Goal: Task Accomplishment & Management: Manage account settings

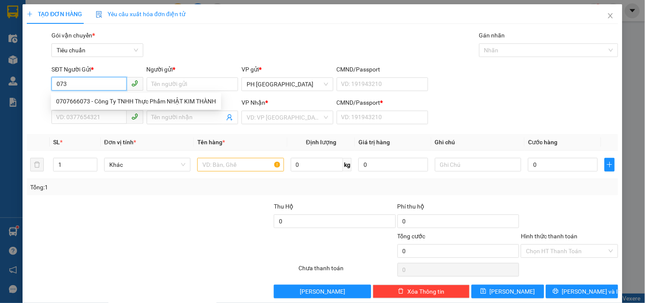
drag, startPoint x: 92, startPoint y: 82, endPoint x: 34, endPoint y: 96, distance: 59.5
click at [35, 96] on form "SĐT Người Gửi * 073 Người gửi * Tên người gửi VP gửi * PH [GEOGRAPHIC_DATA] CMN…" at bounding box center [322, 96] width 591 height 63
click at [67, 101] on div "0707666073 - Công Ty TNHH Thực Phẩm NHẬT KIM THÀNH" at bounding box center [136, 100] width 160 height 9
type input "0707666073"
type input "Công Ty TNHH Thực Phẩm NHẬT KIM THÀNH"
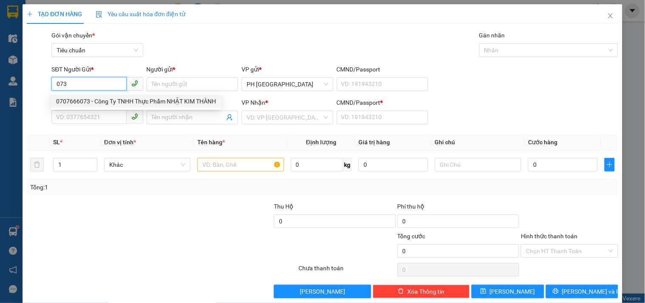
type input "0976517753"
type input "TUYẾT"
type input "1"
type input "70.000"
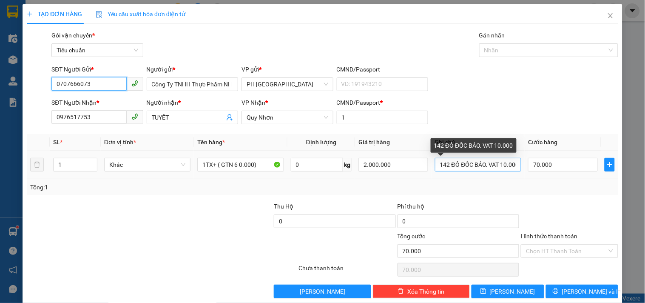
type input "0707666073"
drag, startPoint x: 483, startPoint y: 163, endPoint x: 525, endPoint y: 168, distance: 42.3
click at [525, 168] on tr "1 Khác 1TX+ ( GTN 6 0.000) 0 kg 2.000.000 142 ĐÔ ĐỐC BẢO, VAT 10.000 70.000" at bounding box center [322, 164] width 591 height 28
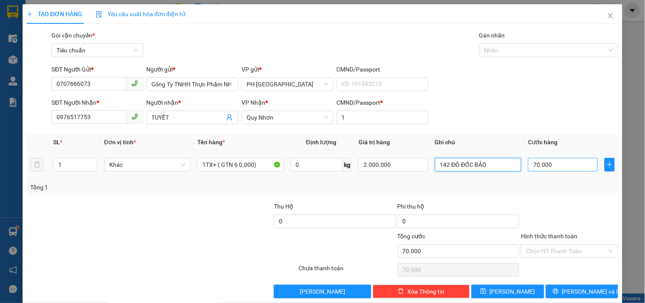
scroll to position [0, 0]
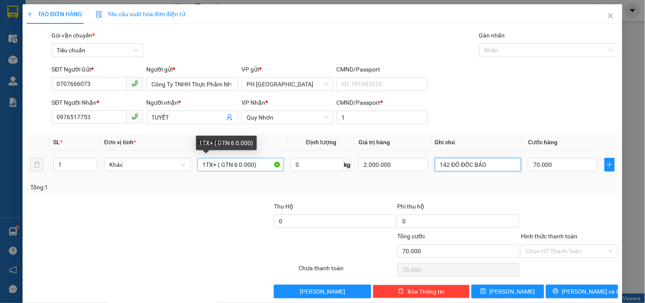
type input "142 ĐÔ ĐỐC BẢO"
drag, startPoint x: 232, startPoint y: 165, endPoint x: 240, endPoint y: 166, distance: 7.3
click at [240, 166] on input "1TX+ ( GTN 6 0.000)" at bounding box center [240, 165] width 86 height 14
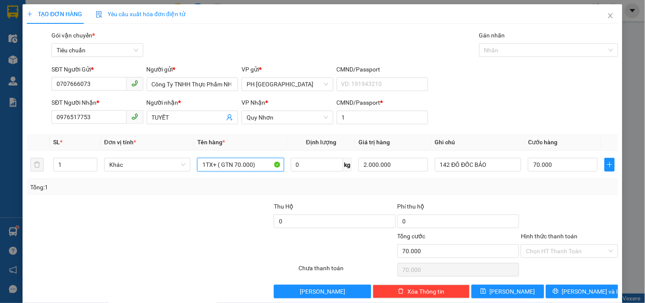
type input "1TX+ ( GTN 70.000)"
click at [506, 105] on div "SĐT Người Nhận * 0976517753 Người nhận * TUYẾT VP Nhận * Quy Nhơn CMND/Passport…" at bounding box center [335, 113] width 570 height 30
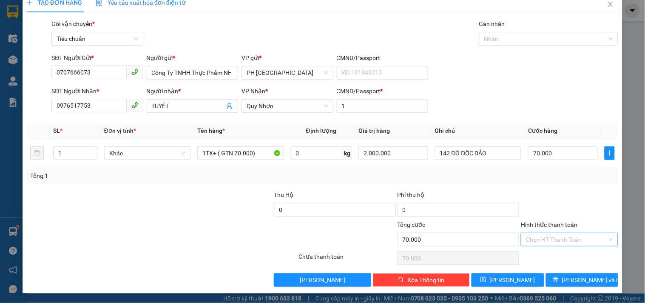
click at [564, 239] on input "Hình thức thanh toán" at bounding box center [566, 239] width 81 height 13
click at [559, 181] on div "Tại văn phòng" at bounding box center [564, 181] width 86 height 9
type input "0"
click at [578, 278] on span "[PERSON_NAME] và In" at bounding box center [591, 279] width 59 height 9
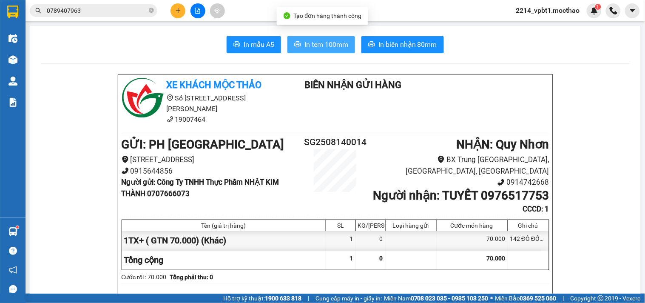
drag, startPoint x: 311, startPoint y: 49, endPoint x: 324, endPoint y: 60, distance: 17.5
click at [311, 49] on span "In tem 100mm" at bounding box center [326, 44] width 44 height 11
click at [320, 46] on span "In tem 100mm" at bounding box center [326, 44] width 44 height 11
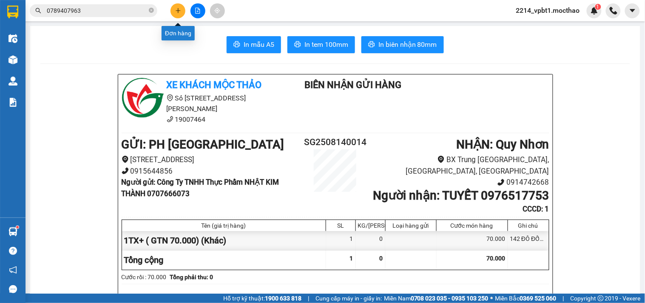
click at [176, 11] on icon "plus" at bounding box center [178, 11] width 6 height 6
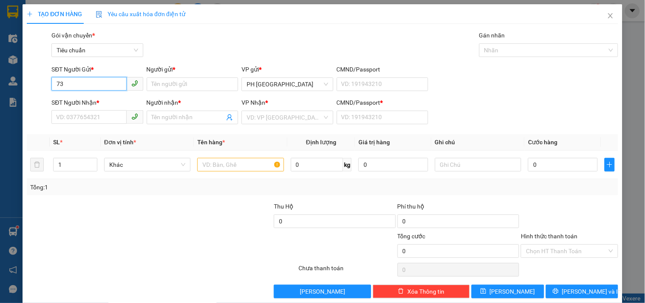
click at [54, 81] on input "73" at bounding box center [88, 84] width 75 height 14
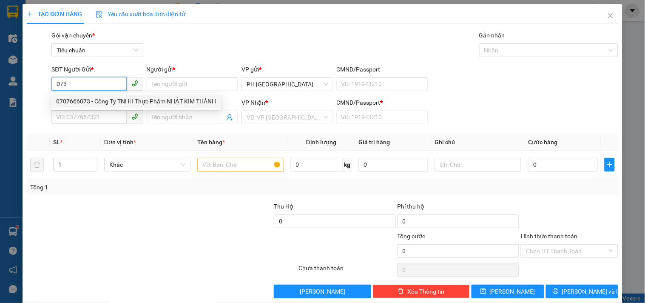
click at [91, 103] on div "0707666073 - Công Ty TNHH Thực Phẩm NHẬT KIM THÀNH" at bounding box center [136, 100] width 160 height 9
type input "0707666073"
type input "Công Ty TNHH Thực Phẩm NHẬT KIM THÀNH"
type input "0976517753"
type input "TUYẾT"
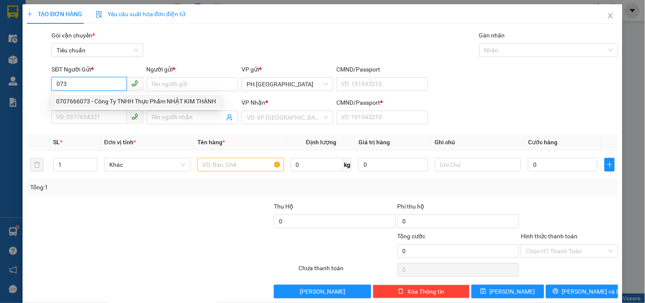
type input "1"
type input "70.000"
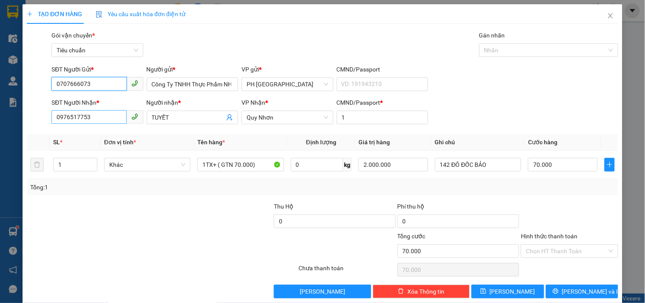
type input "0707666073"
drag, startPoint x: 96, startPoint y: 123, endPoint x: 0, endPoint y: 150, distance: 99.6
click at [0, 150] on div "TẠO ĐƠN HÀNG Yêu cầu xuất hóa đơn điện tử Transit Pickup Surcharge Ids Transit …" at bounding box center [322, 151] width 645 height 303
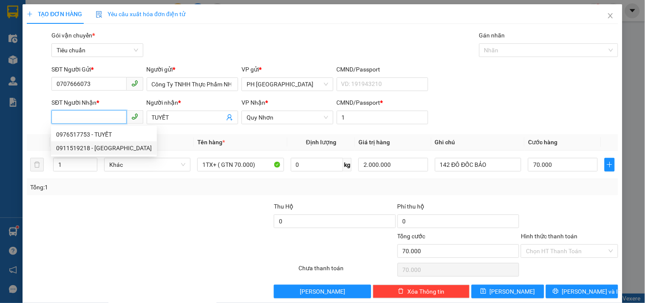
click at [86, 148] on div "0911519218 - [GEOGRAPHIC_DATA]" at bounding box center [104, 147] width 96 height 9
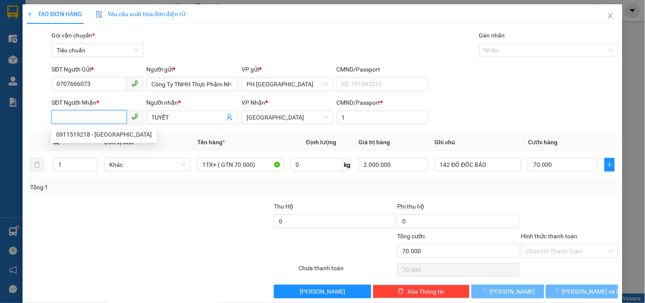
type input "0911519218"
type input "MỸ LY"
type input "60.000"
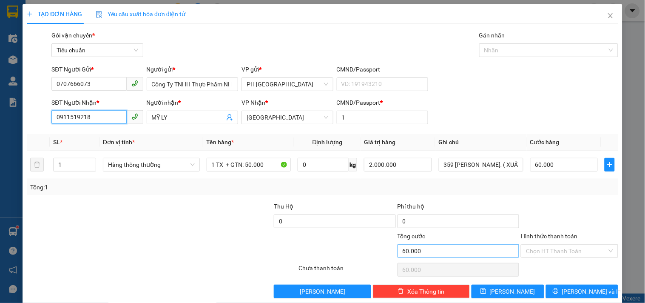
scroll to position [11, 0]
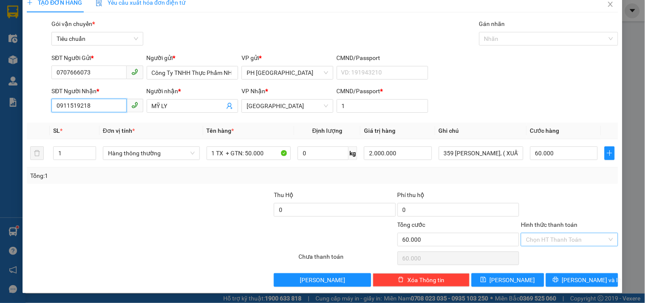
type input "0911519218"
click at [569, 240] on input "Hình thức thanh toán" at bounding box center [566, 239] width 81 height 13
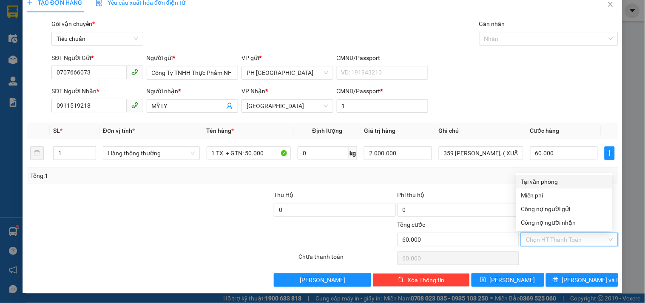
click at [558, 181] on div "Tại văn phòng" at bounding box center [564, 181] width 86 height 9
type input "0"
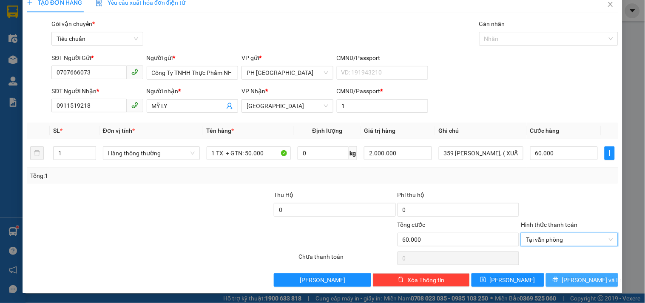
click at [580, 283] on span "[PERSON_NAME] và In" at bounding box center [591, 279] width 59 height 9
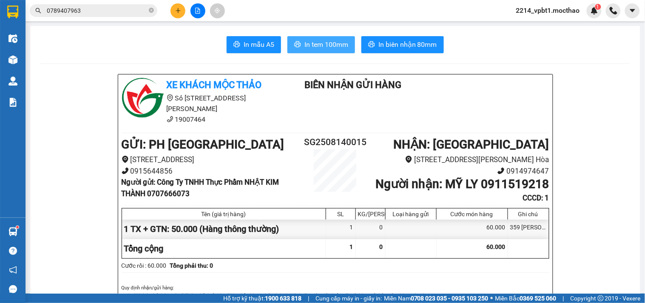
click at [335, 48] on span "In tem 100mm" at bounding box center [326, 44] width 44 height 11
click at [321, 45] on span "In tem 100mm" at bounding box center [326, 44] width 44 height 11
click at [323, 48] on span "In tem 100mm" at bounding box center [326, 44] width 44 height 11
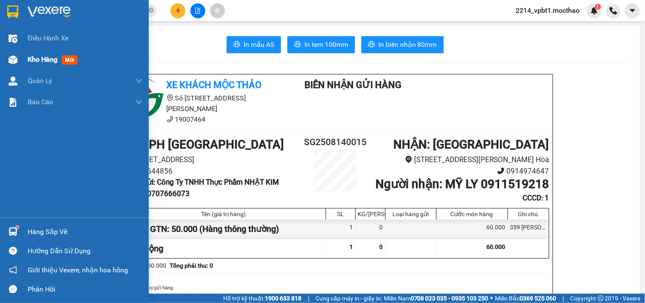
click at [36, 61] on span "Kho hàng" at bounding box center [43, 59] width 30 height 8
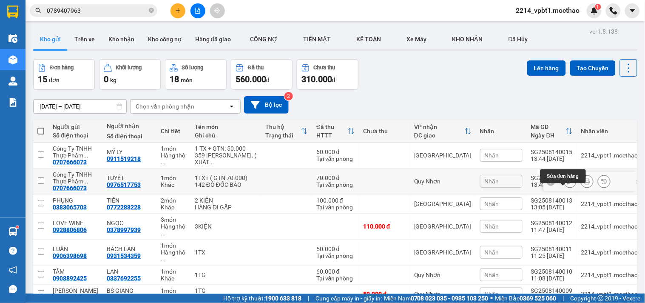
click at [567, 184] on icon at bounding box center [570, 181] width 6 height 6
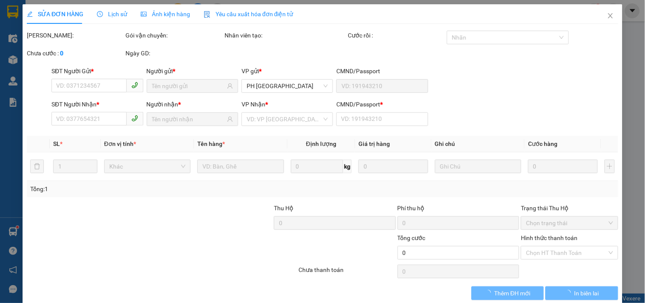
type input "0707666073"
type input "0976517753"
type input "1"
type input "70.000"
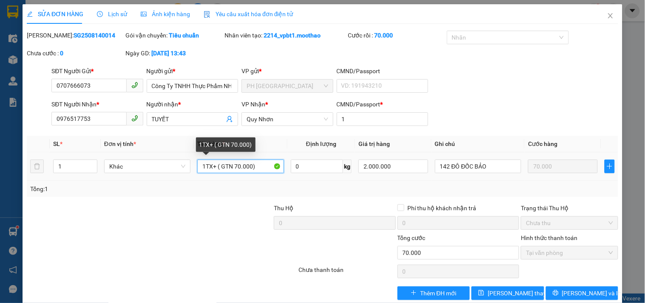
click at [232, 164] on input "1TX+ ( GTN 70.000)" at bounding box center [240, 166] width 86 height 14
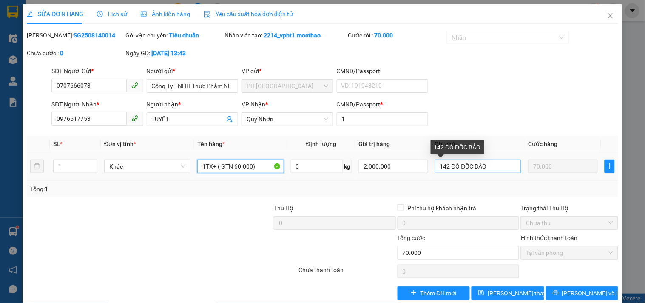
type input "1TX+ ( GTN 60.000)"
click at [490, 167] on input "142 ĐÔ ĐỐC BẢO" at bounding box center [478, 166] width 86 height 14
type input "142 ĐÔ ĐỐC BẢO( VAT 10.00"
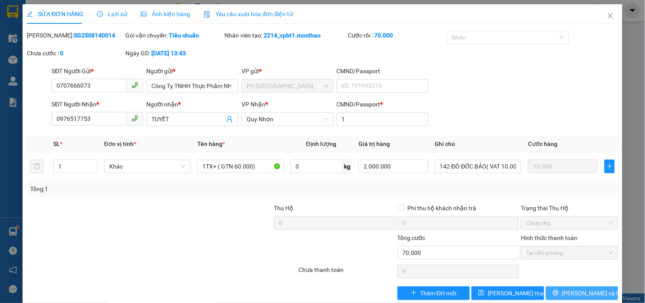
click at [566, 289] on button "[PERSON_NAME] và In" at bounding box center [582, 293] width 72 height 14
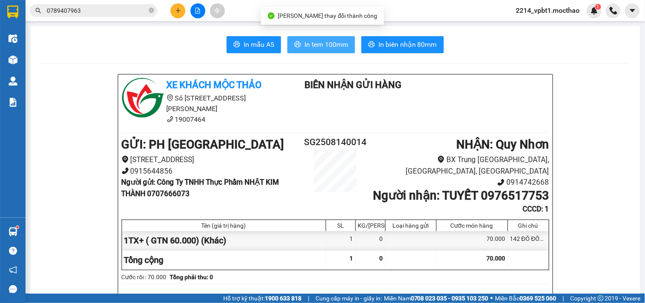
click at [319, 43] on span "In tem 100mm" at bounding box center [326, 44] width 44 height 11
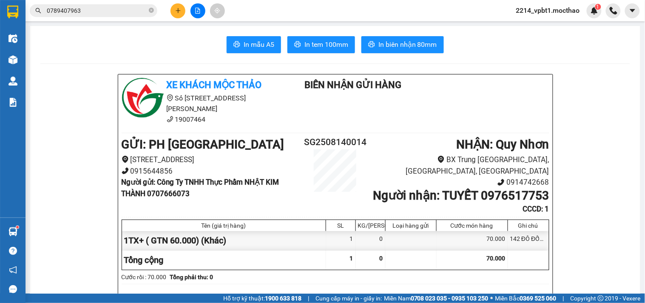
click at [179, 16] on button at bounding box center [177, 10] width 15 height 15
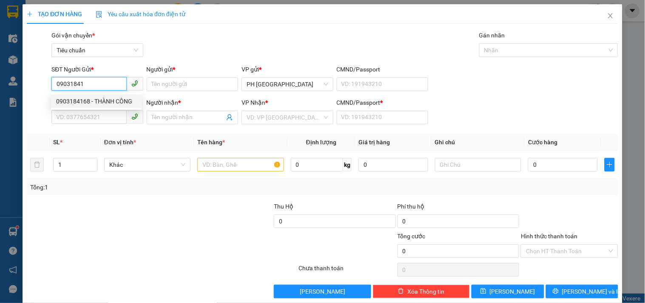
click at [92, 100] on div "0903184168 - THÀNH CÔNG" at bounding box center [96, 100] width 80 height 9
type input "0903184168"
type input "THÀNH CÔNG"
type input "0868688775"
type input "TÍN"
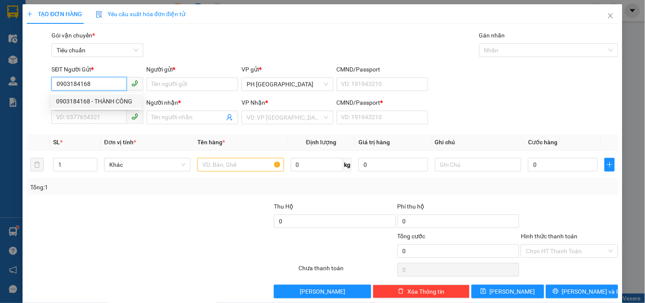
type input "1"
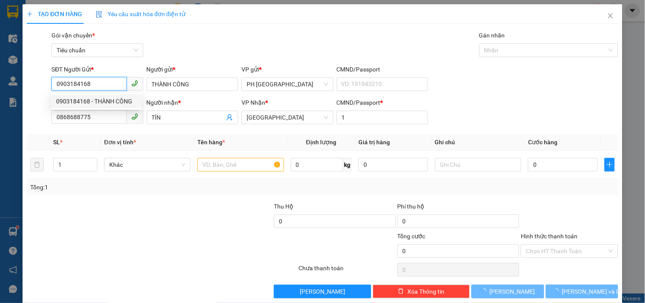
type input "100.000"
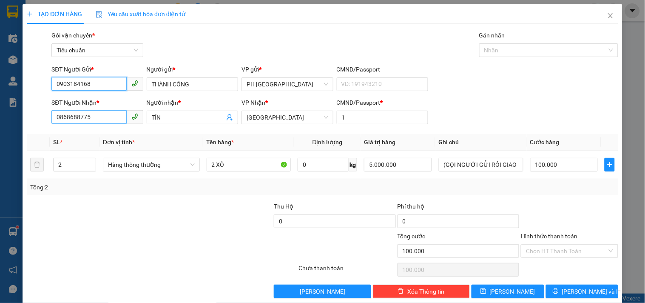
type input "0903184168"
drag, startPoint x: 96, startPoint y: 117, endPoint x: 1, endPoint y: 178, distance: 112.8
click at [0, 178] on div "TẠO ĐƠN HÀNG Yêu cầu xuất hóa đơn điện tử Transit Pickup Surcharge Ids Transit …" at bounding box center [322, 151] width 645 height 303
type input "0919446383"
click at [92, 136] on div "0919446383 - ĐẠI" at bounding box center [96, 134] width 80 height 9
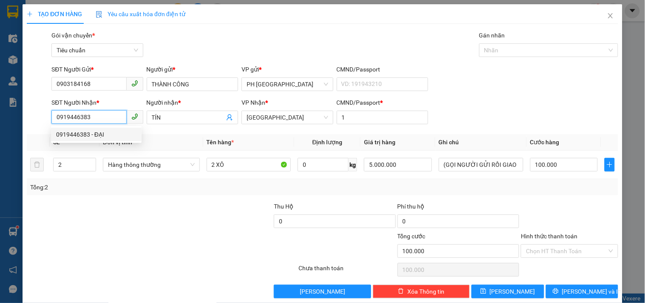
type input "ĐẠI"
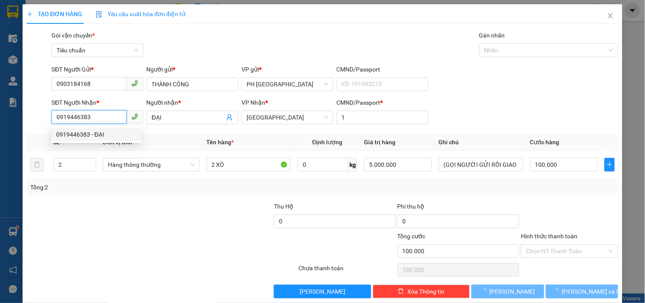
type input "50.000"
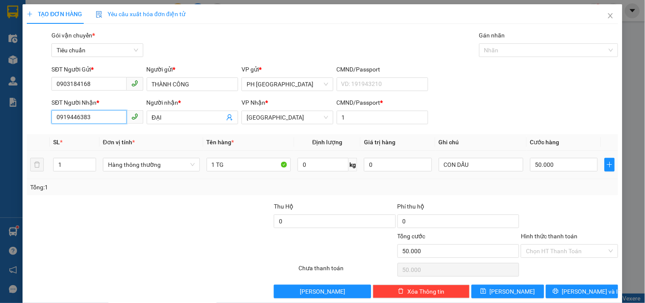
type input "0919446383"
click at [55, 173] on div "1" at bounding box center [74, 164] width 43 height 17
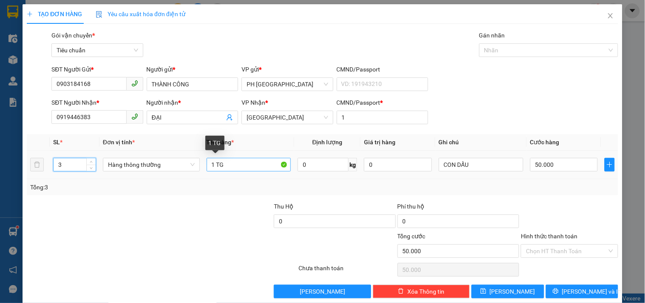
type input "3"
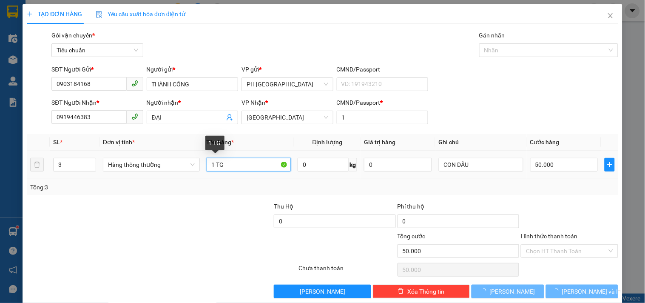
drag, startPoint x: 213, startPoint y: 165, endPoint x: 154, endPoint y: 198, distance: 67.5
click at [162, 196] on div "Transit Pickup Surcharge Ids Transit Deliver Surcharge Ids Transit Deliver Surc…" at bounding box center [322, 164] width 591 height 267
type input "0"
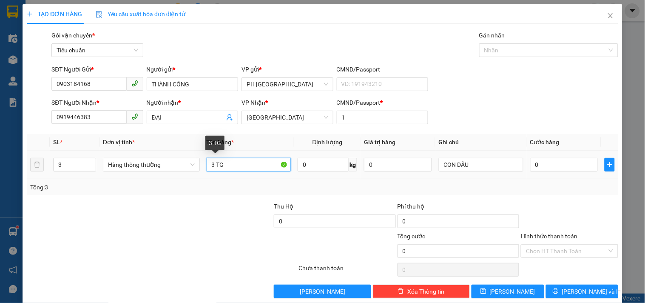
drag, startPoint x: 214, startPoint y: 166, endPoint x: 262, endPoint y: 181, distance: 49.9
click at [260, 179] on div "SL * Đơn vị tính * Tên hàng * Định lượng Giá trị hàng Ghi chú Cước hàng 3 Hàng …" at bounding box center [322, 164] width 591 height 61
type input "3 KIỆN"
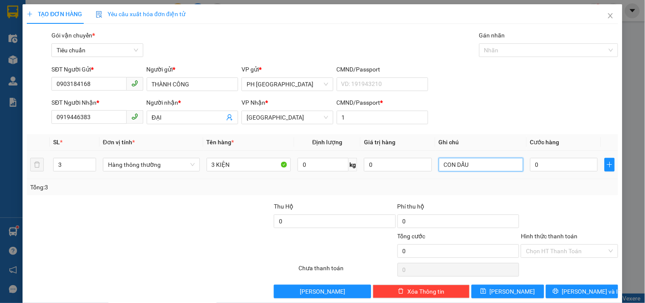
drag, startPoint x: 451, startPoint y: 173, endPoint x: 405, endPoint y: 187, distance: 47.5
click at [406, 185] on div "SL * Đơn vị tính * Tên hàng * Định lượng Giá trị hàng Ghi chú Cước hàng 3 Hàng …" at bounding box center [322, 164] width 591 height 61
click at [564, 170] on input "0" at bounding box center [564, 165] width 68 height 14
type input "4"
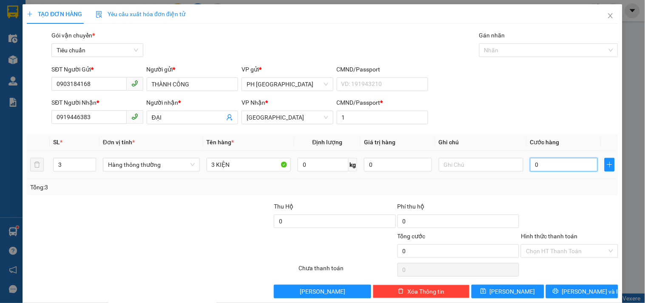
type input "4"
click at [576, 203] on div at bounding box center [569, 216] width 99 height 30
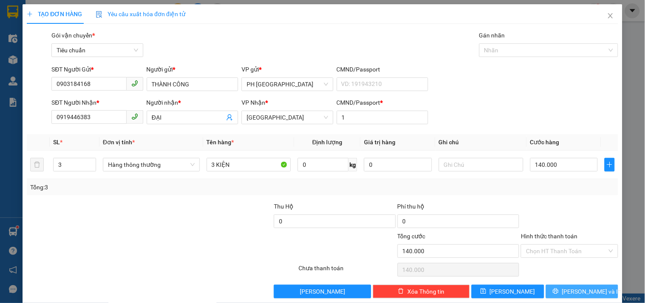
click at [572, 286] on span "[PERSON_NAME] và In" at bounding box center [591, 290] width 59 height 9
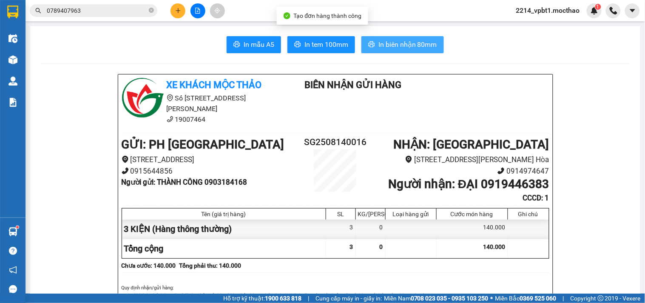
click at [403, 43] on span "In biên nhận 80mm" at bounding box center [407, 44] width 59 height 11
click at [410, 52] on button "In biên nhận 80mm" at bounding box center [402, 44] width 82 height 17
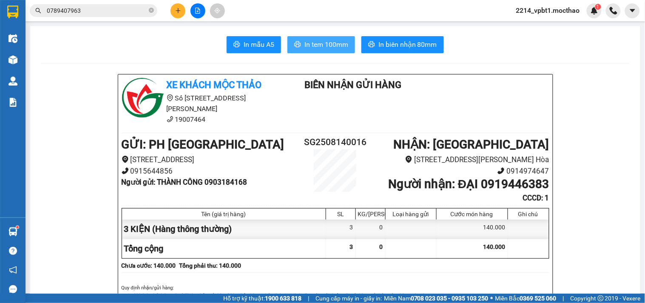
click at [313, 44] on span "In tem 100mm" at bounding box center [326, 44] width 44 height 11
click at [179, 16] on button at bounding box center [177, 10] width 15 height 15
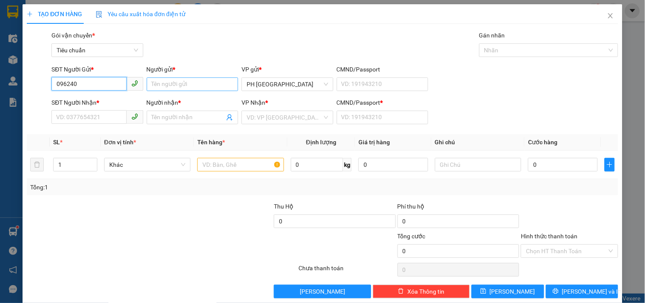
type input "0962401"
click at [98, 103] on div "0962401360 - [GEOGRAPHIC_DATA]" at bounding box center [104, 100] width 96 height 9
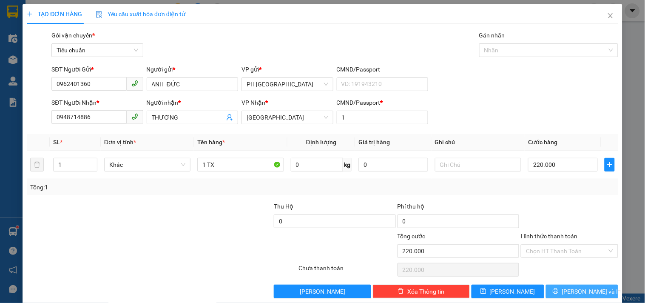
click at [577, 286] on span "[PERSON_NAME] và In" at bounding box center [591, 290] width 59 height 9
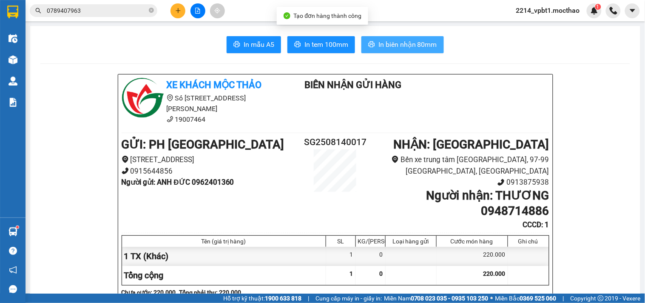
click at [391, 49] on span "In biên nhận 80mm" at bounding box center [407, 44] width 59 height 11
click at [411, 48] on span "In biên nhận 80mm" at bounding box center [407, 44] width 59 height 11
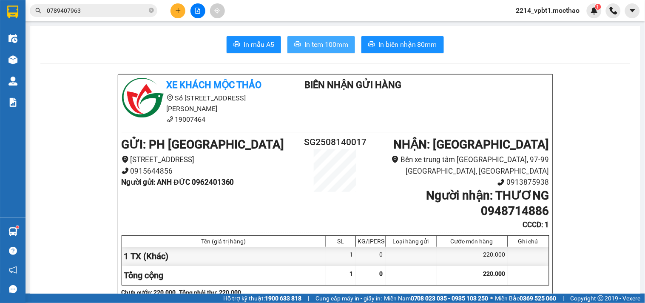
click at [313, 50] on button "In tem 100mm" at bounding box center [321, 44] width 68 height 17
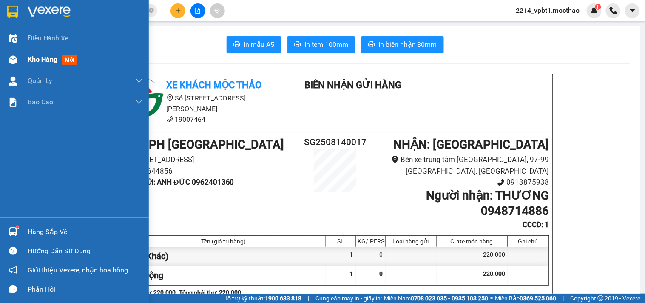
click at [41, 58] on span "Kho hàng" at bounding box center [43, 59] width 30 height 8
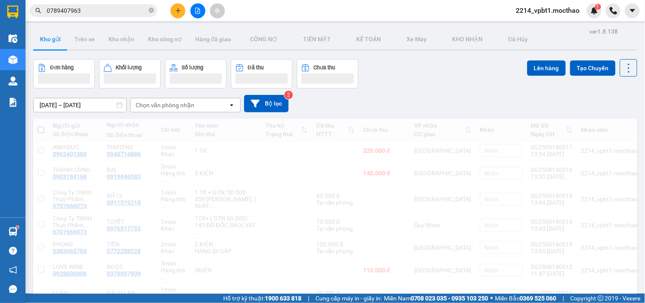
click at [154, 11] on span "0789407963" at bounding box center [93, 10] width 127 height 13
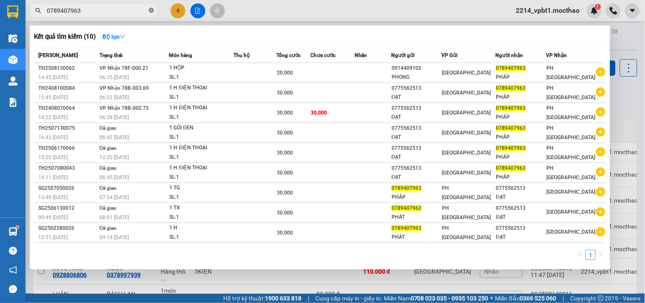
click at [151, 11] on icon "close-circle" at bounding box center [151, 10] width 5 height 5
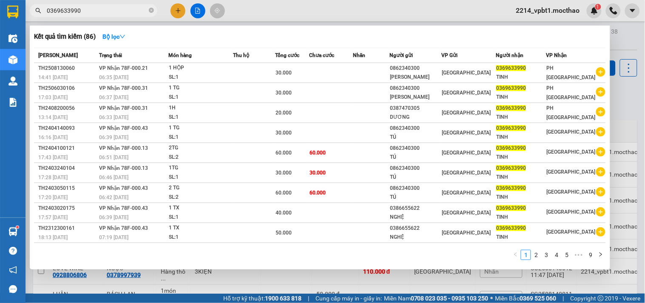
type input "0369633990"
click at [178, 9] on div at bounding box center [322, 151] width 645 height 303
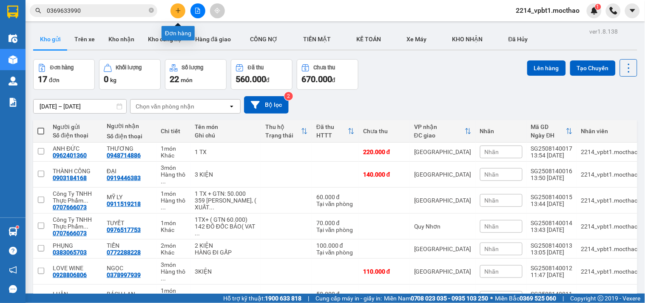
click at [178, 9] on icon "plus" at bounding box center [178, 10] width 0 height 5
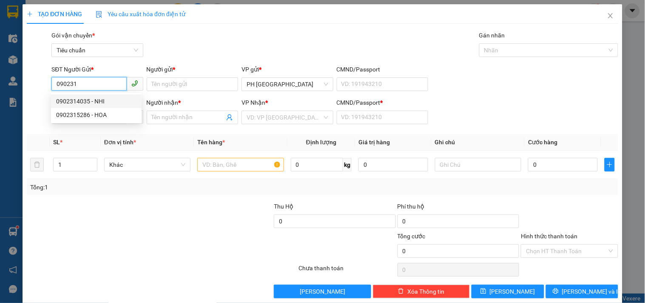
click at [102, 99] on div "0902314035 - NHI" at bounding box center [96, 100] width 80 height 9
type input "0902314035"
type input "NHI"
type input "0905040083"
type input "TƯỜNG VY"
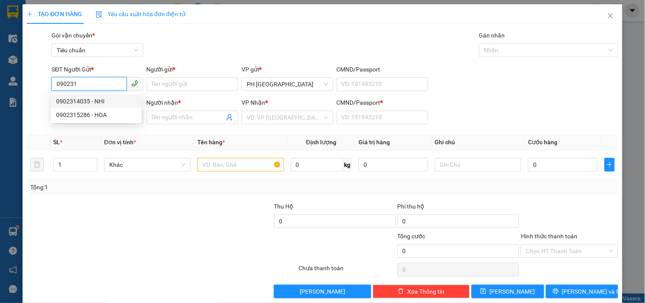
type input "1"
type input "80.000"
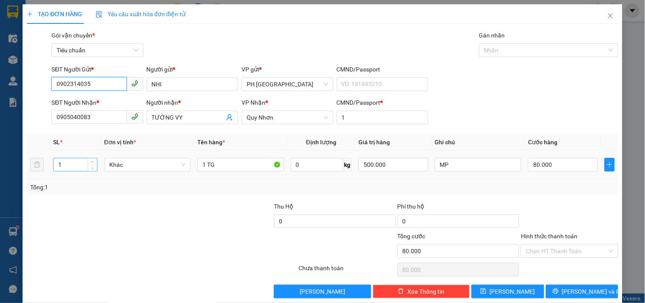
type input "0902314035"
drag, startPoint x: 70, startPoint y: 171, endPoint x: 25, endPoint y: 189, distance: 48.1
click at [28, 188] on div "SL * Đơn vị tính * Tên hàng * Định lượng Giá trị hàng Ghi chú Cước hàng 1 Khác …" at bounding box center [322, 164] width 591 height 61
click at [96, 237] on div at bounding box center [112, 246] width 173 height 30
drag, startPoint x: 68, startPoint y: 163, endPoint x: 31, endPoint y: 181, distance: 41.2
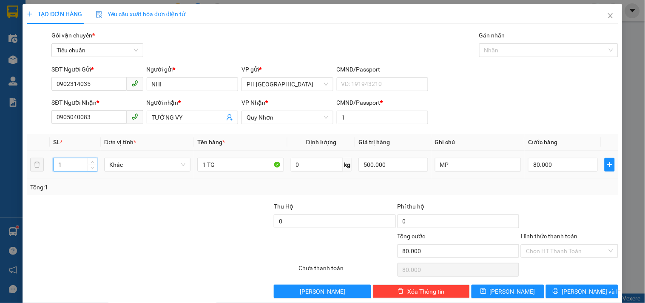
click at [33, 181] on div "SL * Đơn vị tính * Tên hàng * Định lượng Giá trị hàng Ghi chú Cước hàng 1 Khác …" at bounding box center [322, 164] width 591 height 61
type input "2"
drag, startPoint x: 204, startPoint y: 164, endPoint x: 179, endPoint y: 187, distance: 34.3
click at [179, 187] on div "SL * Đơn vị tính * Tên hàng * Định lượng Giá trị hàng Ghi chú Cước hàng 2 Khác …" at bounding box center [322, 164] width 591 height 61
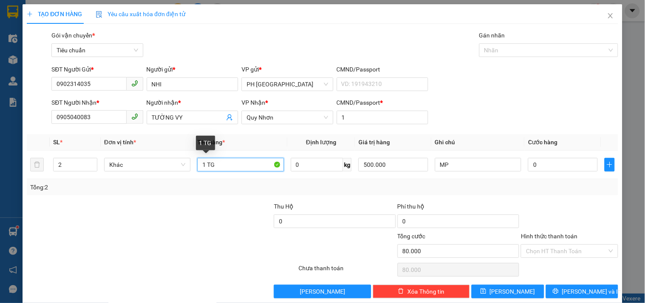
type input "0"
type input "2 TG"
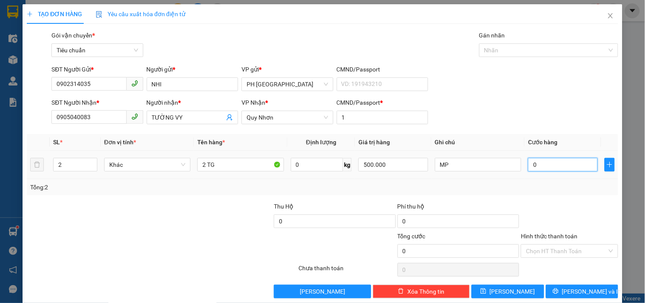
click at [555, 165] on input "0" at bounding box center [563, 165] width 70 height 14
click at [537, 193] on div "Tổng: 2" at bounding box center [322, 187] width 591 height 16
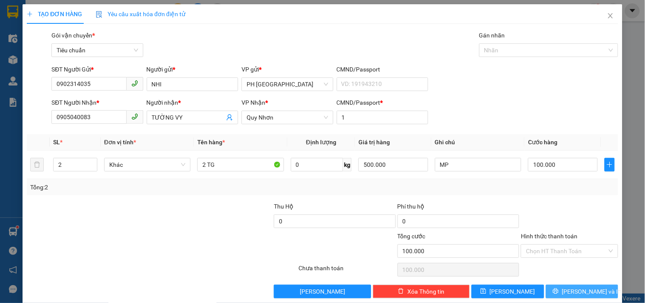
click at [574, 286] on span "[PERSON_NAME] và In" at bounding box center [591, 290] width 59 height 9
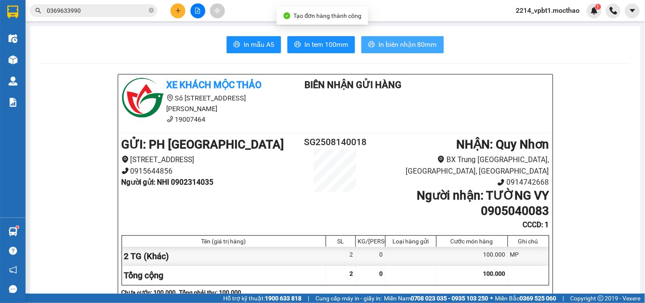
click at [391, 43] on span "In biên nhận 80mm" at bounding box center [407, 44] width 59 height 11
click at [402, 48] on span "In biên nhận 80mm" at bounding box center [407, 44] width 59 height 11
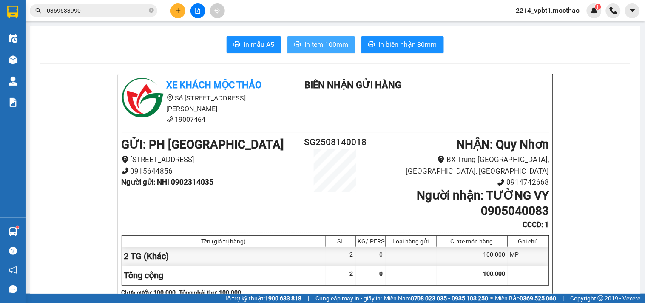
click at [319, 49] on span "In tem 100mm" at bounding box center [326, 44] width 44 height 11
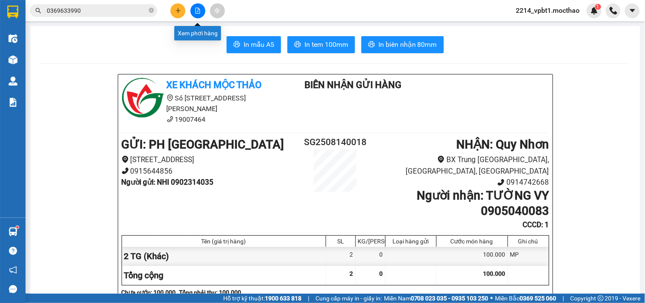
click at [195, 14] on button at bounding box center [197, 10] width 15 height 15
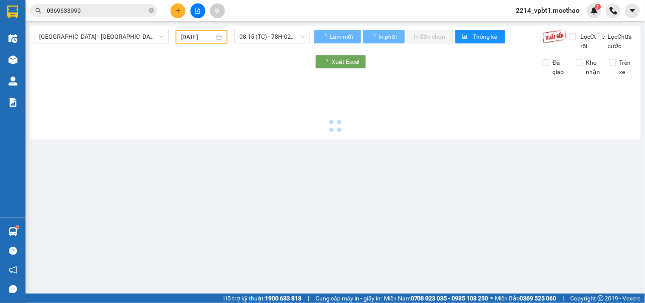
type input "[DATE]"
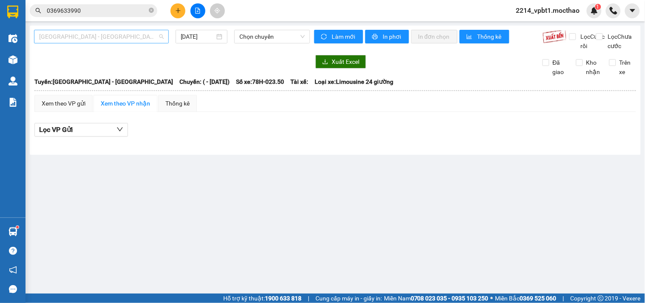
drag, startPoint x: 119, startPoint y: 36, endPoint x: 118, endPoint y: 76, distance: 40.4
click at [120, 37] on span "[GEOGRAPHIC_DATA] - [GEOGRAPHIC_DATA]" at bounding box center [101, 36] width 125 height 13
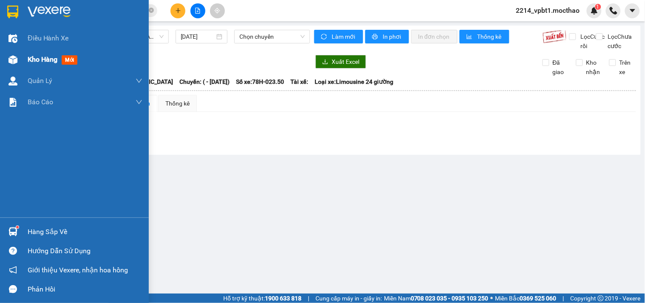
click at [27, 61] on div "Kho hàng mới" at bounding box center [74, 59] width 149 height 21
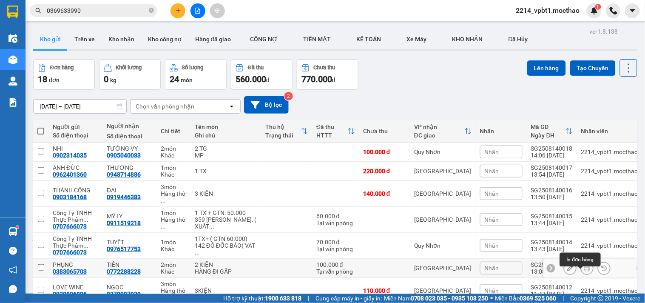
click at [584, 260] on button at bounding box center [587, 267] width 12 height 15
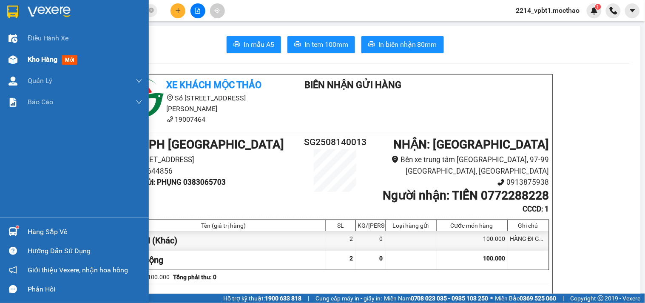
click at [34, 66] on div "Kho hàng mới" at bounding box center [85, 59] width 115 height 21
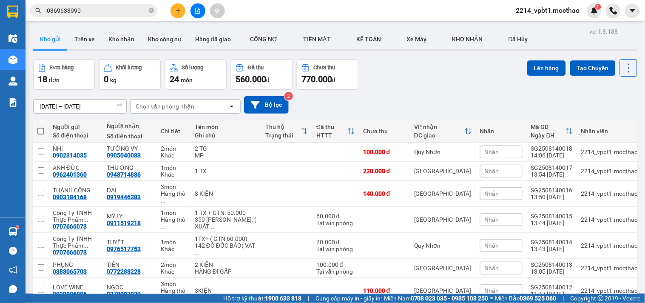
click at [172, 11] on button at bounding box center [177, 10] width 15 height 15
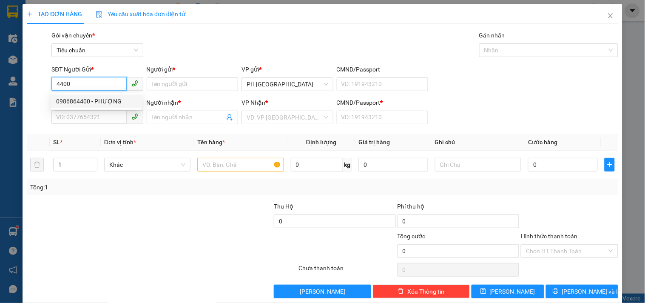
click at [82, 99] on div "0986864400 - PHƯỢNG" at bounding box center [96, 100] width 80 height 9
type input "0986864400"
type input "PHƯỢNG"
type input "0938446294"
type input "TRÍ"
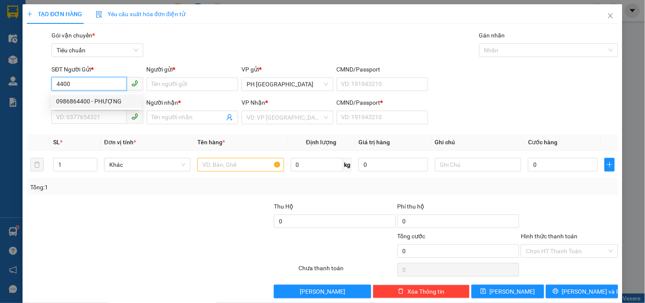
type input "1"
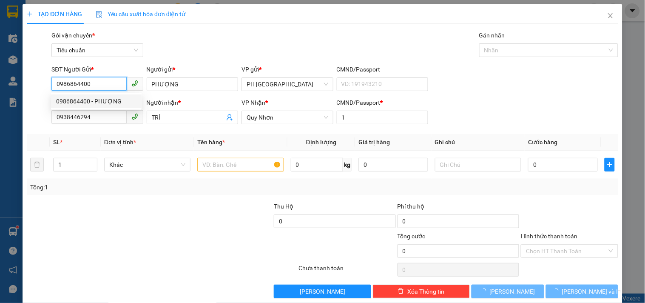
type input "40.000"
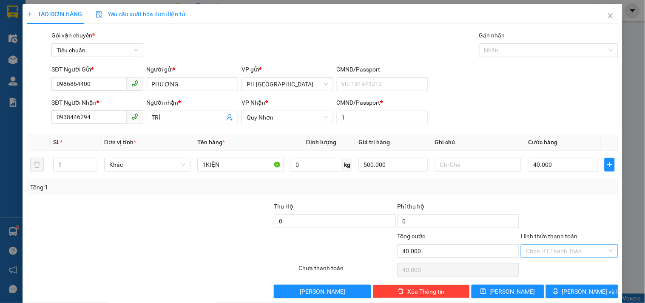
click at [547, 253] on input "Hình thức thanh toán" at bounding box center [566, 250] width 81 height 13
click at [548, 192] on div "Tại văn phòng" at bounding box center [564, 192] width 86 height 9
click at [578, 286] on span "[PERSON_NAME] và In" at bounding box center [591, 290] width 59 height 9
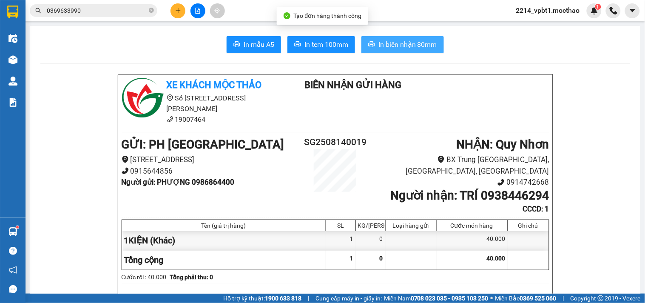
click at [416, 45] on span "In biên nhận 80mm" at bounding box center [407, 44] width 59 height 11
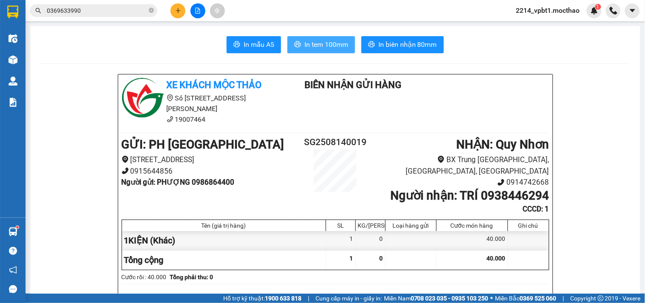
click at [323, 42] on span "In tem 100mm" at bounding box center [326, 44] width 44 height 11
click at [173, 11] on button at bounding box center [177, 10] width 15 height 15
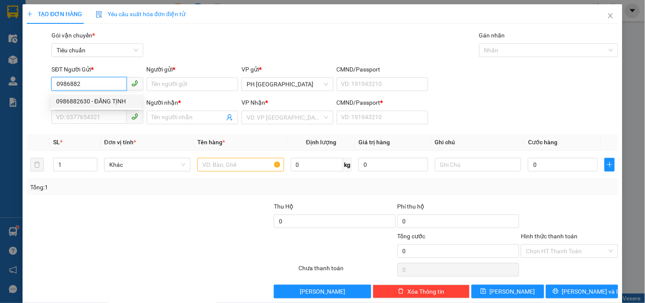
click at [112, 102] on div "0986882630 - ĐĂNG TỊNH" at bounding box center [96, 100] width 80 height 9
type input "0986882630"
type input "ĐĂNG TỊNH"
type input "0905747107"
type input "TÝ"
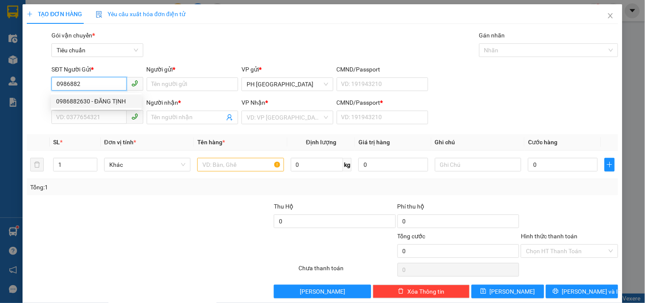
type input "1"
type input "30.000"
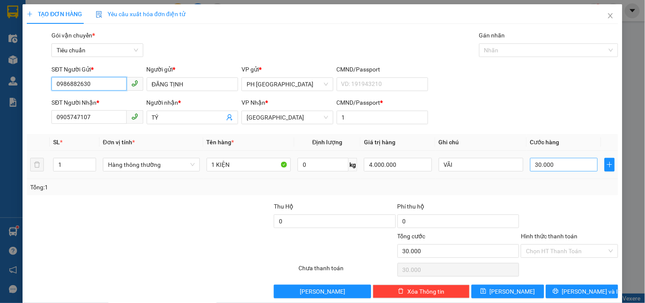
type input "0986882630"
click at [562, 168] on input "30.000" at bounding box center [564, 165] width 68 height 14
type input "40"
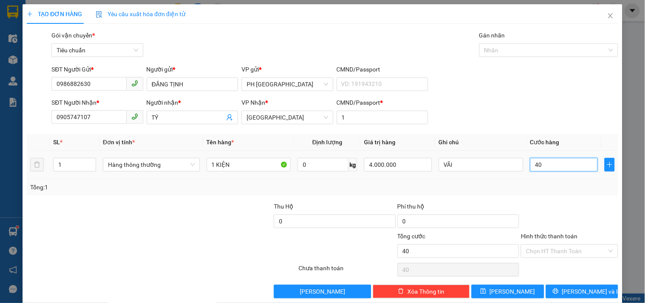
type input "404"
type input "40"
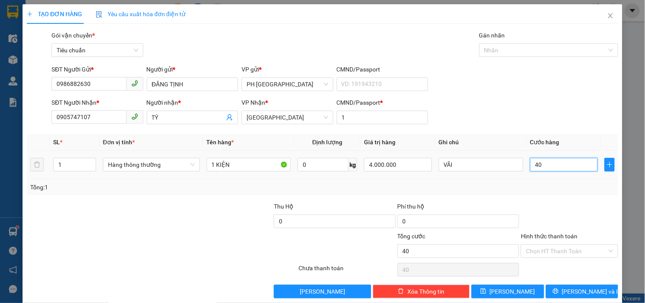
type input "40"
type input "40.000"
click at [565, 184] on div "Tổng: 1" at bounding box center [322, 186] width 584 height 9
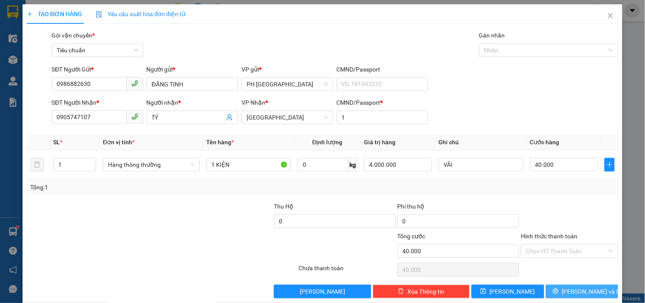
click at [576, 286] on span "[PERSON_NAME] và In" at bounding box center [591, 290] width 59 height 9
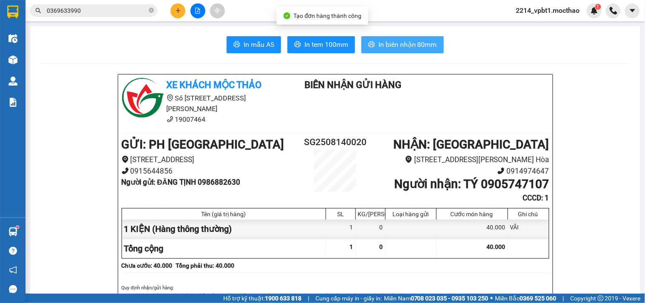
click at [392, 50] on button "In biên nhận 80mm" at bounding box center [402, 44] width 82 height 17
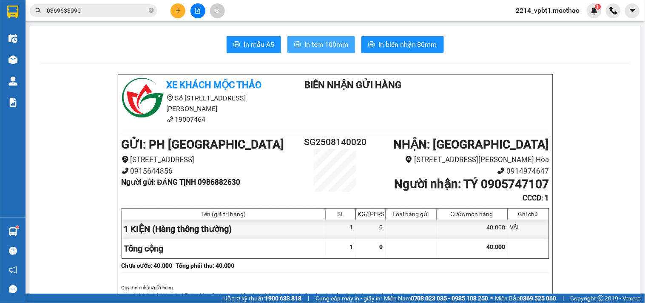
click at [322, 45] on span "In tem 100mm" at bounding box center [326, 44] width 44 height 11
click at [175, 14] on button at bounding box center [177, 10] width 15 height 15
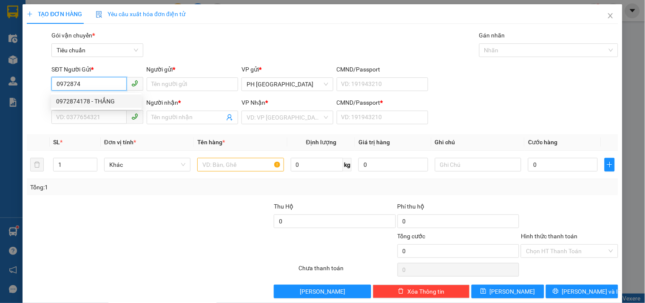
click at [89, 99] on div "0972874178 - THẮNG" at bounding box center [96, 100] width 80 height 9
type input "0972874178"
type input "THẮNG"
type input "0937813737"
type input "BẢO"
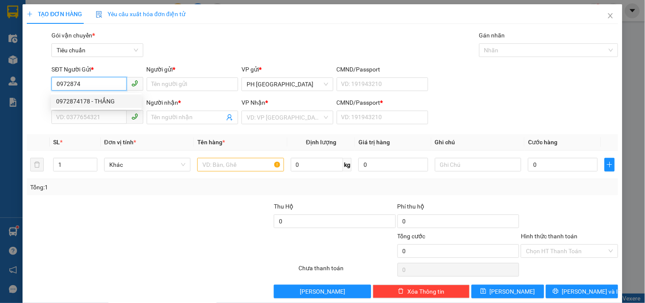
type input "1"
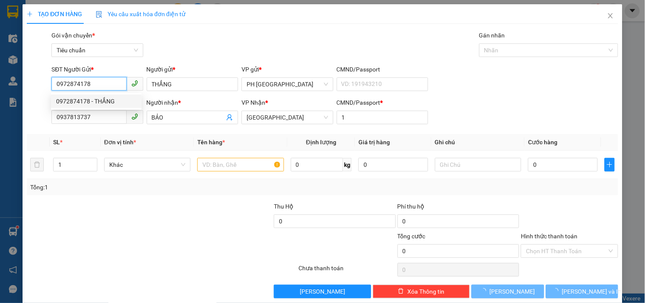
type input "200.000"
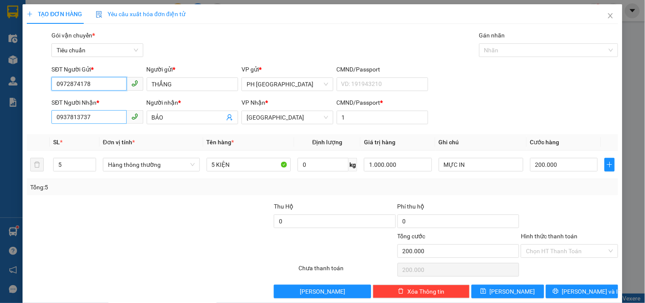
type input "0972874178"
drag, startPoint x: 92, startPoint y: 101, endPoint x: 0, endPoint y: 118, distance: 93.3
click at [0, 117] on div "TẠO ĐƠN HÀNG Yêu cầu xuất hóa đơn điện tử Transit Pickup Surcharge Ids Transit …" at bounding box center [322, 151] width 645 height 303
type input "2"
type input "0971968659"
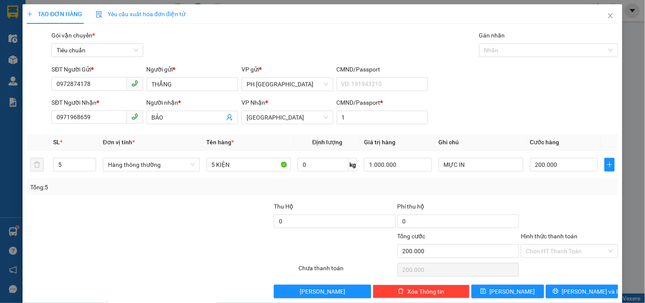
drag, startPoint x: 170, startPoint y: 108, endPoint x: 19, endPoint y: 117, distance: 151.5
click at [19, 117] on div "TẠO ĐƠN HÀNG Yêu cầu xuất hóa đơn điện tử Transit Pickup Surcharge Ids Transit …" at bounding box center [322, 151] width 645 height 303
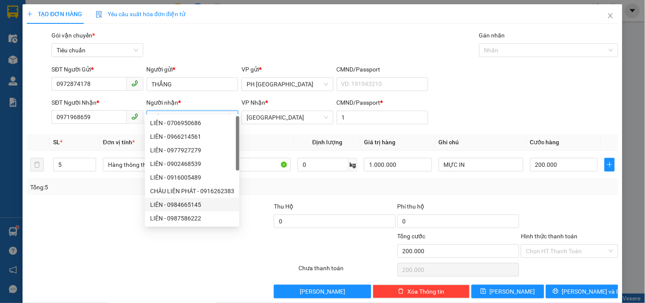
type input "LIÊN"
drag, startPoint x: 107, startPoint y: 219, endPoint x: 81, endPoint y: 186, distance: 42.1
click at [104, 231] on div at bounding box center [112, 246] width 173 height 30
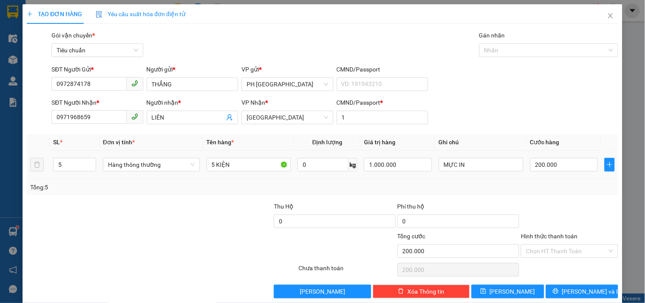
drag, startPoint x: 53, startPoint y: 167, endPoint x: 50, endPoint y: 170, distance: 4.6
click at [51, 169] on div "SL * Đơn vị tính * Tên hàng * Định lượng Giá trị hàng Ghi chú Cước hàng 5 Hàng …" at bounding box center [322, 164] width 591 height 61
type input "1"
drag, startPoint x: 466, startPoint y: 160, endPoint x: 311, endPoint y: 212, distance: 163.7
click at [312, 212] on div "Transit Pickup Surcharge Ids Transit Deliver Surcharge Ids Transit Deliver Surc…" at bounding box center [322, 164] width 591 height 267
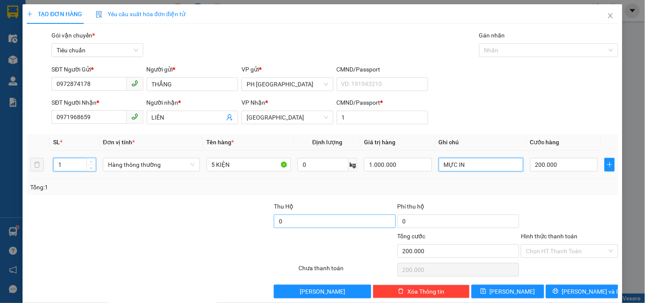
type input "0"
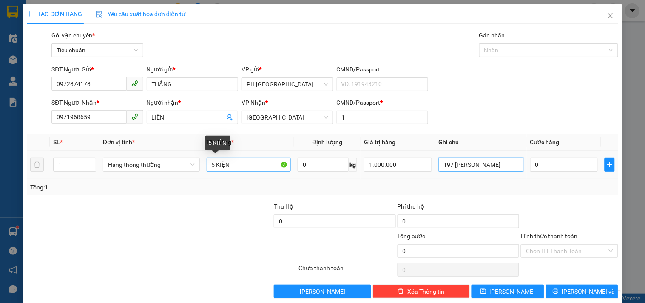
type input "197 [PERSON_NAME]"
drag, startPoint x: 229, startPoint y: 154, endPoint x: 93, endPoint y: 177, distance: 137.1
click at [99, 177] on div "SL * Đơn vị tính * Tên hàng * Định lượng Giá trị hàng Ghi chú Cước hàng 1 Hàng …" at bounding box center [322, 164] width 591 height 61
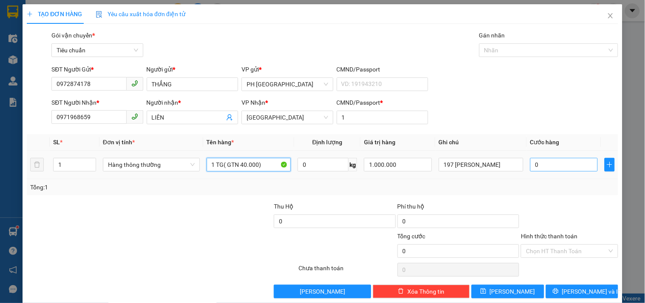
type input "1 TG( GTN 40.000)"
click at [545, 158] on input "0" at bounding box center [564, 165] width 68 height 14
type input "4"
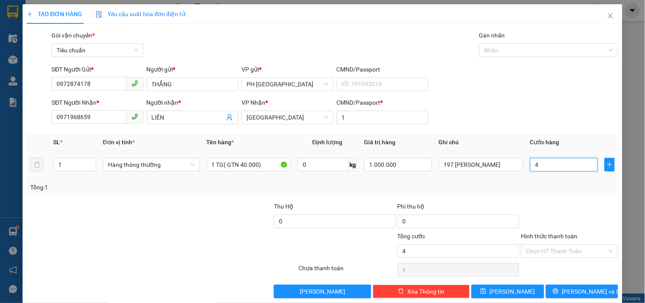
type input "40"
type input "40.000"
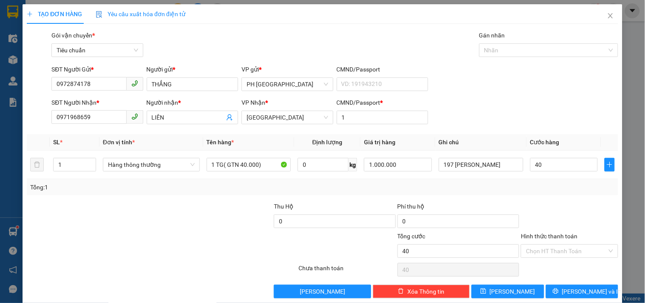
type input "40.000"
click at [547, 201] on div at bounding box center [569, 216] width 99 height 30
click at [544, 244] on input "Hình thức thanh toán" at bounding box center [566, 250] width 81 height 13
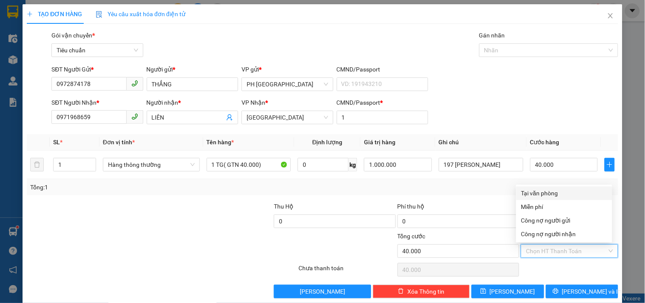
click at [545, 188] on div "Tại văn phòng" at bounding box center [564, 192] width 86 height 9
type input "0"
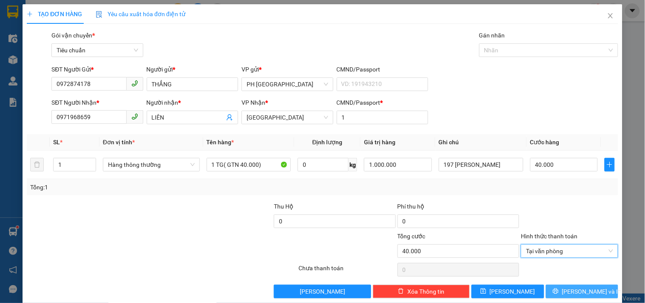
click at [587, 286] on span "[PERSON_NAME] và In" at bounding box center [591, 290] width 59 height 9
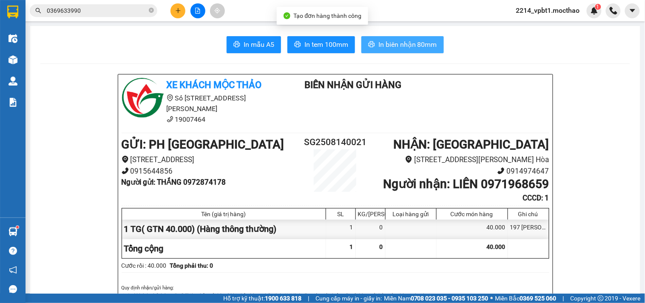
drag, startPoint x: 406, startPoint y: 50, endPoint x: 409, endPoint y: 54, distance: 4.8
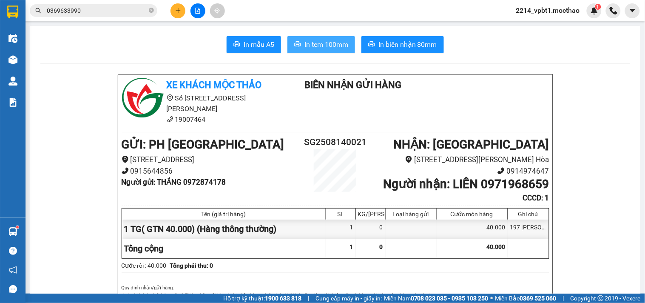
click at [320, 40] on span "In tem 100mm" at bounding box center [326, 44] width 44 height 11
click at [325, 44] on span "In tem 100mm" at bounding box center [326, 44] width 44 height 11
click at [173, 7] on button at bounding box center [177, 10] width 15 height 15
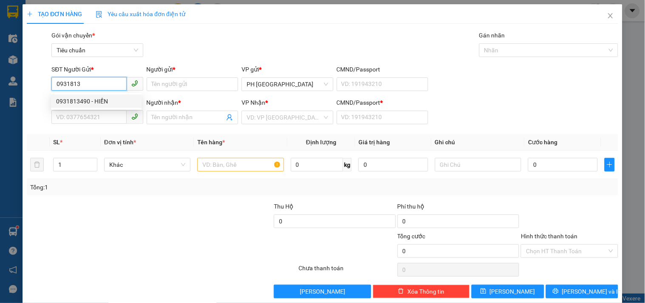
click at [85, 102] on div "0931813490 - HIỀN" at bounding box center [96, 100] width 80 height 9
type input "0931813490"
type input "HIỀN"
type input "0356610078"
type input "HIỆP"
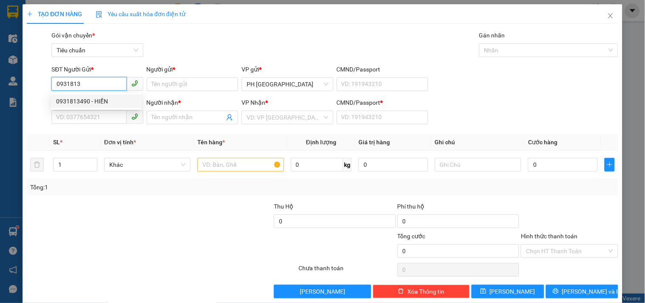
type input "1"
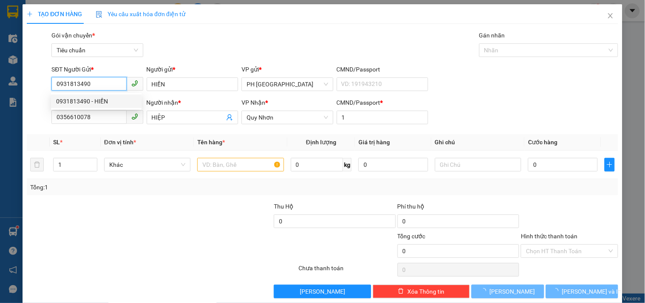
type input "500.000"
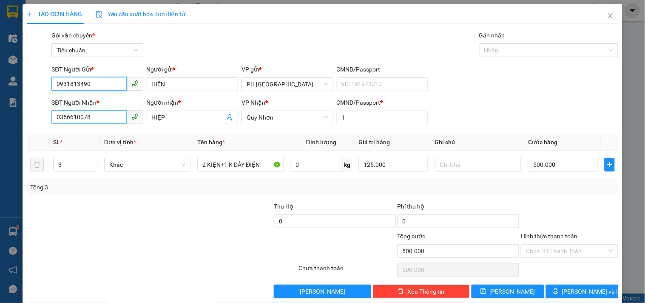
type input "0931813490"
drag, startPoint x: 100, startPoint y: 121, endPoint x: 0, endPoint y: 138, distance: 101.4
click at [0, 138] on div "TẠO ĐƠN HÀNG Yêu cầu xuất hóa đơn điện tử Transit Pickup Surcharge Ids Transit …" at bounding box center [322, 151] width 645 height 303
click at [108, 138] on div "0905061997 - THUỶ" at bounding box center [96, 134] width 80 height 9
type input "0905061997"
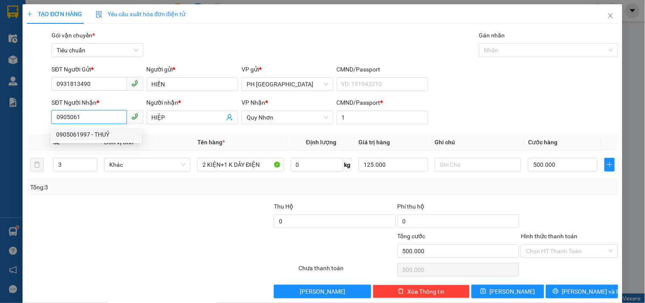
type input "THUỶ"
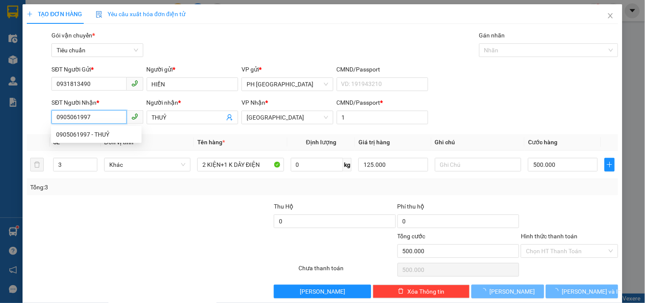
type input "900.000"
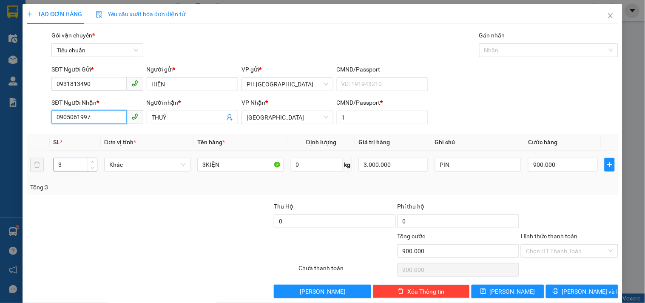
type input "0905061997"
drag, startPoint x: 67, startPoint y: 165, endPoint x: 0, endPoint y: 215, distance: 83.8
click at [0, 215] on div "TẠO ĐƠN HÀNG Yêu cầu xuất hóa đơn điện tử Transit Pickup Surcharge Ids Transit …" at bounding box center [322, 151] width 645 height 303
type input "5"
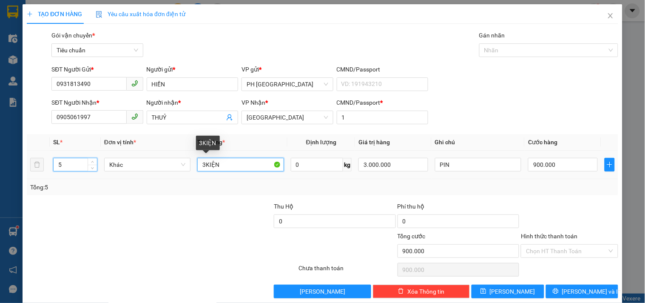
drag, startPoint x: 218, startPoint y: 177, endPoint x: 123, endPoint y: 197, distance: 96.4
click at [128, 198] on div "Transit Pickup Surcharge Ids Transit Deliver Surcharge Ids Transit Deliver Surc…" at bounding box center [322, 164] width 591 height 267
type input "0"
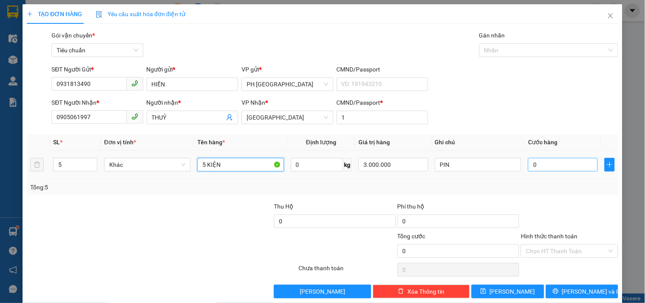
type input "5 KIỆN"
click at [553, 167] on input "0" at bounding box center [563, 165] width 70 height 14
type input "1"
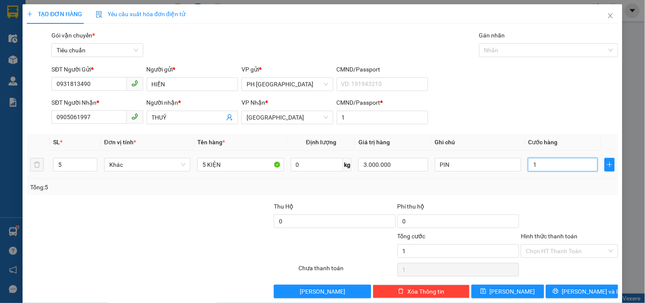
type input "11"
type input "110"
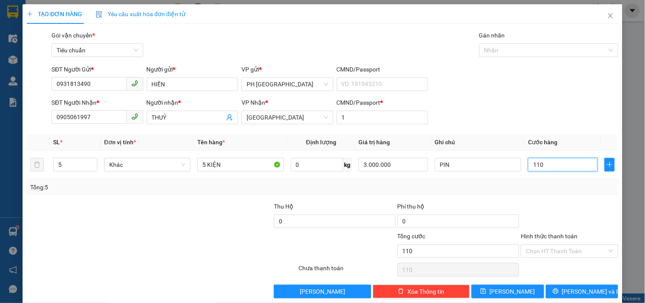
type input "110"
type input "110.000"
click at [550, 189] on div "Tổng: 5" at bounding box center [322, 186] width 584 height 9
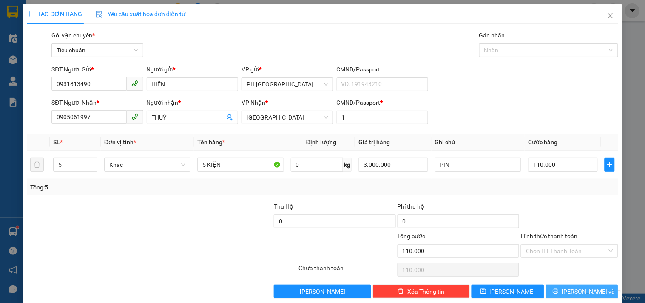
click at [566, 284] on button "[PERSON_NAME] và In" at bounding box center [582, 291] width 72 height 14
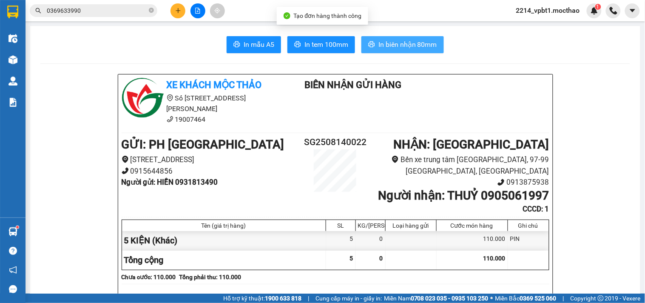
drag, startPoint x: 389, startPoint y: 48, endPoint x: 394, endPoint y: 51, distance: 6.7
click at [390, 49] on span "In biên nhận 80mm" at bounding box center [407, 44] width 59 height 11
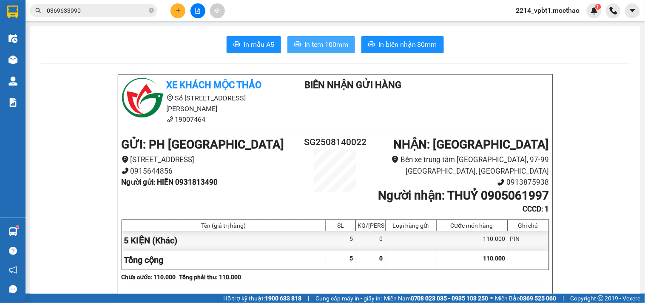
click at [327, 42] on span "In tem 100mm" at bounding box center [326, 44] width 44 height 11
drag, startPoint x: 176, startPoint y: 173, endPoint x: 222, endPoint y: 174, distance: 45.9
click at [222, 176] on li "Người gửi : HIỀN 0931813490" at bounding box center [211, 181] width 178 height 11
click at [175, 8] on button at bounding box center [177, 10] width 15 height 15
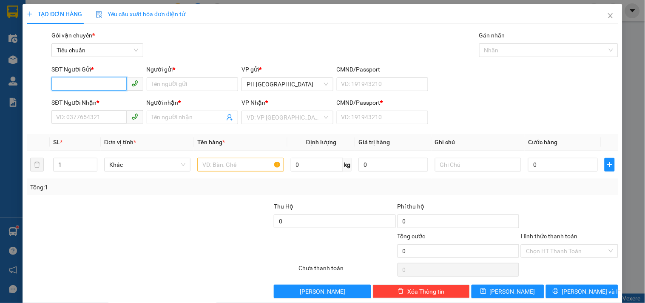
paste input "0931813490"
type input "0931813490"
click at [91, 98] on div "0931813490 - HIỀN" at bounding box center [96, 100] width 80 height 9
type input "HIỀN"
type input "0905061997"
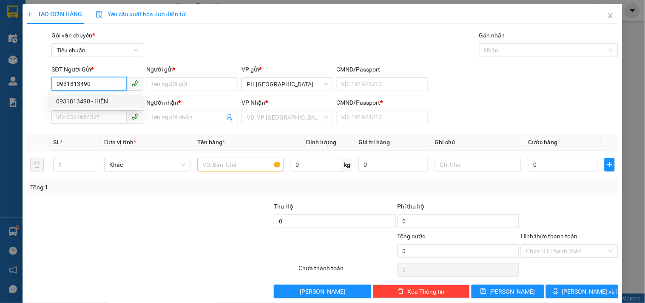
type input "THUỶ"
type input "1"
type input "110.000"
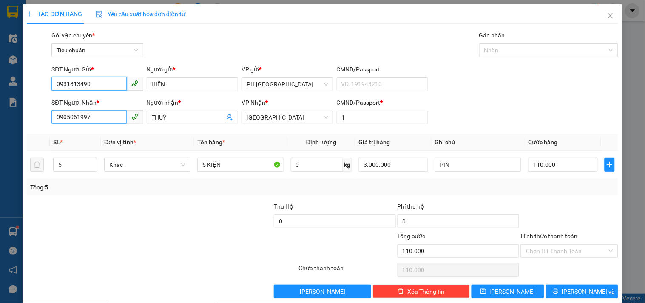
type input "0931813490"
drag, startPoint x: 98, startPoint y: 120, endPoint x: 0, endPoint y: 143, distance: 100.4
click at [0, 140] on div "TẠO ĐƠN HÀNG Yêu cầu xuất hóa đơn điện tử Transit Pickup Surcharge Ids Transit …" at bounding box center [322, 151] width 645 height 303
click at [77, 135] on div "0989725773 - THÁI" at bounding box center [96, 134] width 80 height 9
type input "0989725773"
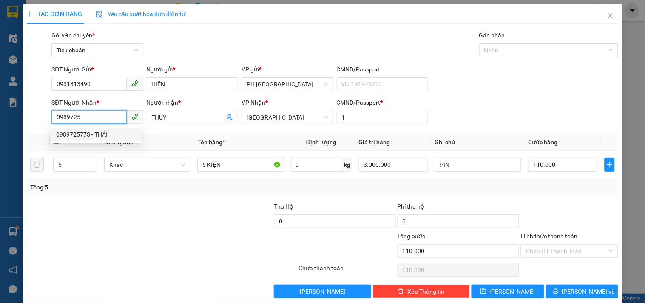
type input "THÁI"
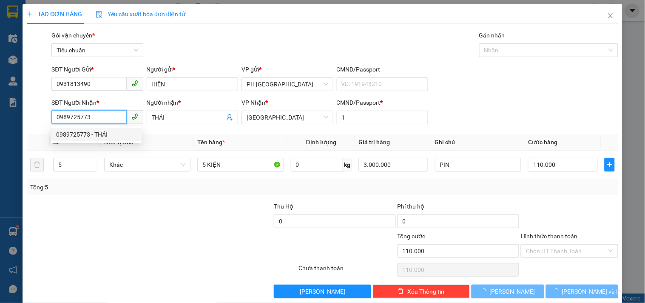
type input "100.000"
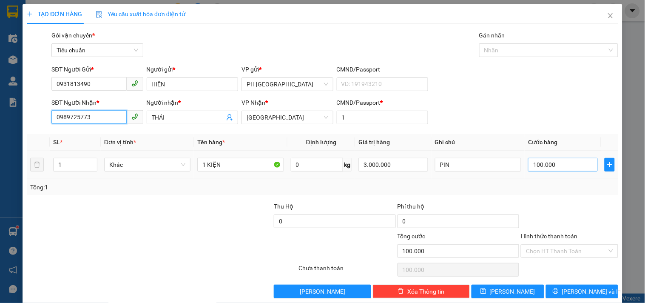
type input "0989725773"
click at [566, 163] on input "100.000" at bounding box center [563, 165] width 70 height 14
type input "0"
type input "020"
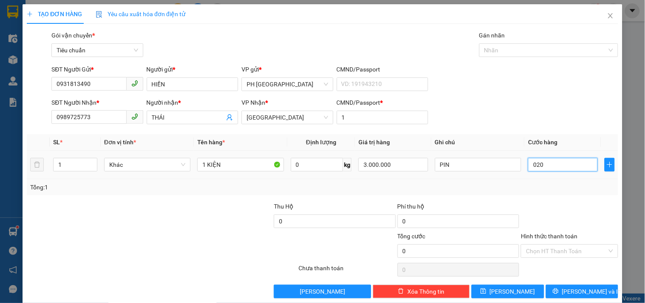
type input "200"
click at [566, 163] on input "0.200" at bounding box center [563, 165] width 70 height 14
type input "0.200"
type input "200.000"
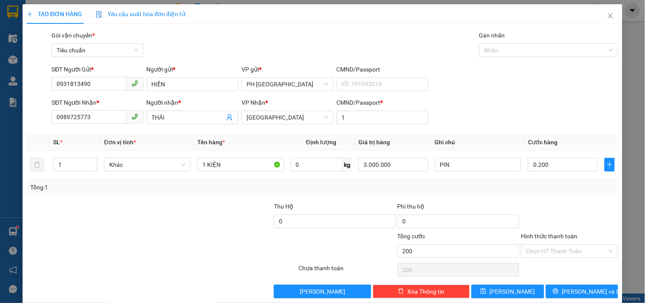
type input "200.000"
click at [563, 207] on div at bounding box center [569, 216] width 99 height 30
click at [578, 286] on span "[PERSON_NAME] và In" at bounding box center [591, 290] width 59 height 9
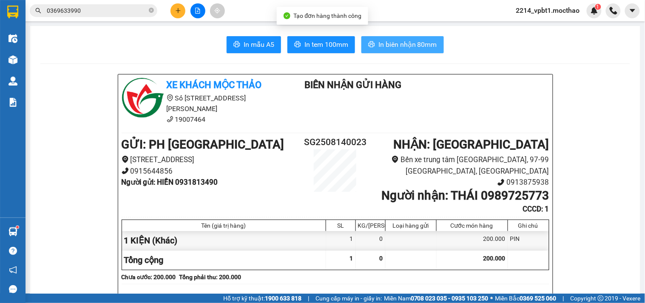
click at [418, 45] on span "In biên nhận 80mm" at bounding box center [407, 44] width 59 height 11
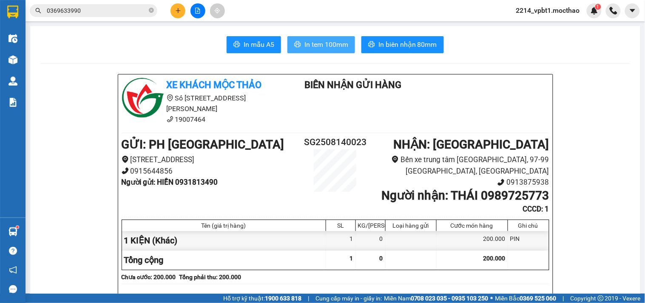
click at [328, 47] on span "In tem 100mm" at bounding box center [326, 44] width 44 height 11
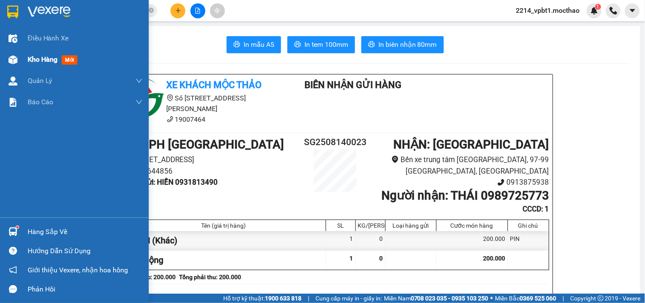
click at [39, 57] on span "Kho hàng" at bounding box center [43, 59] width 30 height 8
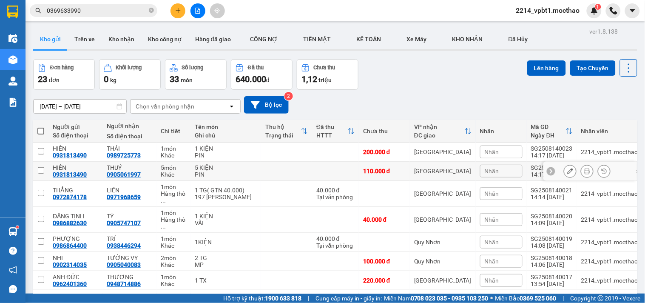
click at [567, 171] on icon at bounding box center [570, 171] width 6 height 6
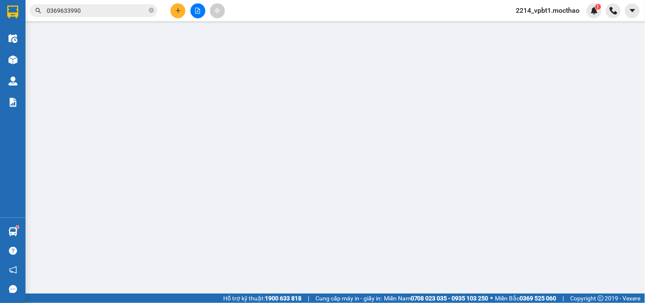
type input "0931813490"
type input "0905061997"
type input "1"
type input "110.000"
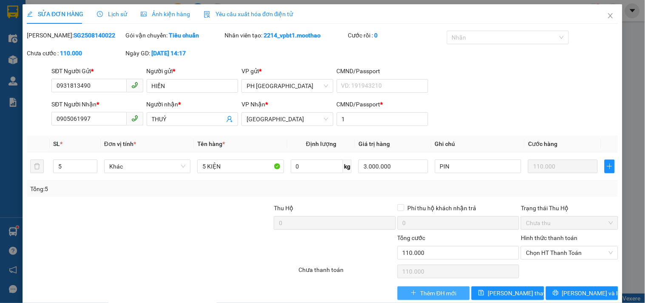
click at [420, 288] on span "Thêm ĐH mới" at bounding box center [438, 292] width 36 height 9
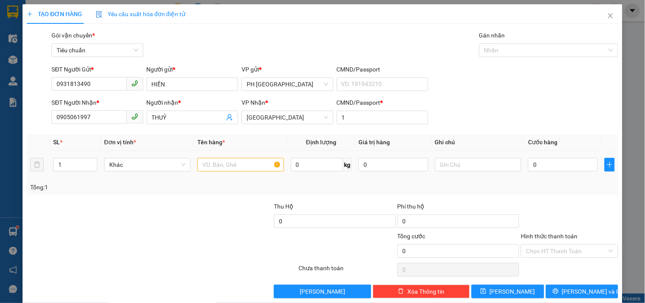
drag, startPoint x: 71, startPoint y: 168, endPoint x: 23, endPoint y: 179, distance: 49.3
click at [35, 180] on div "SL * Đơn vị tính * Tên hàng * Định lượng Giá trị hàng Ghi chú Cước hàng 1 Khác …" at bounding box center [322, 164] width 591 height 61
type input "5"
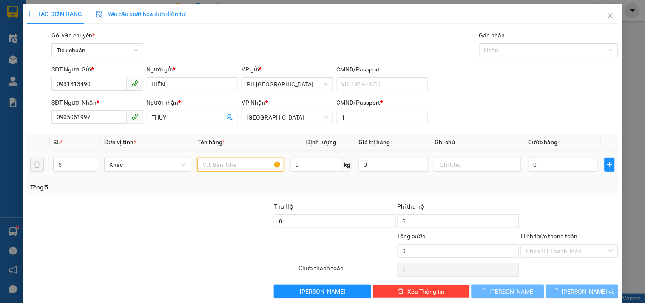
click at [200, 158] on input "text" at bounding box center [240, 165] width 86 height 14
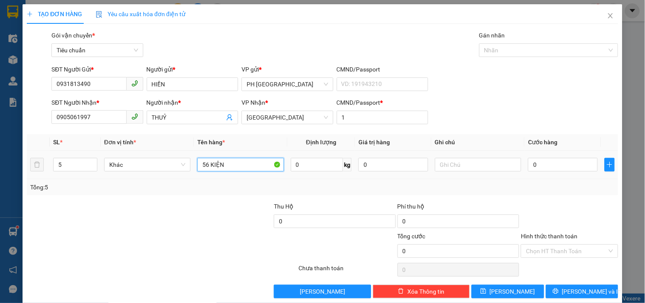
click at [205, 164] on input "56 KIỆN" at bounding box center [240, 165] width 86 height 14
type input "5 KIỆN"
click at [558, 167] on input "0" at bounding box center [563, 165] width 70 height 14
type input "1"
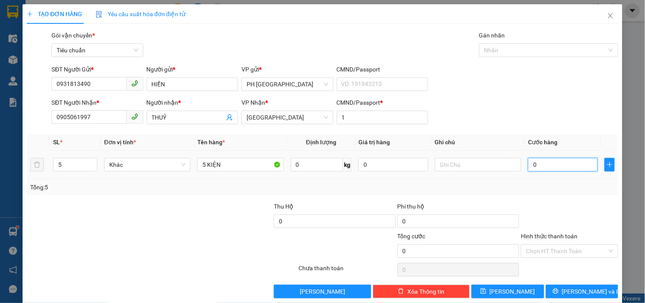
type input "1"
type input "11"
type input "110"
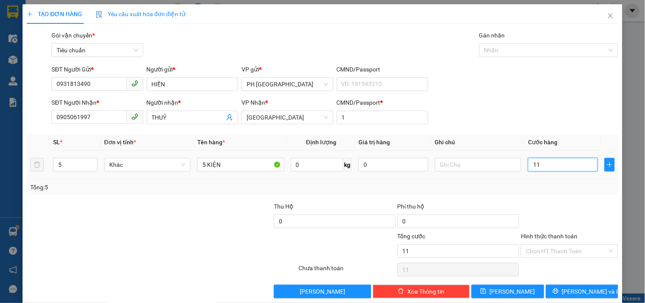
type input "110"
type input "1.100"
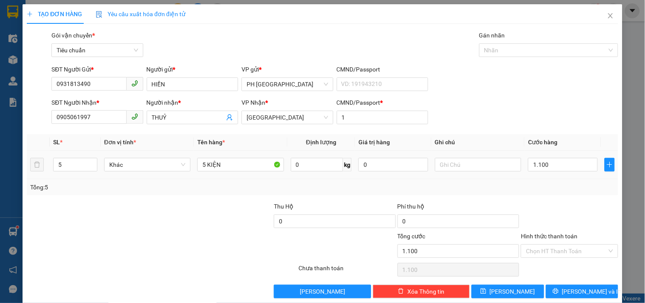
type input "1.100.000"
click at [554, 191] on div "Tổng: 5" at bounding box center [322, 186] width 584 height 9
click at [579, 286] on span "[PERSON_NAME] và In" at bounding box center [591, 290] width 59 height 9
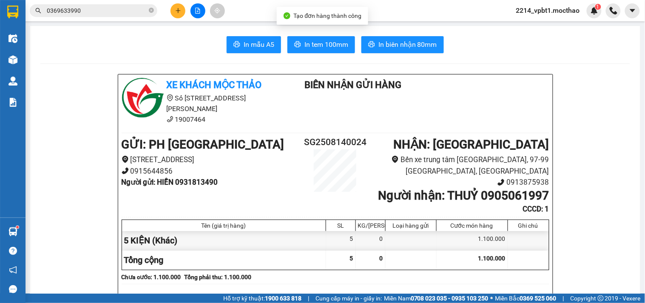
click at [427, 49] on span "In biên nhận 80mm" at bounding box center [407, 44] width 59 height 11
click at [331, 49] on span "In tem 100mm" at bounding box center [326, 44] width 44 height 11
click at [172, 13] on button at bounding box center [177, 10] width 15 height 15
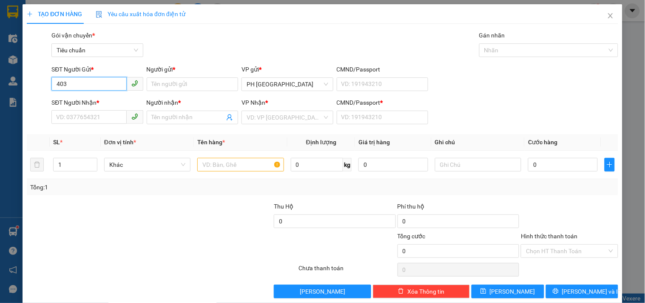
type input "4035"
click at [0, 101] on div "TẠO ĐƠN HÀNG Yêu cầu xuất hóa đơn điện tử Transit Pickup Surcharge Ids Transit …" at bounding box center [322, 151] width 645 height 303
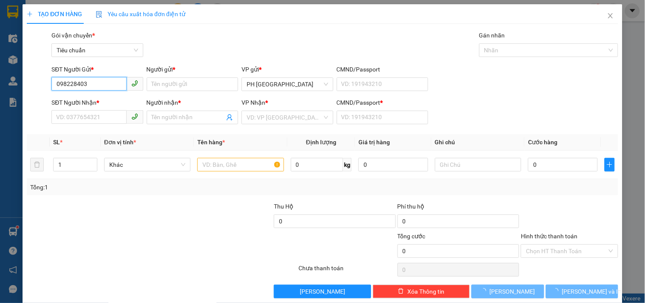
type input "0982284035"
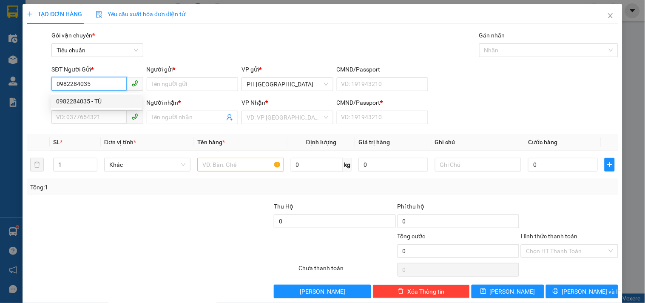
click at [81, 100] on div "0982284035 - TÚ" at bounding box center [96, 100] width 80 height 9
type input "TÚ"
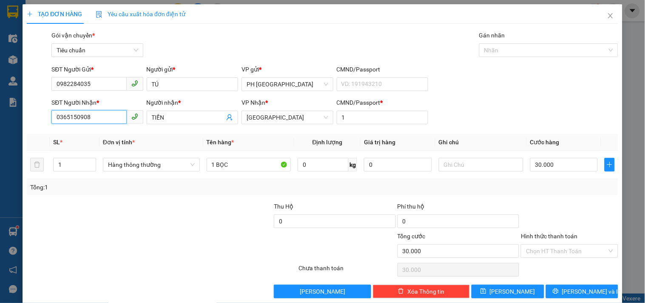
drag, startPoint x: 45, startPoint y: 145, endPoint x: 0, endPoint y: 213, distance: 81.9
click at [0, 214] on div "TẠO ĐƠN HÀNG Yêu cầu xuất hóa đơn điện tử Transit Pickup Surcharge Ids Transit …" at bounding box center [322, 151] width 645 height 303
drag, startPoint x: 124, startPoint y: 116, endPoint x: 100, endPoint y: 126, distance: 26.4
click at [104, 125] on div "Transit Pickup Surcharge Ids Transit Deliver Surcharge Ids Transit Deliver Surc…" at bounding box center [322, 164] width 591 height 267
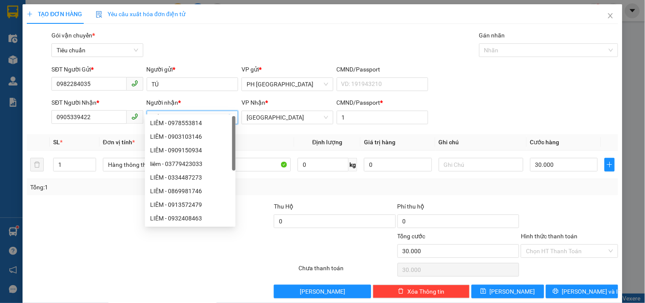
click at [108, 201] on div at bounding box center [88, 216] width 124 height 30
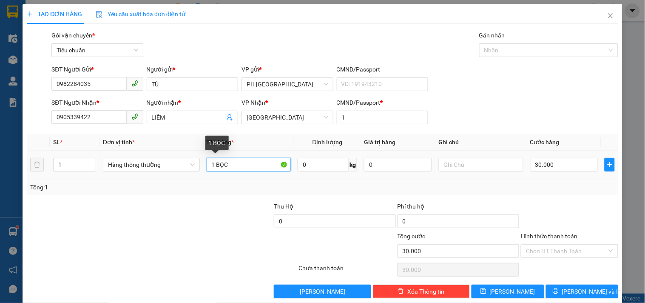
drag, startPoint x: 215, startPoint y: 154, endPoint x: 247, endPoint y: 162, distance: 33.4
click at [247, 162] on td "1 BỌC" at bounding box center [248, 164] width 91 height 28
click at [569, 156] on div "30.000" at bounding box center [564, 164] width 68 height 17
click at [563, 166] on td "30.000" at bounding box center [563, 164] width 75 height 28
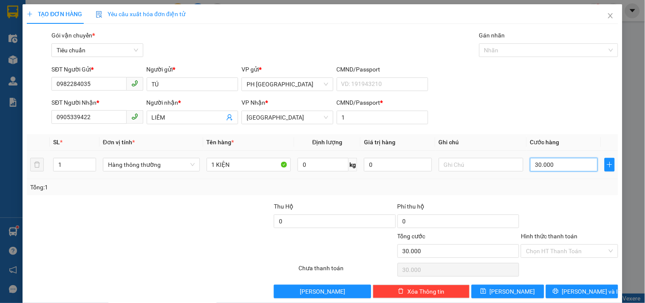
click at [562, 158] on input "30.000" at bounding box center [564, 165] width 68 height 14
click at [564, 201] on div at bounding box center [569, 216] width 99 height 30
click at [593, 284] on button "[PERSON_NAME] và In" at bounding box center [582, 291] width 72 height 14
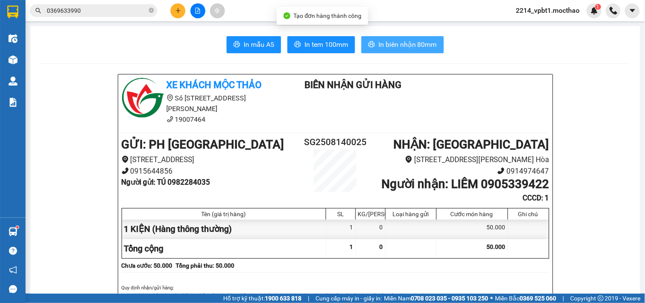
click at [396, 44] on span "In biên nhận 80mm" at bounding box center [407, 44] width 59 height 11
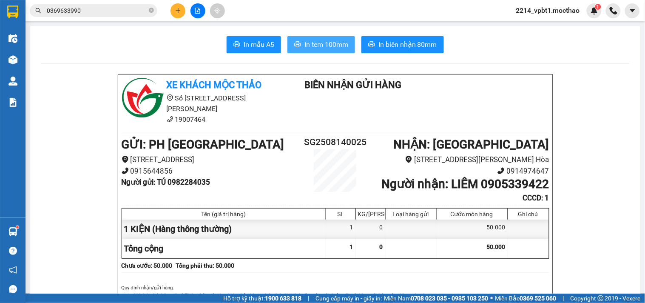
click at [334, 45] on span "In tem 100mm" at bounding box center [326, 44] width 44 height 11
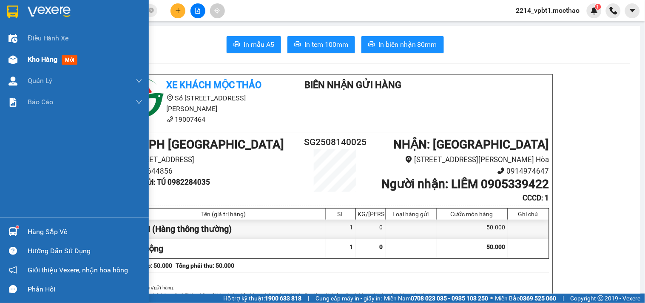
click at [37, 64] on div "Kho hàng mới" at bounding box center [54, 59] width 53 height 11
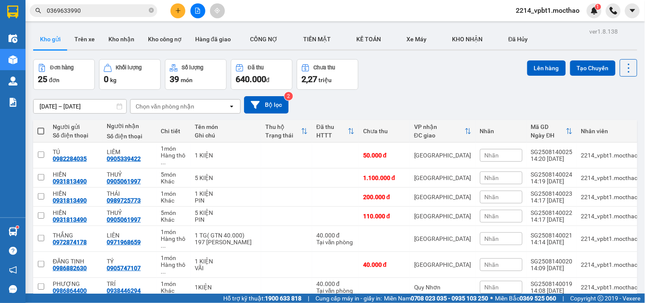
click at [503, 210] on div "Nhãn" at bounding box center [501, 215] width 42 height 13
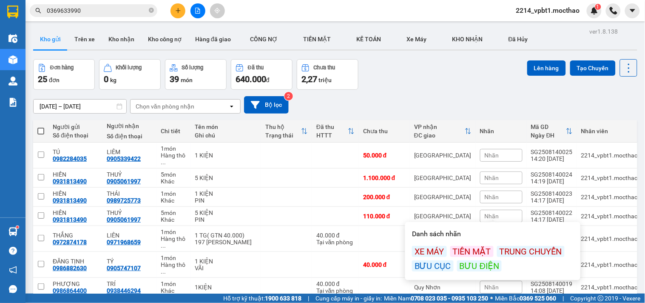
click at [479, 252] on div "TIỀN MẶT" at bounding box center [471, 251] width 43 height 11
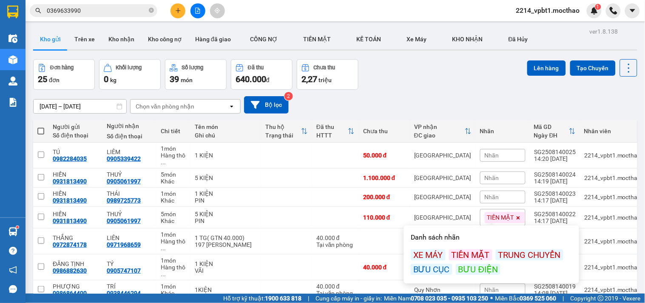
click at [490, 95] on div "[DATE] – [DATE] Press the down arrow key to interact with the calendar and sele…" at bounding box center [335, 105] width 604 height 30
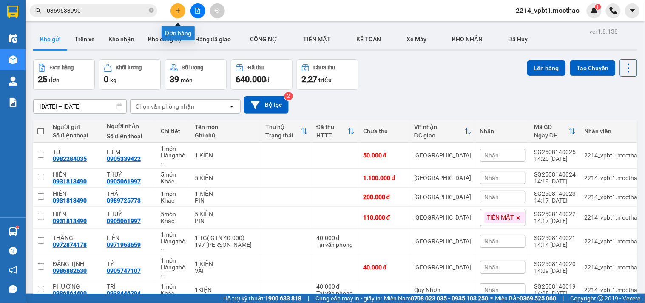
click at [177, 11] on icon "plus" at bounding box center [178, 11] width 6 height 6
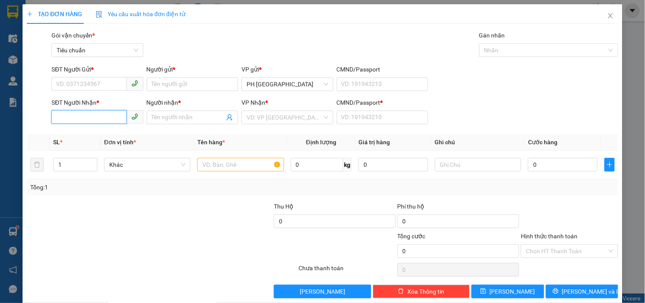
click at [109, 112] on input "SĐT Người Nhận *" at bounding box center [88, 117] width 75 height 14
click at [96, 135] on div "0818236305 - THÍCH" at bounding box center [96, 134] width 80 height 9
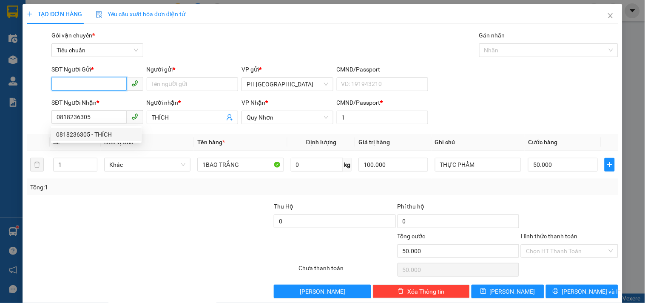
click at [99, 83] on input "SĐT Người Gửi *" at bounding box center [88, 84] width 75 height 14
click at [101, 103] on div "0933255190 - NHI" at bounding box center [96, 100] width 80 height 9
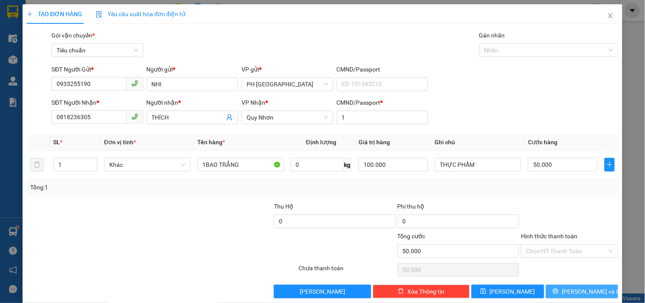
click at [578, 286] on span "[PERSON_NAME] và In" at bounding box center [591, 290] width 59 height 9
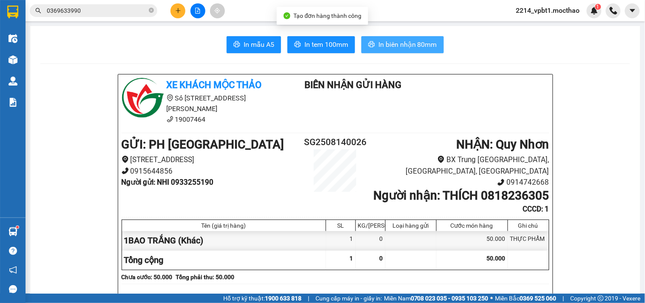
click at [414, 45] on span "In biên nhận 80mm" at bounding box center [407, 44] width 59 height 11
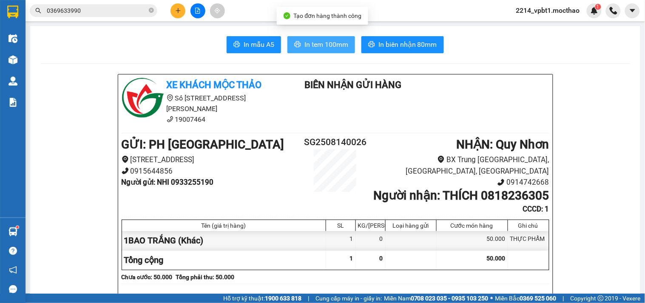
click at [337, 42] on span "In tem 100mm" at bounding box center [326, 44] width 44 height 11
click at [179, 15] on button at bounding box center [177, 10] width 15 height 15
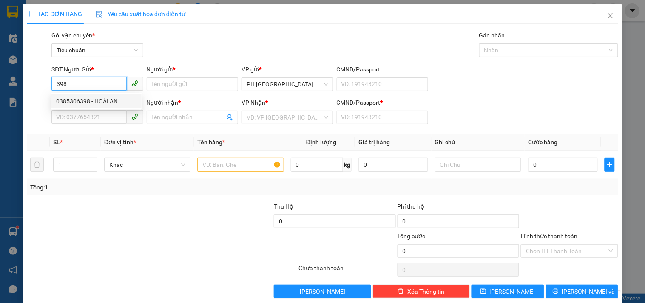
click at [82, 99] on div "0385306398 - HOÀI AN" at bounding box center [96, 100] width 80 height 9
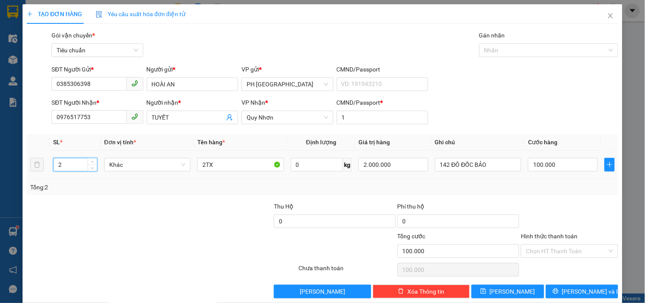
drag, startPoint x: 60, startPoint y: 159, endPoint x: 30, endPoint y: 171, distance: 32.8
click at [30, 171] on div "SL * Đơn vị tính * Tên hàng * Định lượng Giá trị hàng Ghi chú Cước hàng 2 Khác …" at bounding box center [322, 164] width 591 height 61
click at [170, 170] on div "SL * Đơn vị tính * Tên hàng * Định lượng Giá trị hàng Ghi chú Cước hàng 1 Khác …" at bounding box center [322, 164] width 591 height 61
click at [558, 158] on input "0" at bounding box center [563, 165] width 70 height 14
click at [556, 185] on div "Transit Pickup Surcharge Ids Transit Deliver Surcharge Ids Transit Deliver Surc…" at bounding box center [322, 164] width 591 height 267
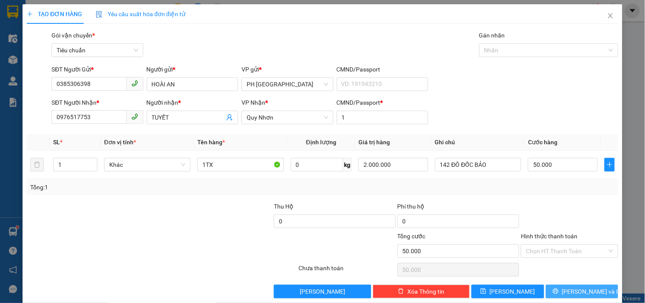
click at [574, 286] on span "[PERSON_NAME] và In" at bounding box center [591, 290] width 59 height 9
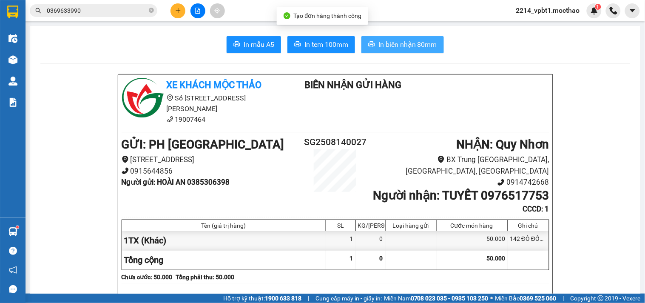
click at [402, 40] on span "In biên nhận 80mm" at bounding box center [407, 44] width 59 height 11
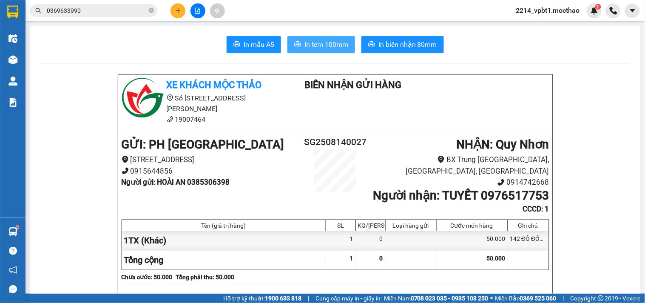
click at [316, 44] on span "In tem 100mm" at bounding box center [326, 44] width 44 height 11
click at [178, 14] on button at bounding box center [177, 10] width 15 height 15
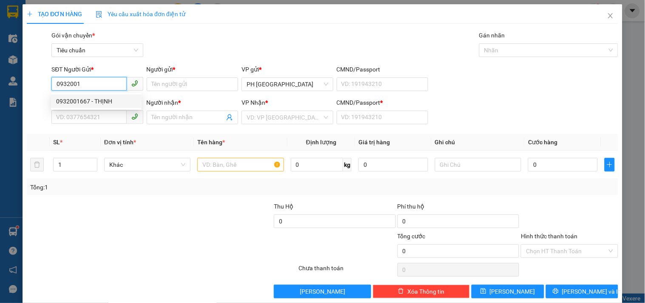
click at [96, 99] on div "0932001667 - THỊNH" at bounding box center [96, 100] width 80 height 9
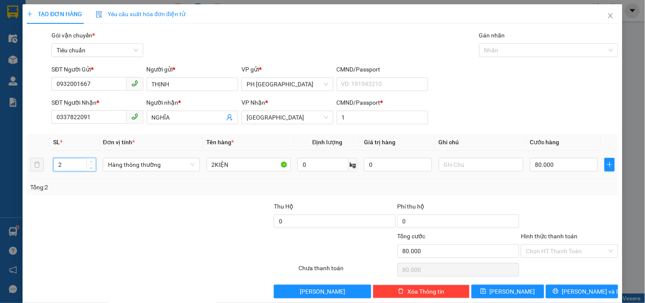
drag, startPoint x: 66, startPoint y: 162, endPoint x: 0, endPoint y: 172, distance: 66.5
click at [0, 175] on div "TẠO ĐƠN HÀNG Yêu cầu xuất hóa đơn điện tử Transit Pickup Surcharge Ids Transit …" at bounding box center [322, 151] width 645 height 303
drag, startPoint x: 212, startPoint y: 167, endPoint x: 156, endPoint y: 183, distance: 58.0
click at [173, 178] on tr "1 Hàng thông thường 2KIỆN 0 kg 0 80.000" at bounding box center [322, 164] width 591 height 28
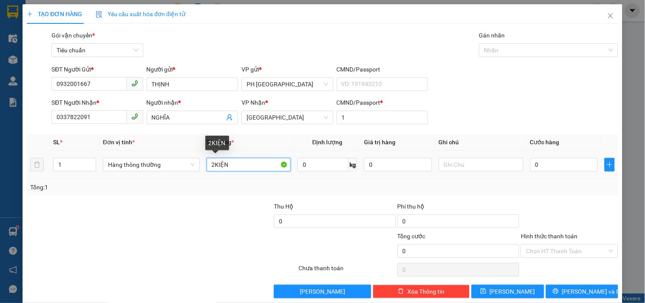
drag, startPoint x: 230, startPoint y: 166, endPoint x: 164, endPoint y: 188, distance: 69.2
click at [164, 188] on div "SL * Đơn vị tính * Tên hàng * Định lượng Giá trị hàng Ghi chú Cước hàng 1 Hàng …" at bounding box center [322, 164] width 591 height 61
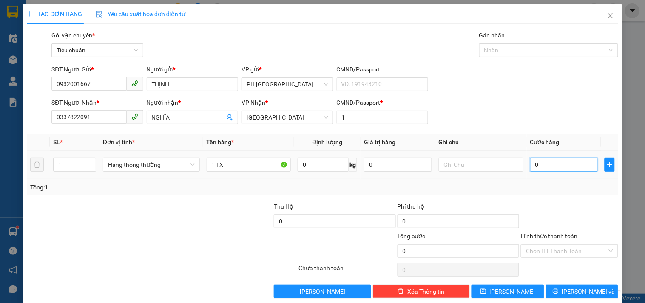
click at [547, 167] on input "0" at bounding box center [564, 165] width 68 height 14
click at [552, 199] on div "Transit Pickup Surcharge Ids Transit Deliver Surcharge Ids Transit Deliver Surc…" at bounding box center [322, 164] width 591 height 267
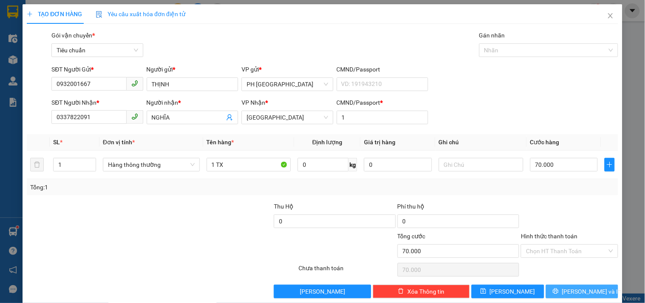
click at [569, 284] on button "[PERSON_NAME] và In" at bounding box center [582, 291] width 72 height 14
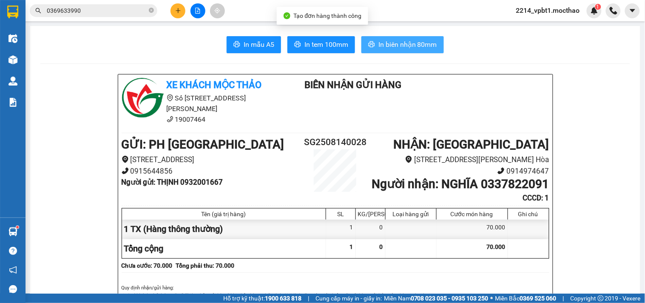
click at [397, 45] on span "In biên nhận 80mm" at bounding box center [407, 44] width 59 height 11
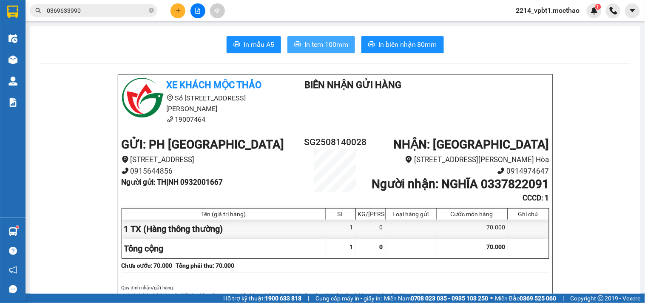
click at [332, 44] on span "In tem 100mm" at bounding box center [326, 44] width 44 height 11
click at [180, 11] on icon "plus" at bounding box center [178, 11] width 6 height 6
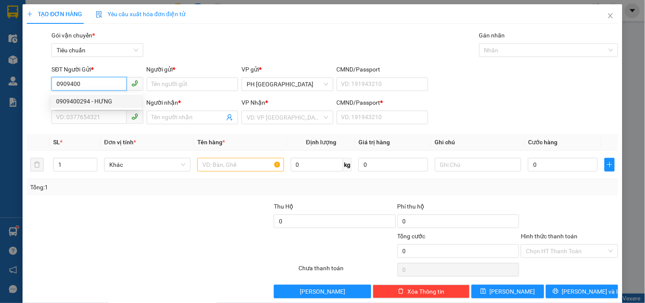
click at [93, 104] on div "0909400294 - HƯNG" at bounding box center [96, 100] width 80 height 9
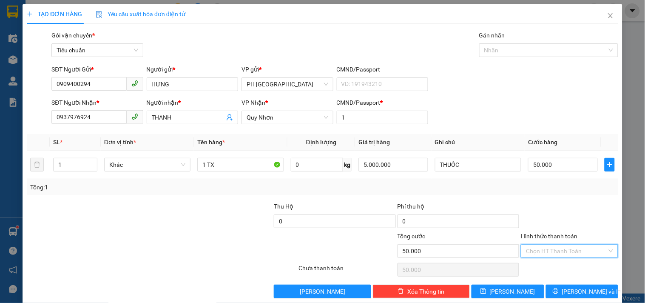
click at [550, 246] on input "Hình thức thanh toán" at bounding box center [566, 250] width 81 height 13
click at [543, 192] on div "Tại văn phòng" at bounding box center [564, 192] width 86 height 9
click at [572, 286] on span "[PERSON_NAME] và In" at bounding box center [591, 290] width 59 height 9
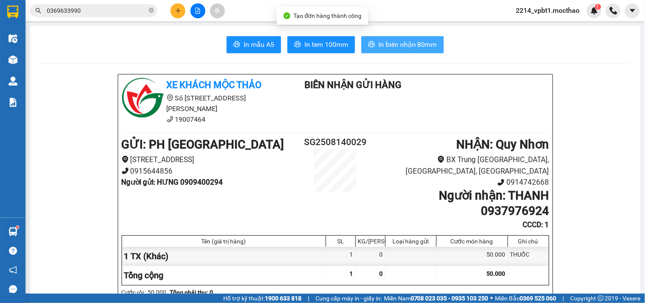
drag, startPoint x: 372, startPoint y: 43, endPoint x: 397, endPoint y: 58, distance: 29.3
click at [372, 44] on button "In biên nhận 80mm" at bounding box center [402, 44] width 82 height 17
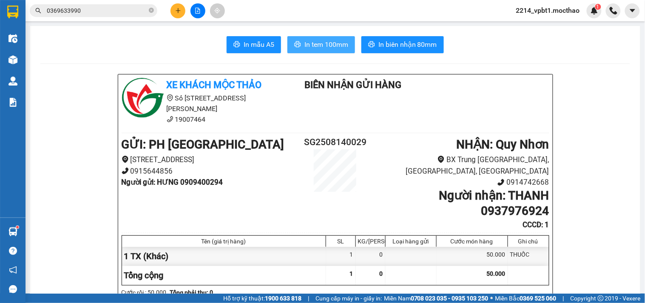
click at [333, 47] on span "In tem 100mm" at bounding box center [326, 44] width 44 height 11
click at [179, 12] on icon "plus" at bounding box center [178, 11] width 6 height 6
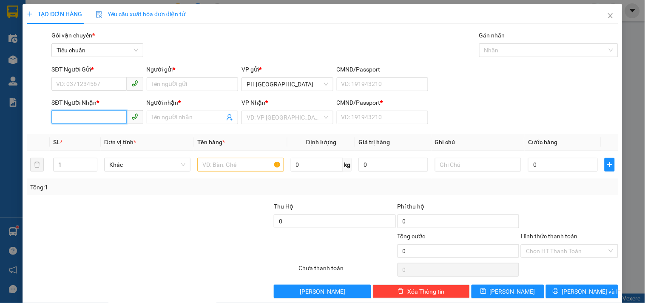
click at [100, 119] on input "SĐT Người Nhận *" at bounding box center [88, 117] width 75 height 14
click at [96, 136] on div "0338636506 - BÌNH" at bounding box center [96, 134] width 80 height 9
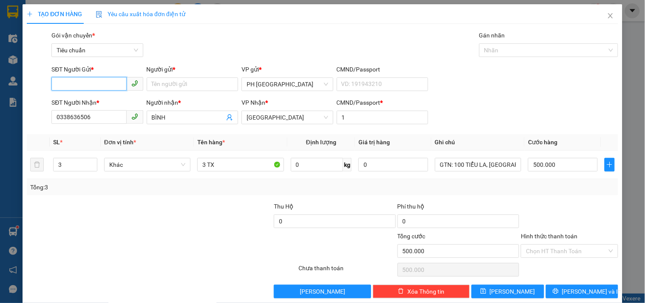
click at [101, 79] on input "SĐT Người Gửi *" at bounding box center [88, 84] width 75 height 14
click at [102, 102] on div "0909565581 - TIẾN" at bounding box center [96, 100] width 80 height 9
drag, startPoint x: 71, startPoint y: 165, endPoint x: 35, endPoint y: 195, distance: 46.5
click at [37, 194] on div "SL * Đơn vị tính * Tên hàng * Định lượng Giá trị hàng Ghi chú Cước hàng 3 Khác …" at bounding box center [322, 164] width 591 height 61
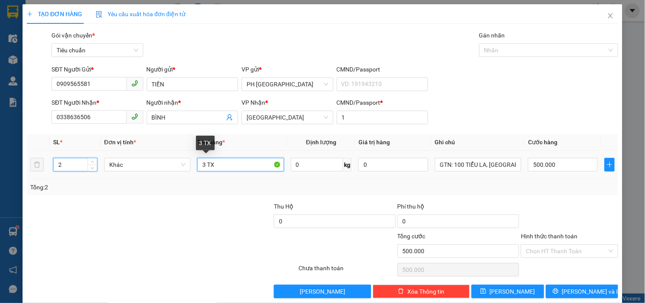
drag, startPoint x: 207, startPoint y: 166, endPoint x: 160, endPoint y: 178, distance: 47.8
click at [165, 176] on tr "2 Khác 3 TX 0 kg 0 GTN: 100 TIỂU [GEOGRAPHIC_DATA], [GEOGRAPHIC_DATA], ĐN 500.0…" at bounding box center [322, 164] width 591 height 28
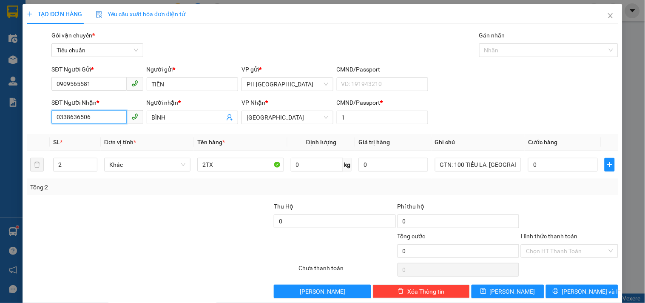
drag, startPoint x: 100, startPoint y: 116, endPoint x: 0, endPoint y: 159, distance: 108.9
click at [0, 156] on div "TẠO ĐƠN HÀNG Yêu cầu xuất hóa đơn điện tử Transit Pickup Surcharge Ids Transit …" at bounding box center [322, 151] width 645 height 303
click at [561, 161] on input "0" at bounding box center [563, 165] width 70 height 14
click at [561, 210] on div at bounding box center [569, 216] width 99 height 30
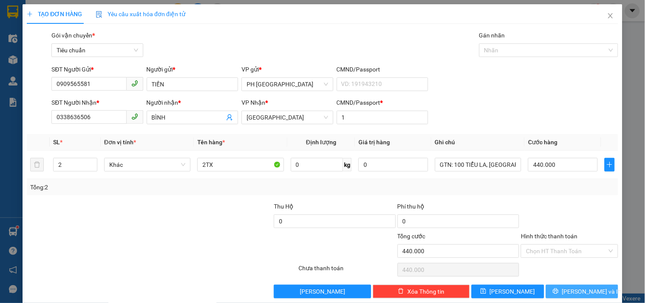
click at [597, 284] on button "[PERSON_NAME] và In" at bounding box center [582, 291] width 72 height 14
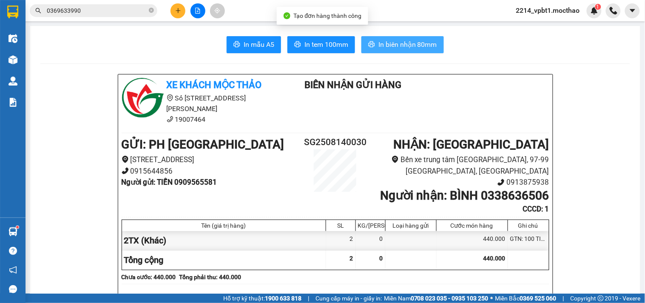
click at [385, 44] on span "In biên nhận 80mm" at bounding box center [407, 44] width 59 height 11
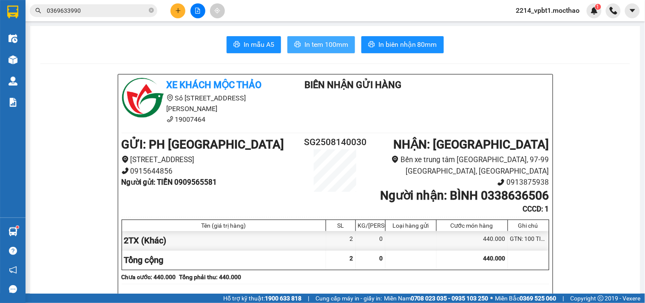
click at [315, 38] on button "In tem 100mm" at bounding box center [321, 44] width 68 height 17
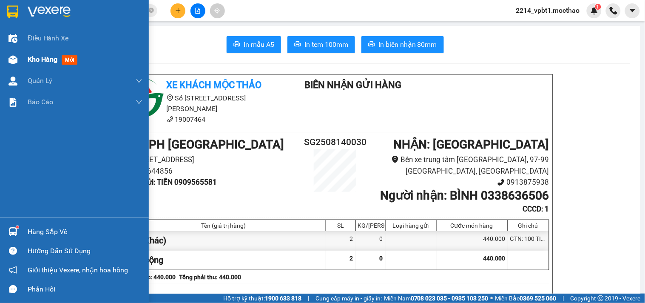
click at [39, 61] on span "Kho hàng" at bounding box center [43, 59] width 30 height 8
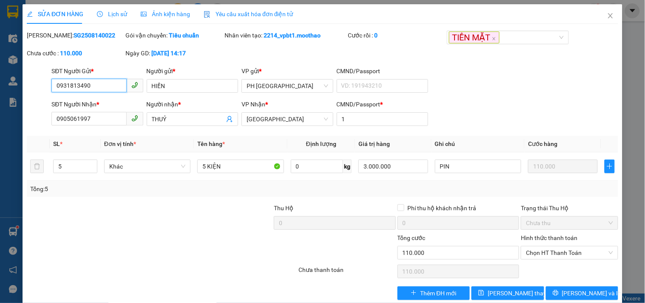
drag, startPoint x: 112, startPoint y: 88, endPoint x: 0, endPoint y: 137, distance: 122.1
click at [0, 137] on div "SỬA ĐƠN HÀNG Lịch sử Ảnh kiện hàng Yêu cầu xuất hóa đơn điện tử Total Paid Fee …" at bounding box center [322, 151] width 645 height 303
drag, startPoint x: 176, startPoint y: 84, endPoint x: 109, endPoint y: 100, distance: 69.1
click at [109, 100] on form "SĐT Người Gửi * 0707707758 Người gửi * HIỀN HIỀN VP gửi * PH [GEOGRAPHIC_DATA] …" at bounding box center [322, 97] width 591 height 63
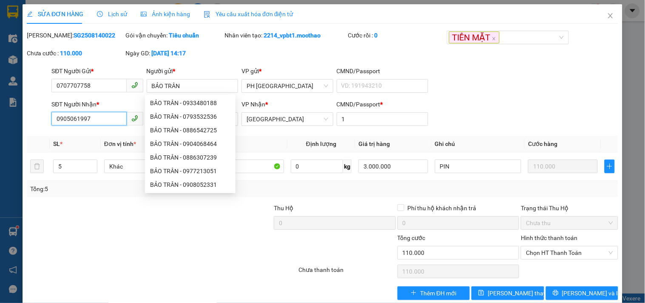
drag, startPoint x: 107, startPoint y: 120, endPoint x: 0, endPoint y: 171, distance: 118.4
click at [0, 166] on div "SỬA ĐƠN HÀNG Lịch sử Ảnh kiện hàng Yêu cầu xuất hóa đơn điện tử Total Paid Fee …" at bounding box center [322, 151] width 645 height 303
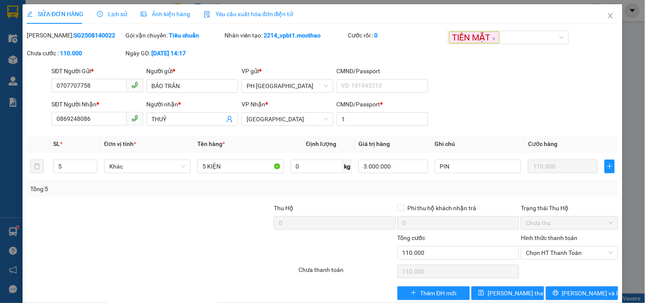
drag, startPoint x: 184, startPoint y: 119, endPoint x: 88, endPoint y: 148, distance: 99.8
click at [90, 147] on div "Total Paid Fee 0 Total UnPaid Fee 110.000 Cash Collection Total Fee Mã ĐH: SG25…" at bounding box center [322, 165] width 591 height 269
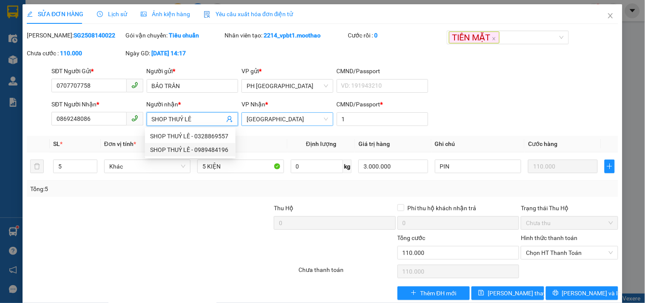
click at [289, 118] on span "[GEOGRAPHIC_DATA]" at bounding box center [286, 119] width 81 height 13
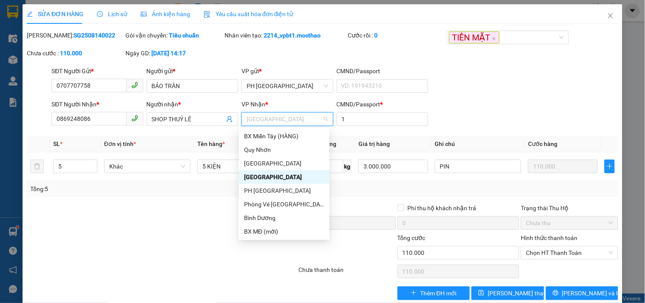
click at [282, 170] on div "[GEOGRAPHIC_DATA]" at bounding box center [284, 177] width 91 height 14
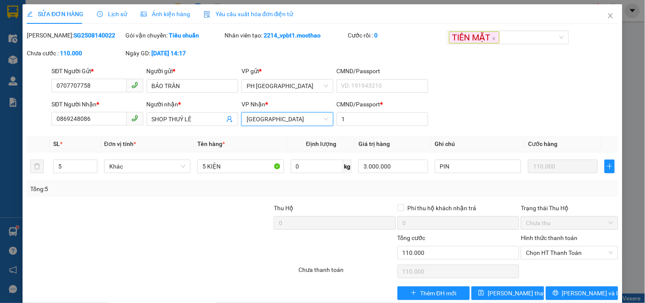
click at [277, 120] on span "[GEOGRAPHIC_DATA]" at bounding box center [286, 119] width 81 height 13
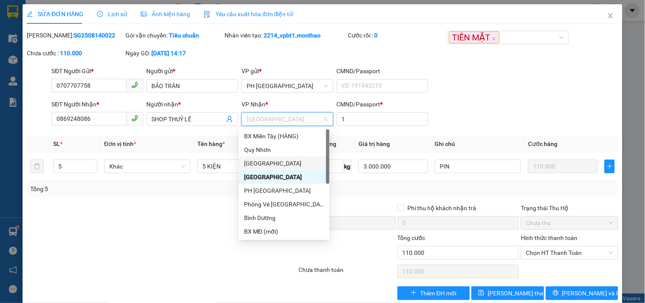
click at [269, 161] on div "[GEOGRAPHIC_DATA]" at bounding box center [284, 163] width 80 height 9
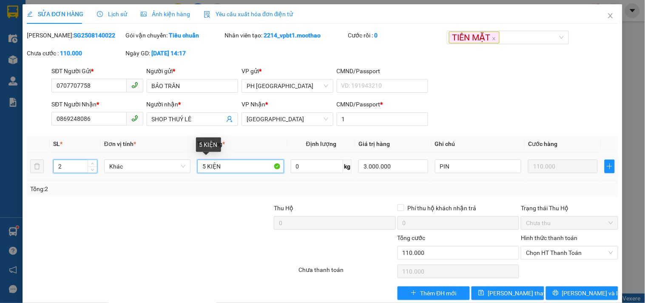
drag, startPoint x: 202, startPoint y: 164, endPoint x: 140, endPoint y: 192, distance: 68.3
click at [165, 189] on div "SL * Đơn vị tính * Tên hàng * Định lượng Giá trị hàng Ghi chú Cước hàng 2 Khác …" at bounding box center [322, 166] width 591 height 61
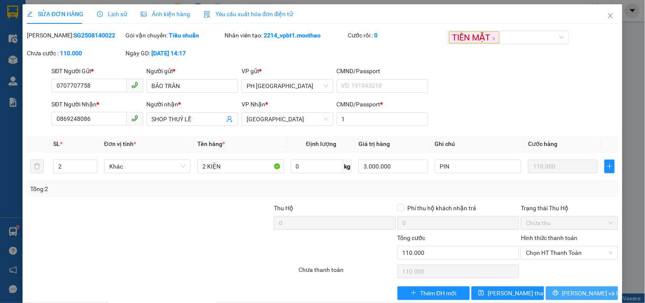
click at [577, 288] on span "[PERSON_NAME] và In" at bounding box center [591, 292] width 59 height 9
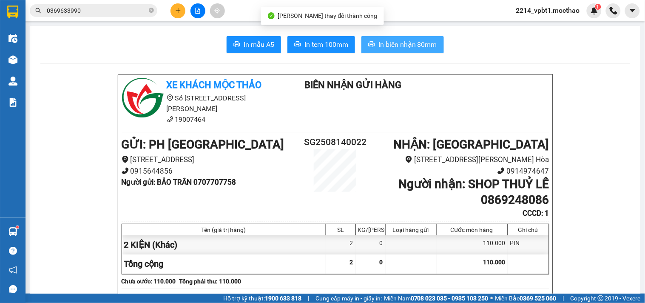
click at [402, 44] on span "In biên nhận 80mm" at bounding box center [407, 44] width 59 height 11
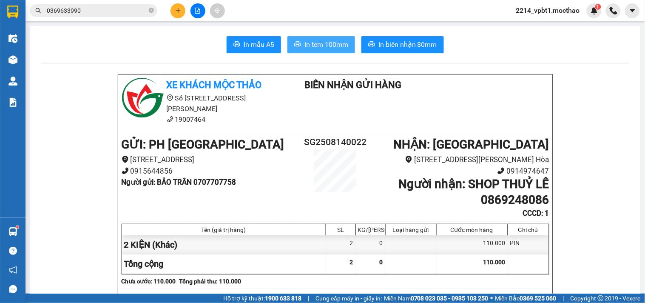
click at [334, 45] on span "In tem 100mm" at bounding box center [326, 44] width 44 height 11
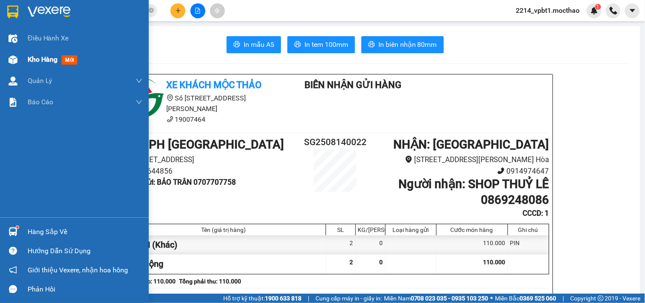
click at [34, 60] on span "Kho hàng" at bounding box center [43, 59] width 30 height 8
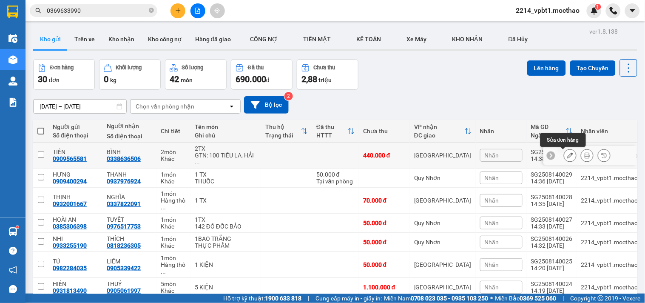
click at [567, 152] on icon at bounding box center [570, 155] width 6 height 6
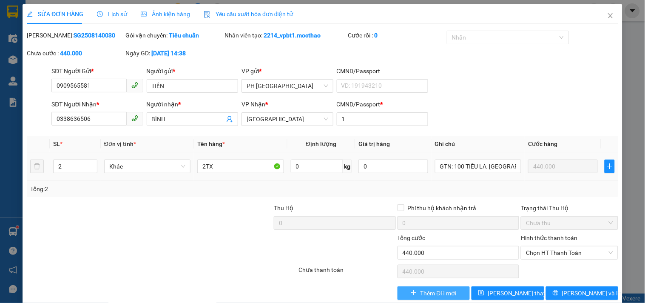
click at [410, 289] on icon "plus" at bounding box center [413, 292] width 6 height 6
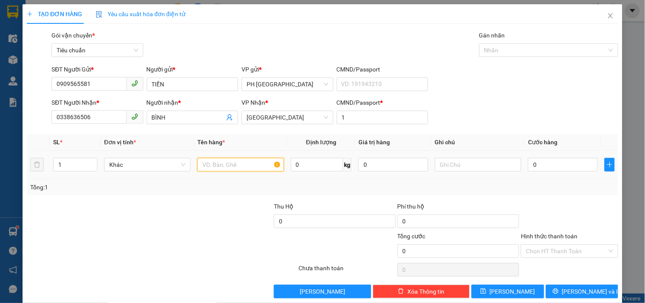
click at [223, 167] on input "text" at bounding box center [240, 165] width 86 height 14
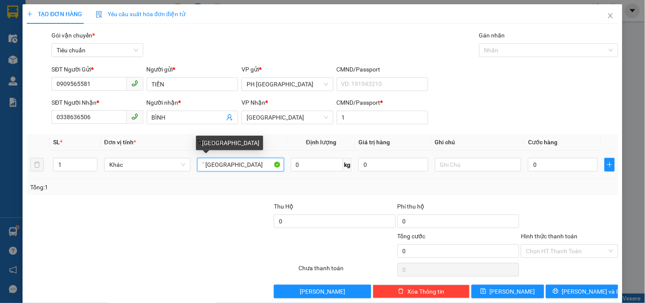
click at [203, 163] on input "` [GEOGRAPHIC_DATA]" at bounding box center [240, 165] width 86 height 14
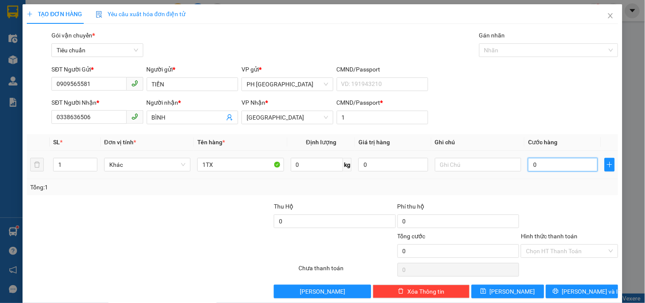
click at [570, 162] on input "0" at bounding box center [563, 165] width 70 height 14
click at [552, 204] on div at bounding box center [569, 216] width 99 height 30
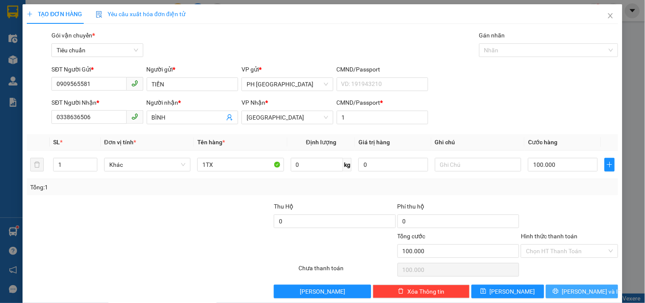
click at [590, 286] on span "[PERSON_NAME] và In" at bounding box center [591, 290] width 59 height 9
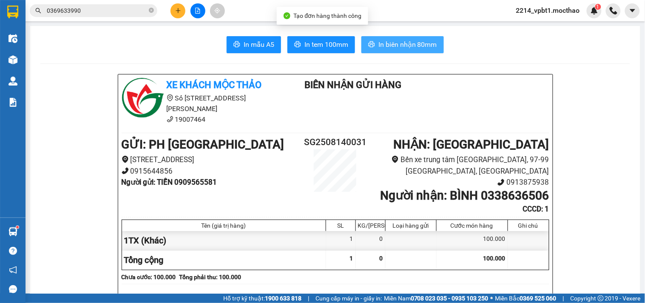
click at [385, 44] on span "In biên nhận 80mm" at bounding box center [407, 44] width 59 height 11
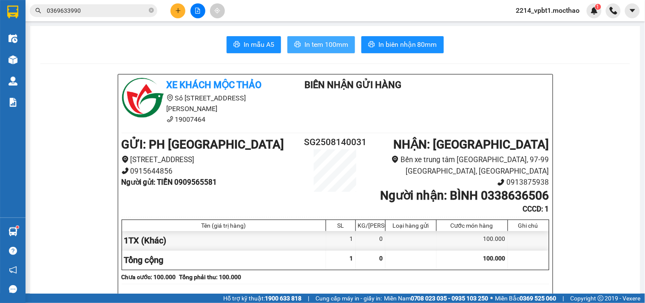
click at [331, 45] on span "In tem 100mm" at bounding box center [326, 44] width 44 height 11
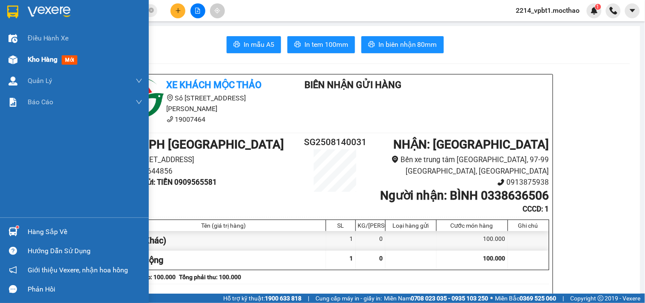
click at [36, 55] on span "Kho hàng" at bounding box center [43, 59] width 30 height 8
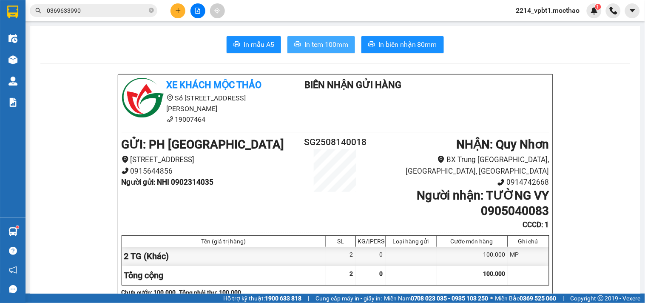
click at [332, 46] on span "In tem 100mm" at bounding box center [326, 44] width 44 height 11
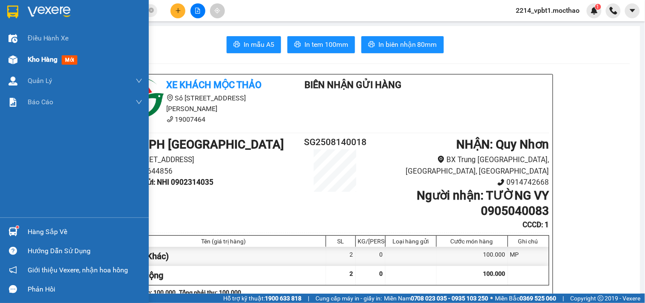
click at [32, 61] on span "Kho hàng" at bounding box center [43, 59] width 30 height 8
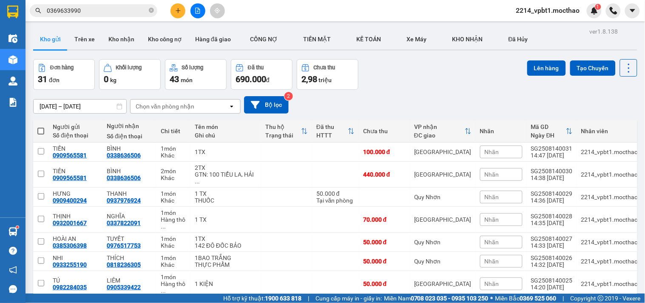
click at [43, 128] on span at bounding box center [40, 130] width 7 height 7
click at [41, 127] on input "checkbox" at bounding box center [41, 127] width 0 height 0
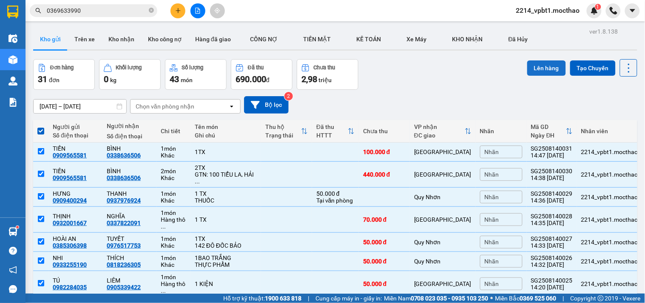
click at [527, 63] on button "Lên hàng" at bounding box center [546, 67] width 39 height 15
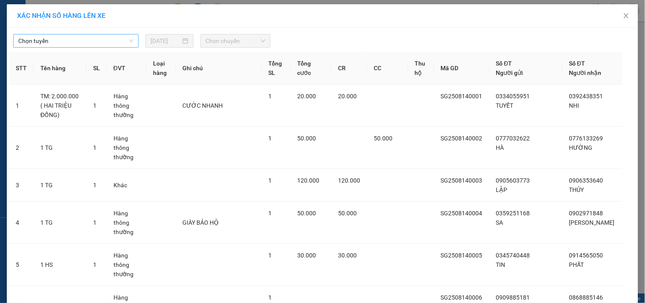
click at [79, 40] on span "Chọn tuyến" at bounding box center [75, 40] width 115 height 13
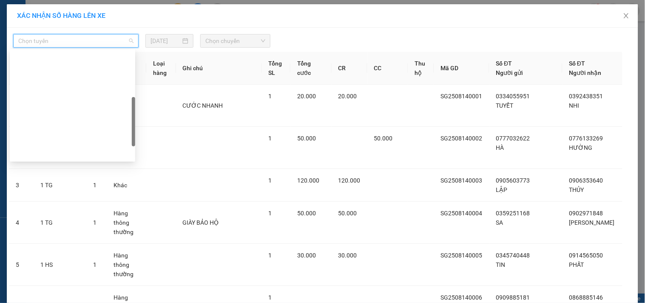
click at [77, 216] on div "BX Miền Đông Cũ - [GEOGRAPHIC_DATA]" at bounding box center [72, 220] width 115 height 9
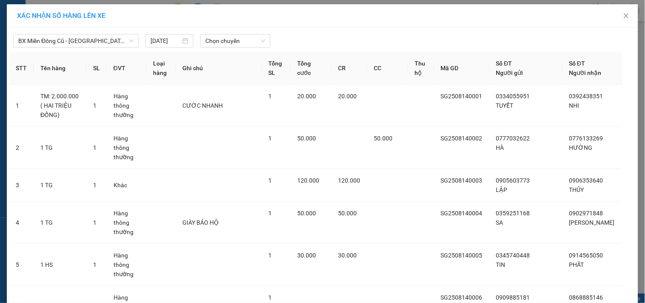
click at [223, 33] on div "BX Miền Đông Cũ - [GEOGRAPHIC_DATA] [DATE] Chọn chuyến" at bounding box center [322, 39] width 627 height 18
click at [236, 40] on span "Chọn chuyến" at bounding box center [235, 40] width 60 height 13
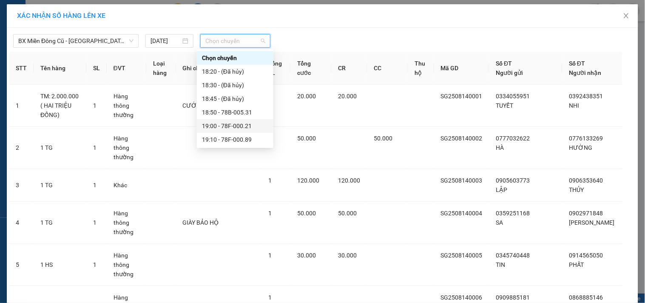
click at [249, 127] on div "19:00 - 78F-000.21" at bounding box center [235, 125] width 66 height 9
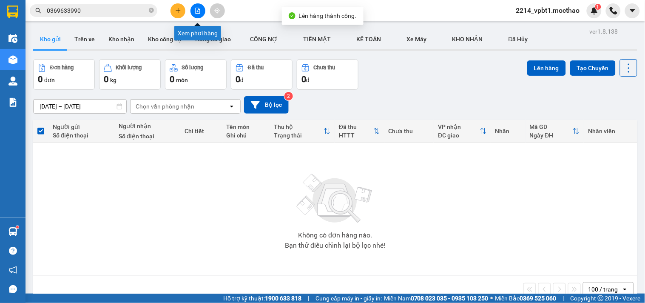
click at [198, 14] on button at bounding box center [197, 10] width 15 height 15
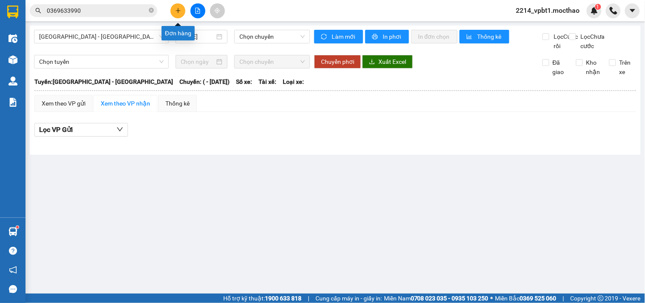
click at [175, 11] on icon "plus" at bounding box center [178, 11] width 6 height 6
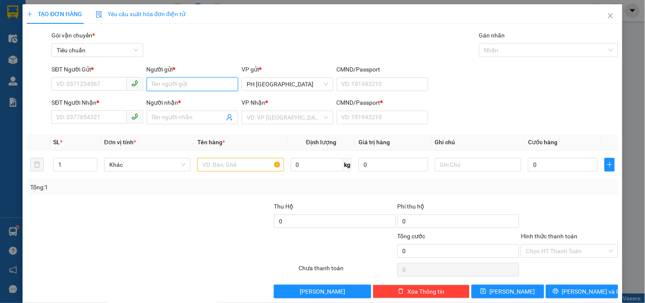
click at [164, 87] on input "Người gửi *" at bounding box center [192, 84] width 91 height 14
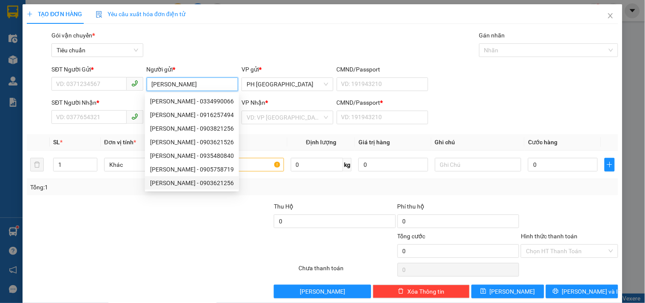
click at [185, 185] on div "[PERSON_NAME] - 0903621256" at bounding box center [192, 182] width 84 height 9
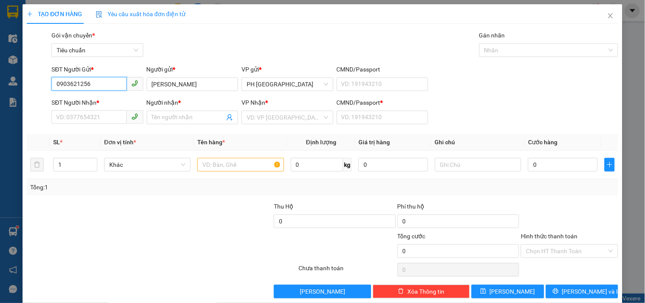
click at [92, 84] on input "0903621256" at bounding box center [88, 84] width 75 height 14
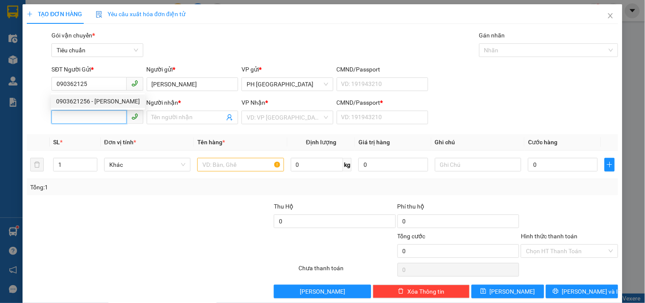
click at [87, 118] on input "SĐT Người Nhận *" at bounding box center [88, 117] width 75 height 14
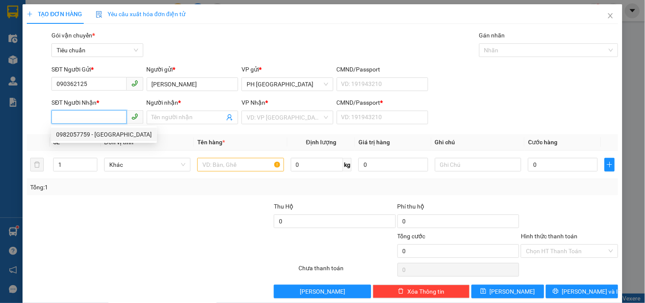
click at [95, 135] on div "0982057759 - [GEOGRAPHIC_DATA]" at bounding box center [104, 134] width 96 height 9
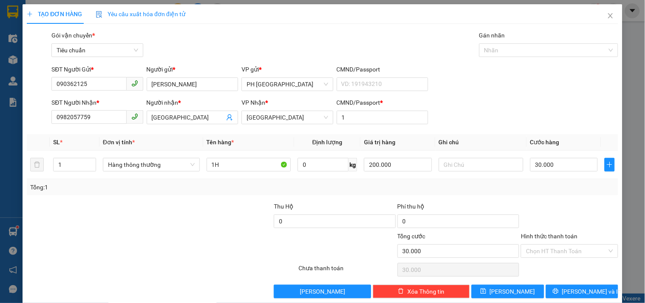
drag, startPoint x: 96, startPoint y: 75, endPoint x: 100, endPoint y: 91, distance: 15.8
click at [96, 76] on div "SĐT Người Gửi *" at bounding box center [96, 71] width 91 height 13
click at [99, 89] on input "090362125" at bounding box center [88, 84] width 75 height 14
click at [96, 104] on div "0903621256 - [PERSON_NAME]" at bounding box center [98, 100] width 84 height 9
click at [561, 244] on input "Hình thức thanh toán" at bounding box center [566, 250] width 81 height 13
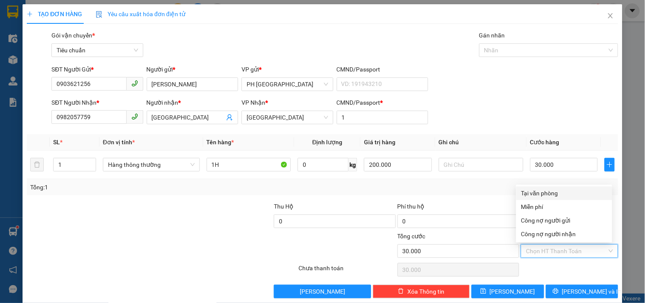
click at [553, 188] on div "Tại văn phòng" at bounding box center [564, 192] width 86 height 9
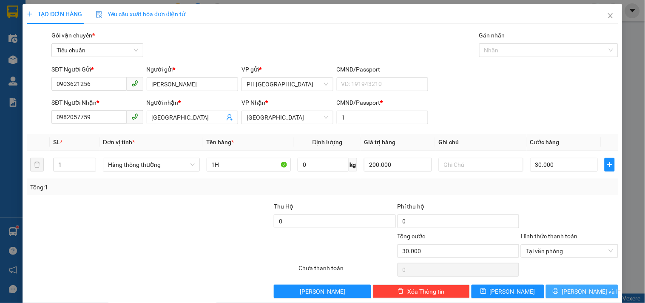
click at [572, 286] on span "[PERSON_NAME] và In" at bounding box center [591, 290] width 59 height 9
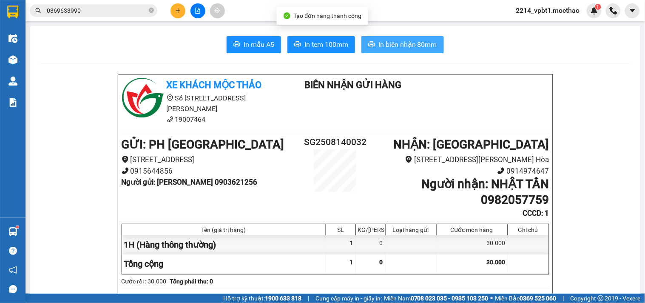
click at [385, 46] on span "In biên nhận 80mm" at bounding box center [407, 44] width 59 height 11
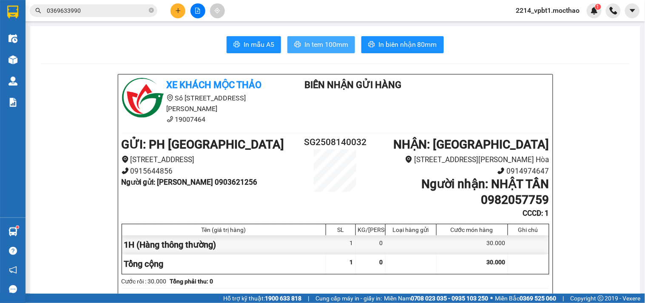
drag, startPoint x: 328, startPoint y: 40, endPoint x: 334, endPoint y: 44, distance: 7.7
click at [327, 42] on span "In tem 100mm" at bounding box center [326, 44] width 44 height 11
click at [176, 10] on icon "plus" at bounding box center [178, 11] width 6 height 6
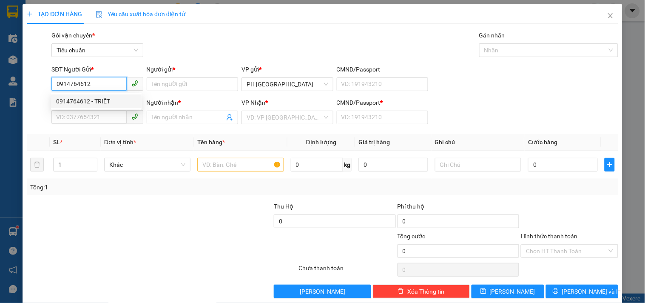
click at [95, 105] on div "0914764612 - TRIẾT" at bounding box center [96, 100] width 80 height 9
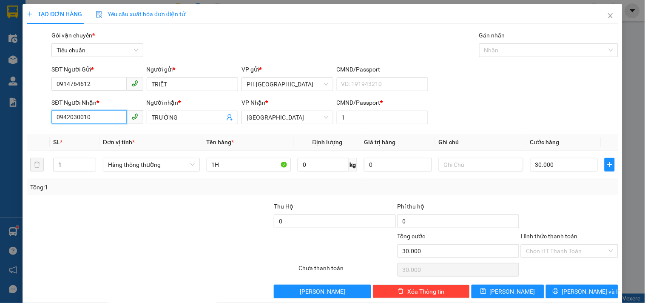
drag, startPoint x: 93, startPoint y: 118, endPoint x: 0, endPoint y: 166, distance: 104.3
click at [0, 166] on div "TẠO ĐƠN HÀNG Yêu cầu xuất hóa đơn điện tử Transit Pickup Surcharge Ids Transit …" at bounding box center [322, 151] width 645 height 303
drag, startPoint x: 180, startPoint y: 120, endPoint x: 83, endPoint y: 124, distance: 97.0
click at [91, 124] on div "SĐT Người Nhận * 0857887777 0857887777 Người nhận * TRƯỜNG VP Nhận * Tuy Hòa CM…" at bounding box center [335, 113] width 570 height 30
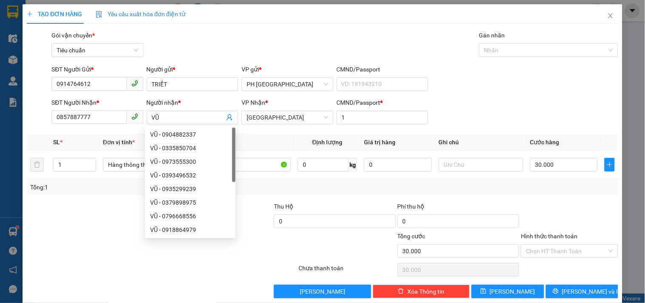
click at [76, 221] on div at bounding box center [88, 216] width 124 height 30
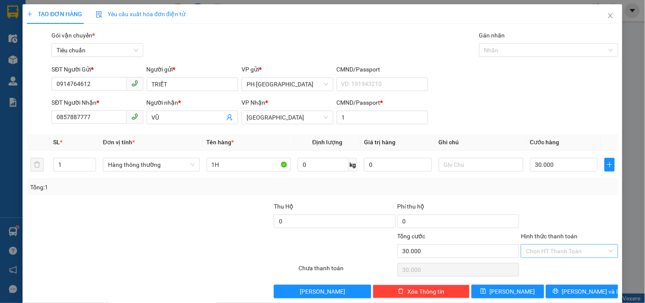
click at [555, 244] on input "Hình thức thanh toán" at bounding box center [566, 250] width 81 height 13
click at [552, 188] on div "Tại văn phòng" at bounding box center [564, 192] width 86 height 9
click at [591, 286] on span "[PERSON_NAME] và In" at bounding box center [591, 290] width 59 height 9
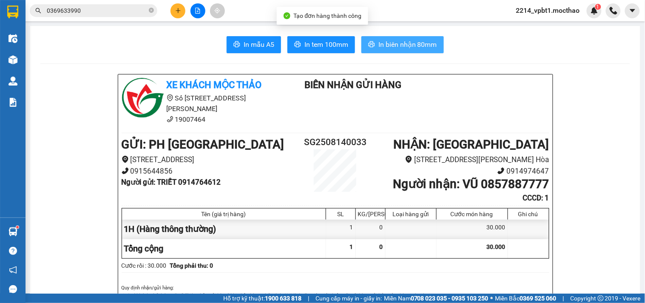
click at [379, 43] on span "In biên nhận 80mm" at bounding box center [407, 44] width 59 height 11
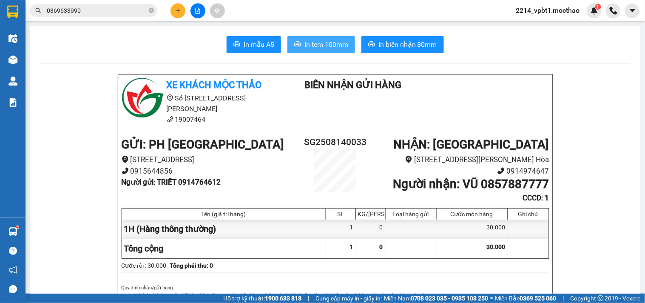
click at [334, 40] on span "In tem 100mm" at bounding box center [326, 44] width 44 height 11
click at [175, 11] on icon "plus" at bounding box center [178, 11] width 6 height 6
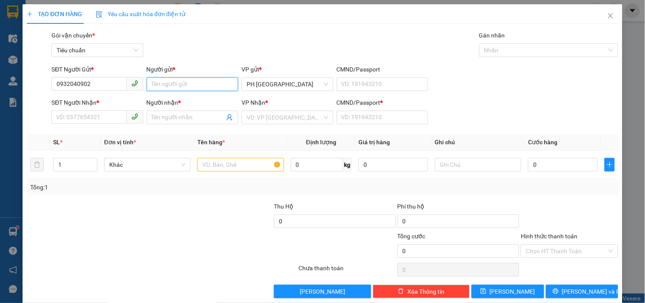
click at [170, 82] on input "Người gửi *" at bounding box center [192, 84] width 91 height 14
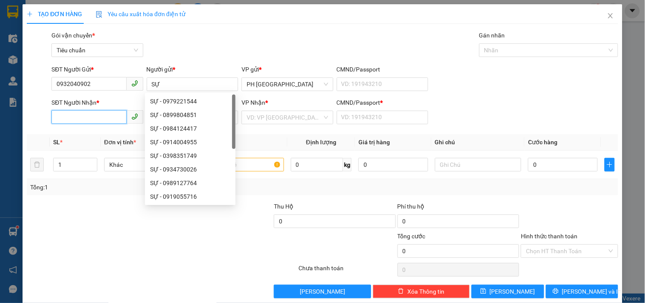
click at [98, 121] on input "SĐT Người Nhận *" at bounding box center [88, 117] width 75 height 14
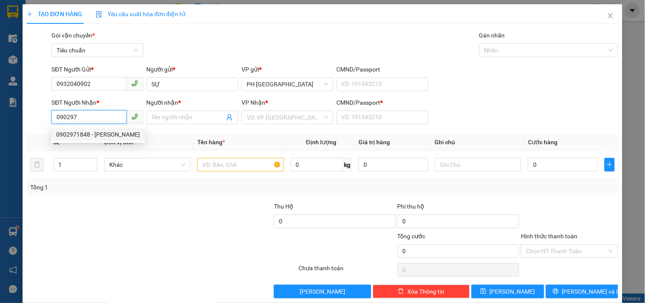
click at [98, 133] on div "0902971848 - [PERSON_NAME]" at bounding box center [98, 134] width 84 height 9
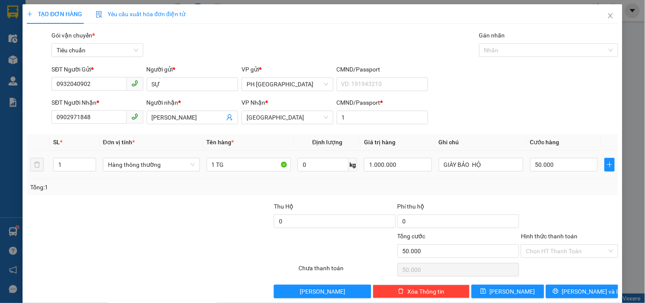
drag, startPoint x: 69, startPoint y: 163, endPoint x: 51, endPoint y: 169, distance: 18.6
click at [54, 168] on input "1" at bounding box center [75, 164] width 42 height 13
drag, startPoint x: 213, startPoint y: 166, endPoint x: 189, endPoint y: 181, distance: 28.3
click at [190, 181] on div "SL * Đơn vị tính * Tên hàng * Định lượng Giá trị hàng Ghi chú Cước hàng 7 Hàng …" at bounding box center [322, 164] width 591 height 61
drag, startPoint x: 226, startPoint y: 164, endPoint x: 211, endPoint y: 168, distance: 15.3
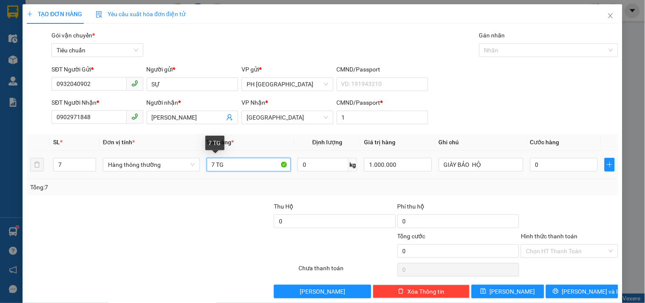
click at [211, 168] on input "7 TG" at bounding box center [249, 165] width 85 height 14
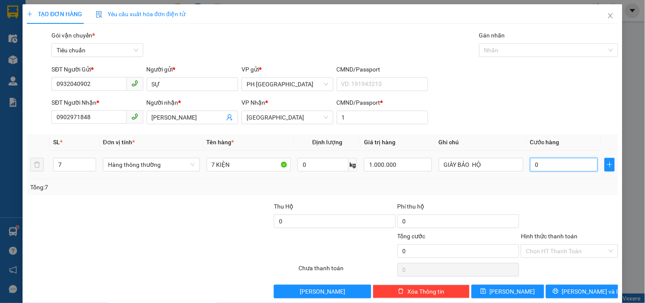
click at [558, 164] on input "0" at bounding box center [564, 165] width 68 height 14
click at [558, 184] on div "Tổng: 7" at bounding box center [322, 186] width 584 height 9
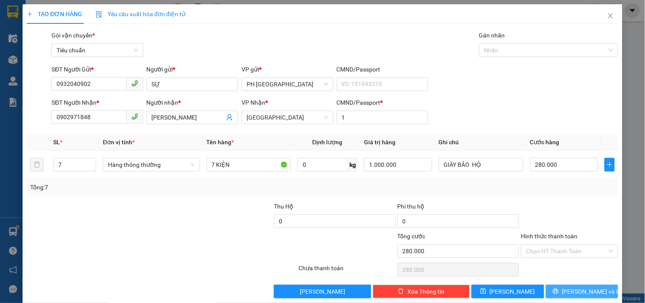
click at [588, 286] on span "[PERSON_NAME] và In" at bounding box center [591, 290] width 59 height 9
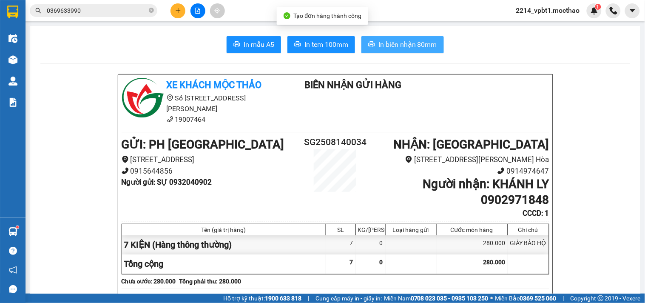
click at [416, 48] on span "In biên nhận 80mm" at bounding box center [407, 44] width 59 height 11
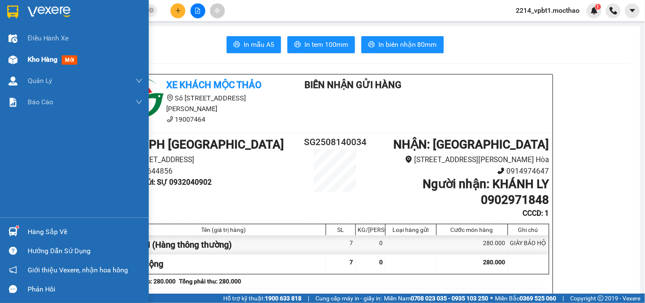
click at [45, 62] on span "Kho hàng" at bounding box center [43, 59] width 30 height 8
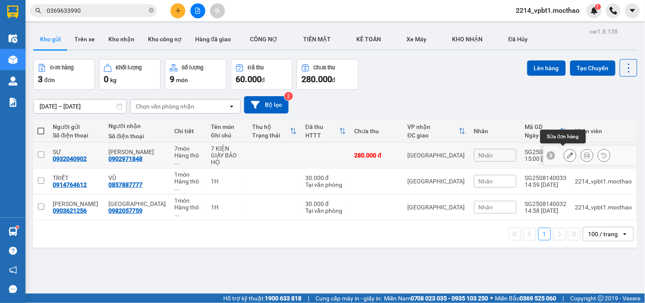
click at [567, 152] on icon at bounding box center [570, 155] width 6 height 6
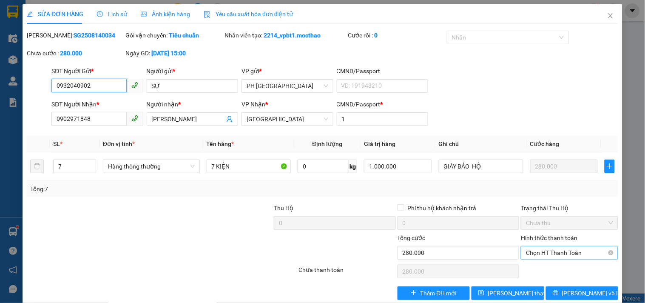
click at [555, 246] on span "Chọn HT Thanh Toán" at bounding box center [569, 252] width 87 height 13
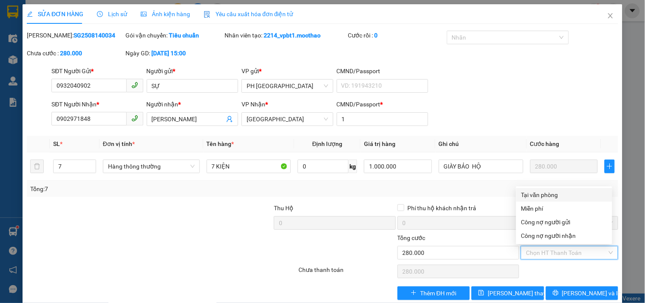
click at [551, 190] on div "Tại văn phòng" at bounding box center [564, 194] width 86 height 9
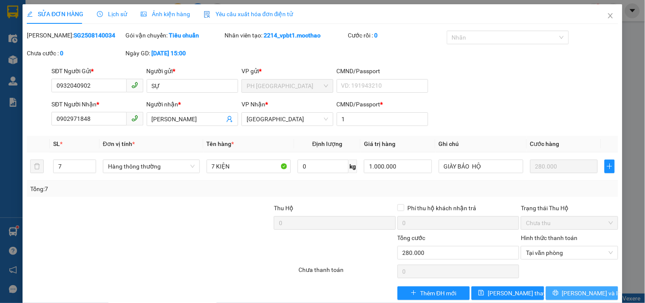
click at [569, 288] on span "[PERSON_NAME] và In" at bounding box center [591, 292] width 59 height 9
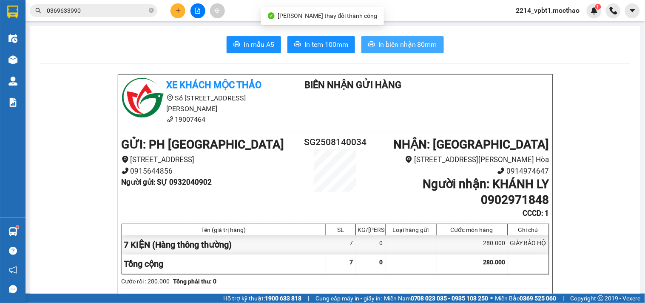
click at [402, 42] on span "In biên nhận 80mm" at bounding box center [407, 44] width 59 height 11
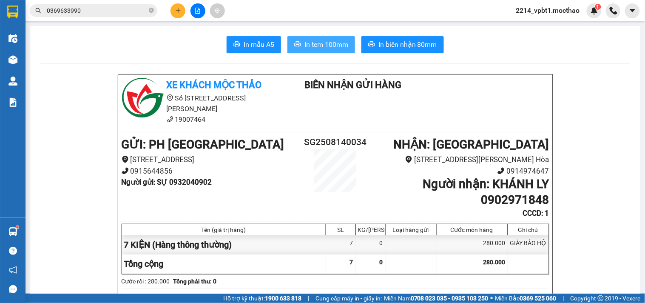
click at [317, 37] on button "In tem 100mm" at bounding box center [321, 44] width 68 height 17
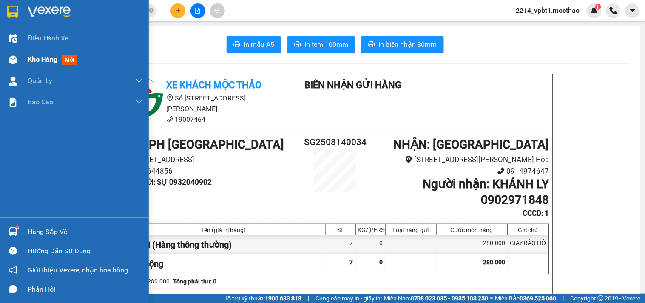
click at [37, 60] on span "Kho hàng" at bounding box center [43, 59] width 30 height 8
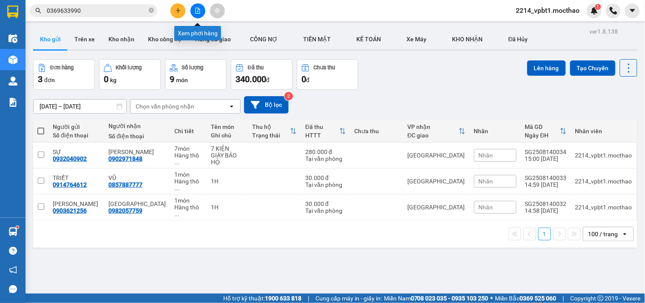
click at [193, 11] on button at bounding box center [197, 10] width 15 height 15
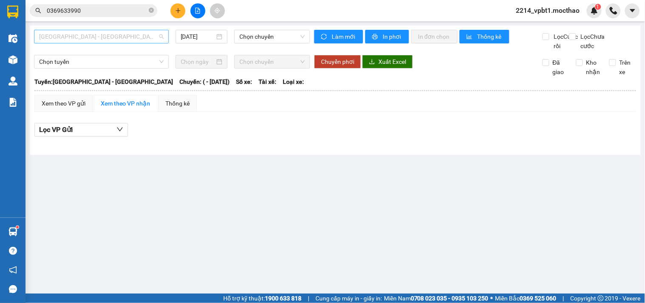
click at [76, 37] on span "[GEOGRAPHIC_DATA] - [GEOGRAPHIC_DATA]" at bounding box center [101, 36] width 125 height 13
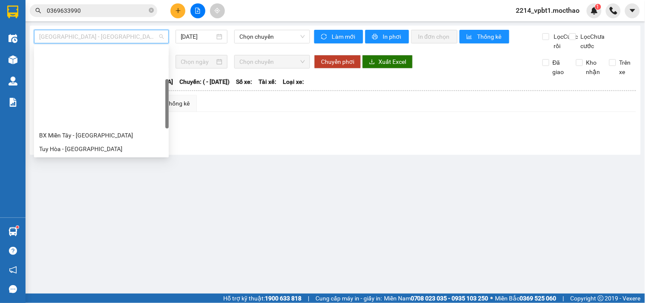
click at [76, 212] on div "BX Miền Đông Cũ - [GEOGRAPHIC_DATA]" at bounding box center [101, 216] width 125 height 9
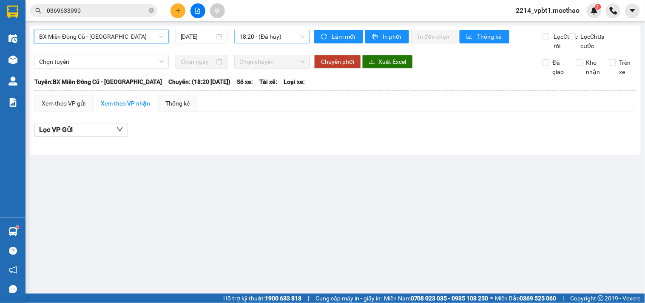
click at [253, 40] on span "18:20 - (Đã hủy)" at bounding box center [271, 36] width 65 height 13
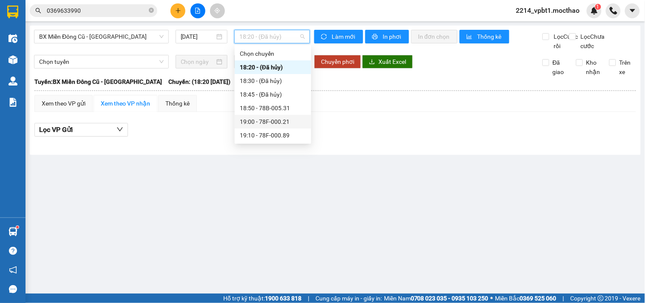
click at [258, 123] on div "19:00 - 78F-000.21" at bounding box center [273, 121] width 66 height 9
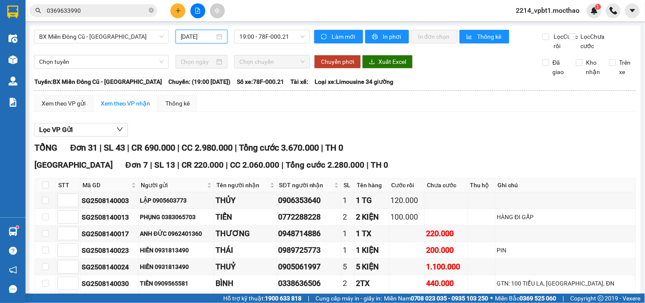
click at [195, 37] on input "[DATE]" at bounding box center [198, 36] width 34 height 9
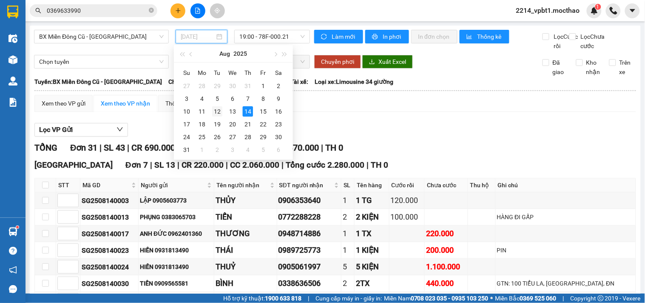
click at [219, 116] on div "12" at bounding box center [217, 111] width 10 height 10
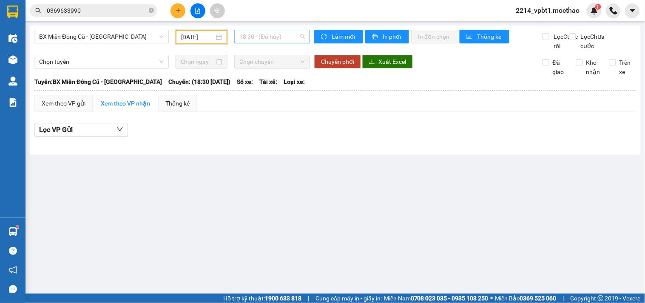
click at [276, 34] on span "18:30 - (Đã hủy)" at bounding box center [271, 36] width 65 height 13
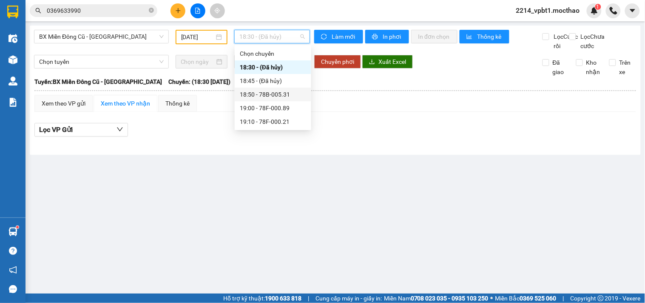
click at [285, 96] on div "18:50 - 78B-005.31" at bounding box center [273, 94] width 66 height 9
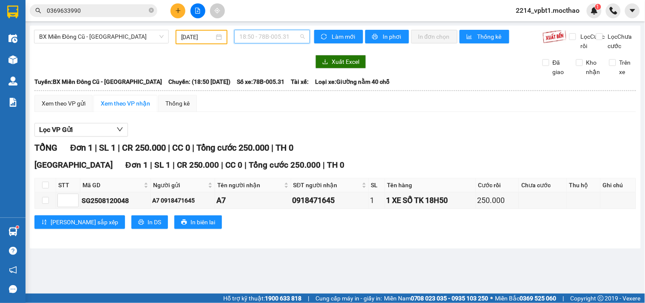
click at [280, 37] on span "18:50 - 78B-005.31" at bounding box center [271, 36] width 65 height 13
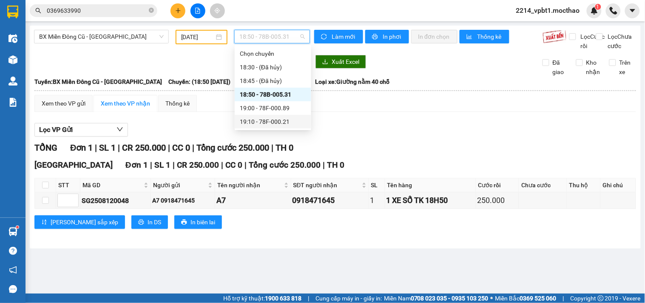
click at [284, 121] on div "19:10 - 78F-000.21" at bounding box center [273, 121] width 66 height 9
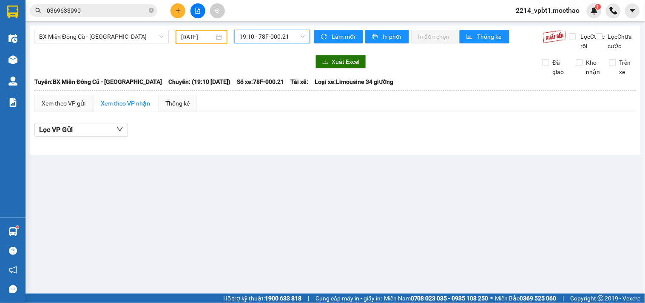
drag, startPoint x: 285, startPoint y: 36, endPoint x: 285, endPoint y: 46, distance: 10.2
click at [285, 36] on span "19:10 - 78F-000.21" at bounding box center [271, 36] width 65 height 13
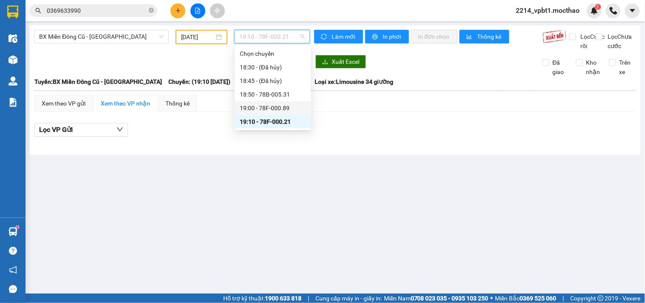
click at [283, 108] on div "19:00 - 78F-000.89" at bounding box center [273, 107] width 66 height 9
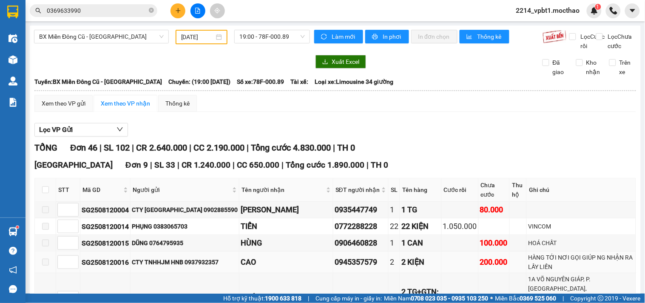
drag, startPoint x: 322, startPoint y: 225, endPoint x: 365, endPoint y: 226, distance: 43.4
click at [365, 256] on div "0945357579" at bounding box center [360, 262] width 52 height 12
click at [175, 14] on button at bounding box center [177, 10] width 15 height 15
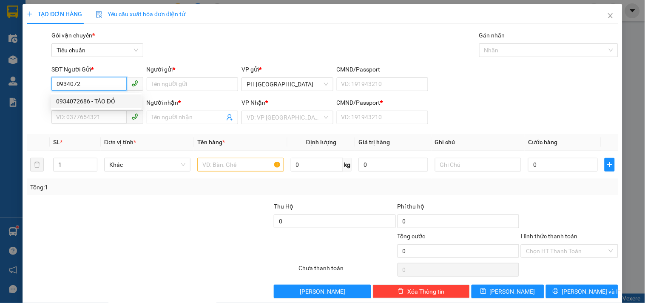
click at [101, 103] on div "0934072686 - TÁO ĐỎ" at bounding box center [96, 100] width 80 height 9
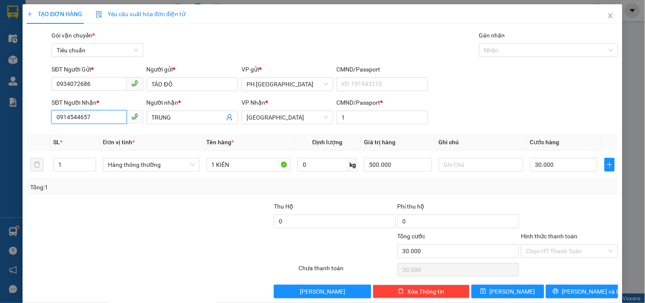
drag, startPoint x: 99, startPoint y: 103, endPoint x: 0, endPoint y: 125, distance: 102.0
click at [0, 125] on div "TẠO ĐƠN HÀNG Yêu cầu xuất hóa đơn điện tử Transit Pickup Surcharge Ids Transit …" at bounding box center [322, 151] width 645 height 303
drag, startPoint x: 114, startPoint y: 218, endPoint x: 152, endPoint y: 234, distance: 40.8
click at [113, 219] on form "Thu Hộ 0 Phí thu hộ 0 Tổng cước 30.000 Hình thức thanh toán Chọn HT Thanh Toán" at bounding box center [322, 230] width 591 height 59
click at [554, 201] on div at bounding box center [569, 216] width 99 height 30
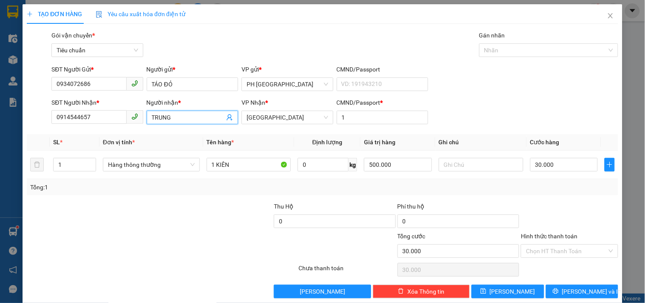
drag, startPoint x: 181, startPoint y: 103, endPoint x: 103, endPoint y: 118, distance: 78.7
click at [108, 118] on div "Transit Pickup Surcharge Ids Transit Deliver Surcharge Ids Transit Deliver Surc…" at bounding box center [322, 164] width 591 height 267
drag, startPoint x: 201, startPoint y: 103, endPoint x: 193, endPoint y: 109, distance: 10.1
click at [193, 113] on input "TRƯỜNG PHÁT THÚ THỨ" at bounding box center [188, 117] width 73 height 9
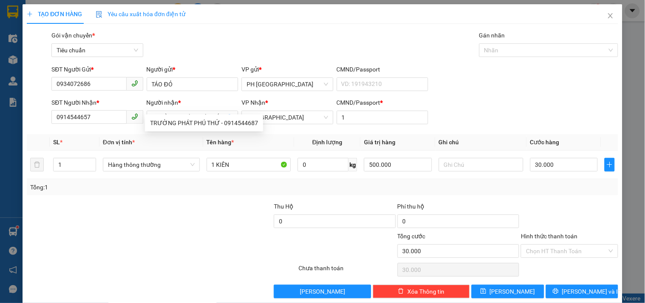
click at [163, 203] on div at bounding box center [212, 216] width 124 height 30
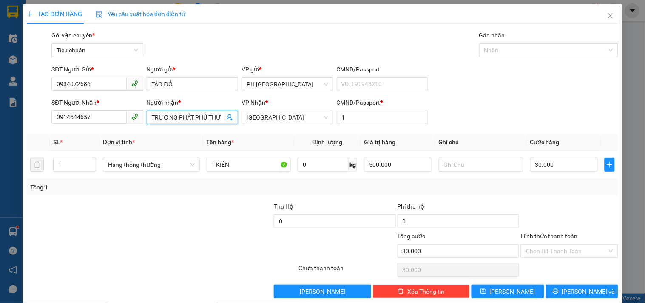
click at [222, 110] on span "TRƯỜNG PHÁT PHÚ THỨ" at bounding box center [192, 117] width 91 height 14
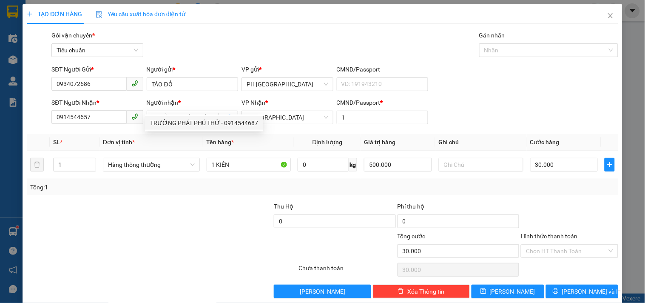
click at [171, 207] on div at bounding box center [212, 216] width 124 height 30
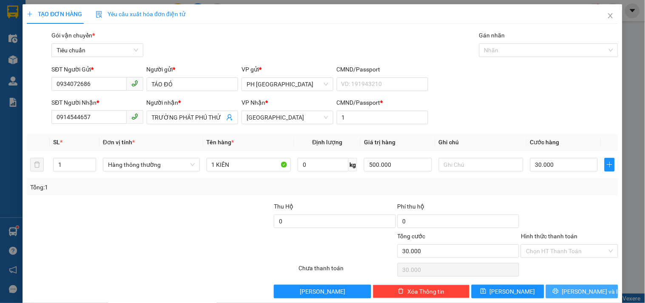
click at [567, 284] on button "[PERSON_NAME] và In" at bounding box center [582, 291] width 72 height 14
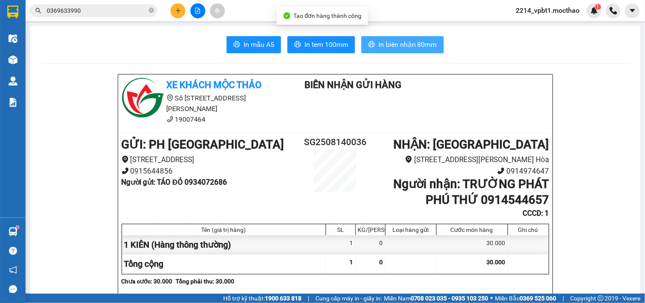
click at [400, 42] on span "In biên nhận 80mm" at bounding box center [407, 44] width 59 height 11
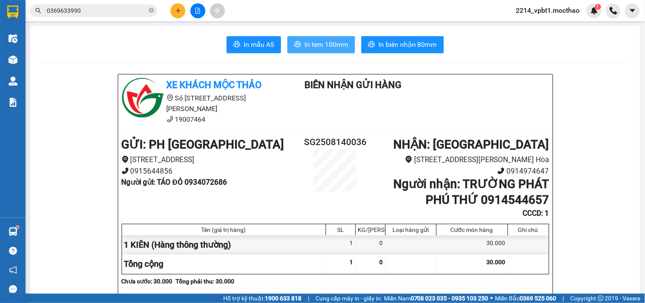
click at [316, 41] on span "In tem 100mm" at bounding box center [326, 44] width 44 height 11
click at [176, 9] on icon "plus" at bounding box center [178, 11] width 6 height 6
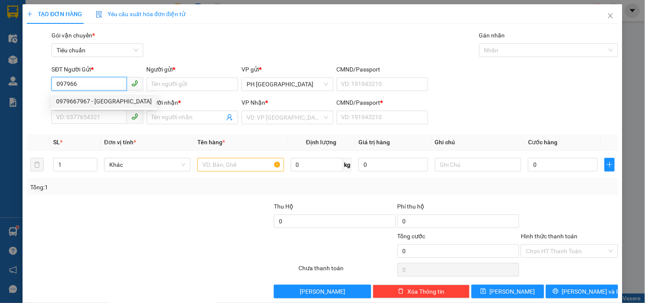
click at [97, 102] on div "0979667967 - [GEOGRAPHIC_DATA]" at bounding box center [104, 100] width 96 height 9
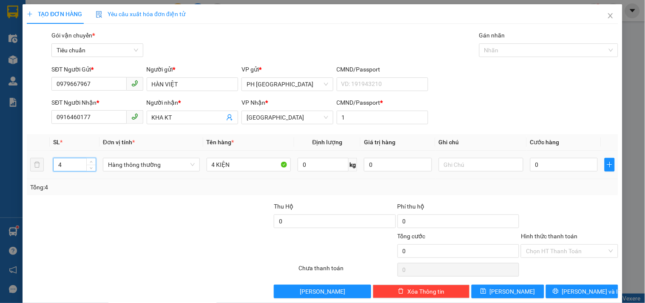
drag, startPoint x: 79, startPoint y: 163, endPoint x: 12, endPoint y: 197, distance: 75.3
click at [12, 197] on div "TẠO ĐƠN HÀNG Yêu cầu xuất hóa đơn điện tử Transit Pickup Surcharge Ids Transit …" at bounding box center [322, 151] width 645 height 303
drag, startPoint x: 215, startPoint y: 167, endPoint x: 157, endPoint y: 176, distance: 58.1
click at [162, 176] on tr "2 Hàng thông thường 4 KIỆN 0 kg 0 0" at bounding box center [322, 164] width 591 height 28
click at [554, 198] on div "Transit Pickup Surcharge Ids Transit Deliver Surcharge Ids Transit Deliver Surc…" at bounding box center [322, 164] width 591 height 267
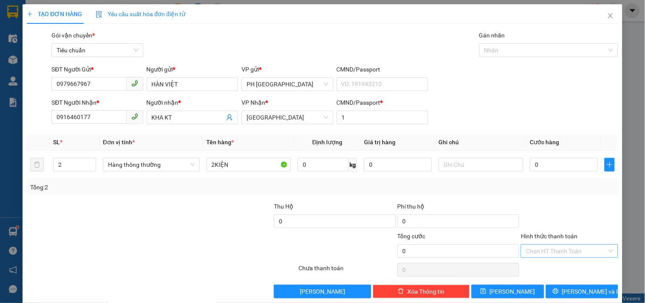
click at [567, 244] on input "Hình thức thanh toán" at bounding box center [566, 250] width 81 height 13
click at [555, 188] on div "Tại văn phòng" at bounding box center [564, 192] width 86 height 9
click at [565, 284] on button "[PERSON_NAME] và In" at bounding box center [582, 291] width 72 height 14
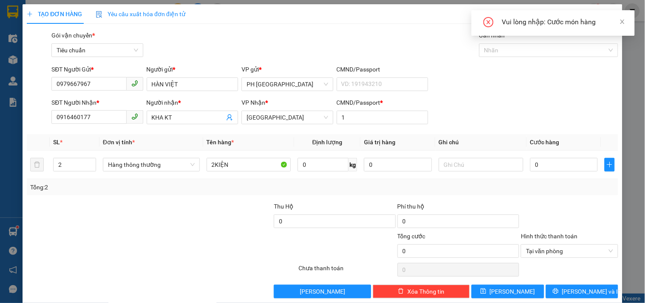
click at [554, 201] on div at bounding box center [569, 216] width 99 height 30
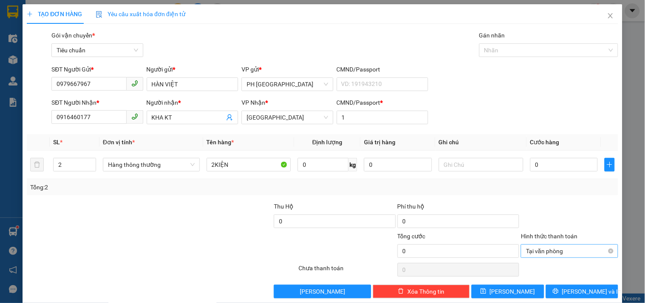
click at [557, 244] on span "Tại văn phòng" at bounding box center [569, 250] width 87 height 13
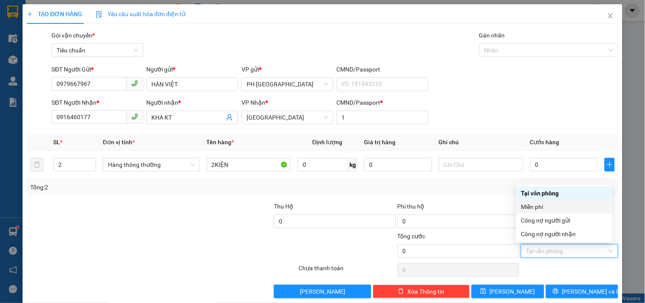
click at [546, 202] on div "Miễn phí" at bounding box center [564, 206] width 86 height 9
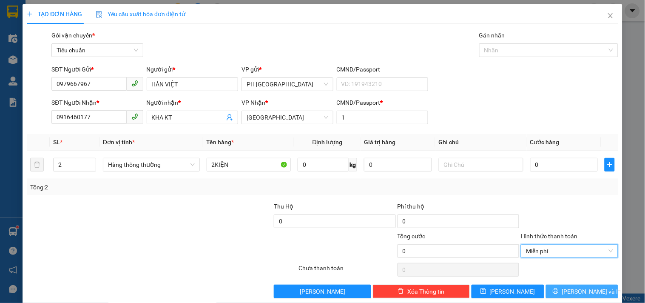
scroll to position [11, 0]
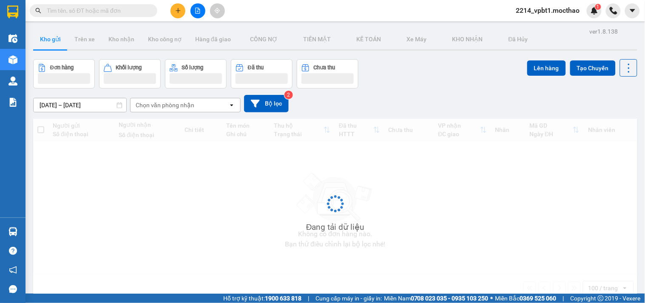
click at [88, 12] on input "text" at bounding box center [97, 10] width 100 height 9
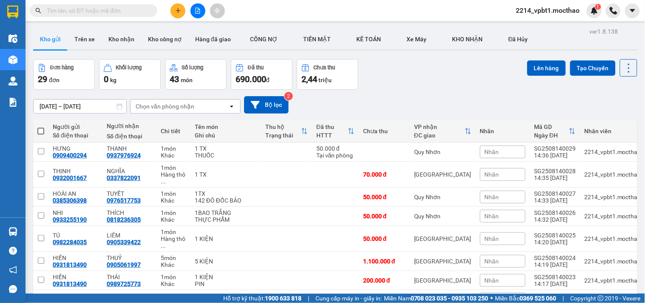
paste input "0338636506"
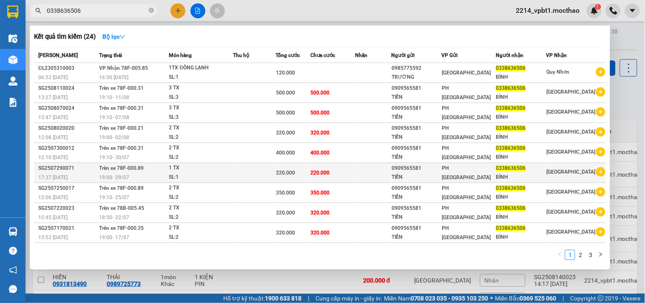
type input "0338636506"
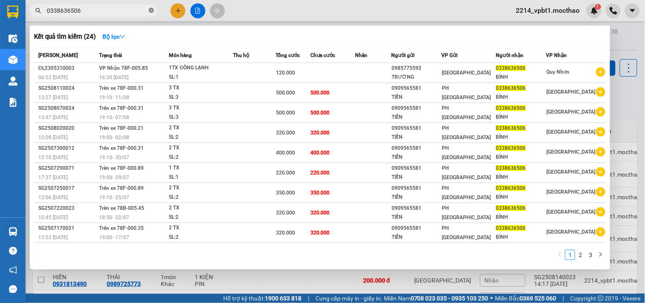
click at [151, 11] on icon "close-circle" at bounding box center [151, 10] width 5 height 5
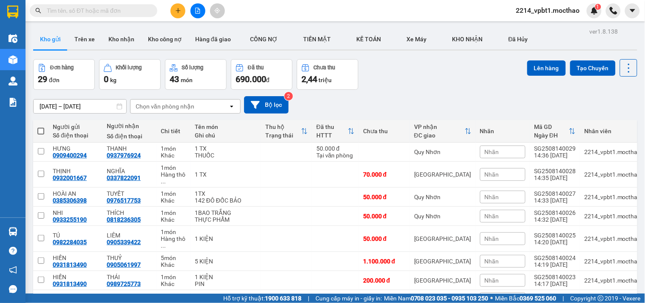
paste input "0945357579"
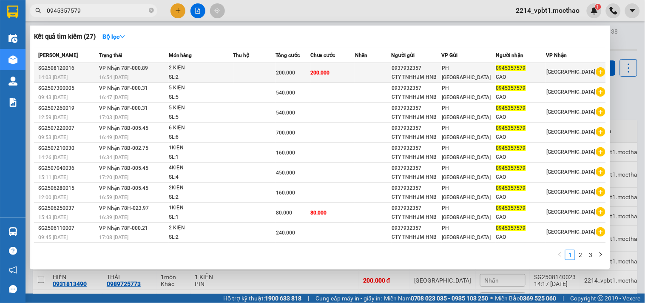
type input "0945357579"
click at [381, 74] on td at bounding box center [373, 73] width 37 height 20
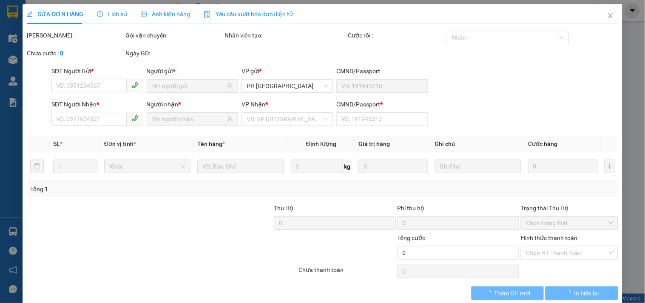
type input "0937932357"
type input "0945357579"
type input "1"
type input "200.000"
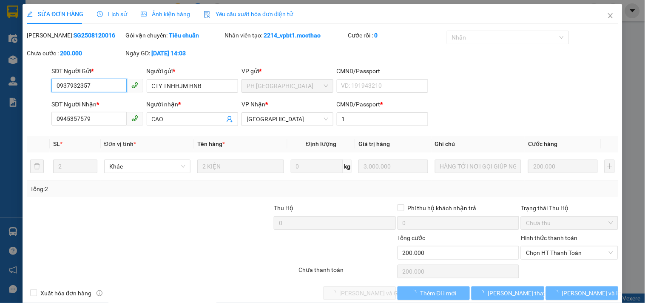
scroll to position [9, 0]
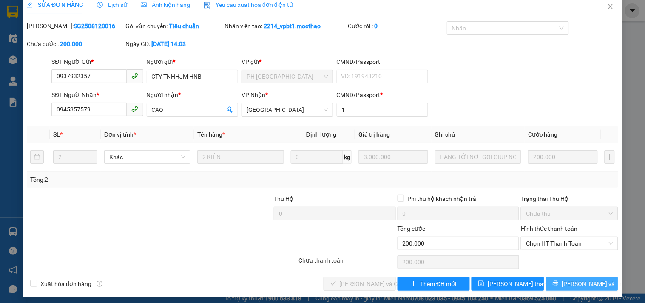
click at [567, 284] on button "[PERSON_NAME] và In" at bounding box center [582, 284] width 72 height 14
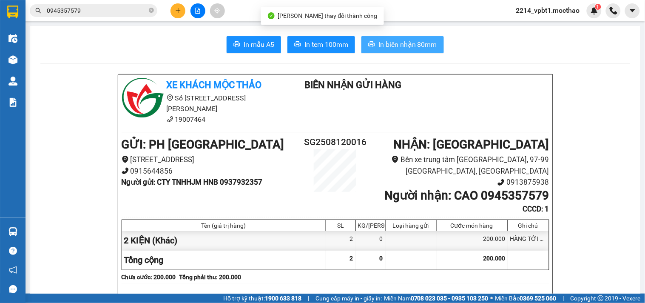
click at [401, 47] on span "In biên nhận 80mm" at bounding box center [407, 44] width 59 height 11
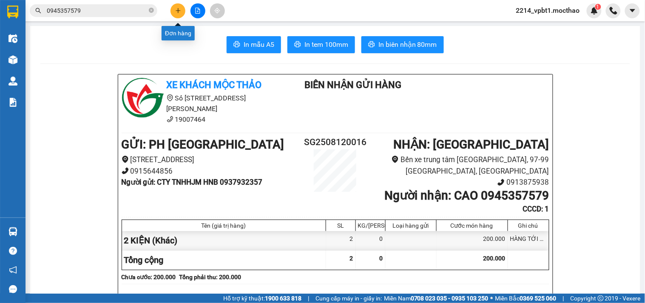
click at [178, 13] on icon "plus" at bounding box center [178, 11] width 6 height 6
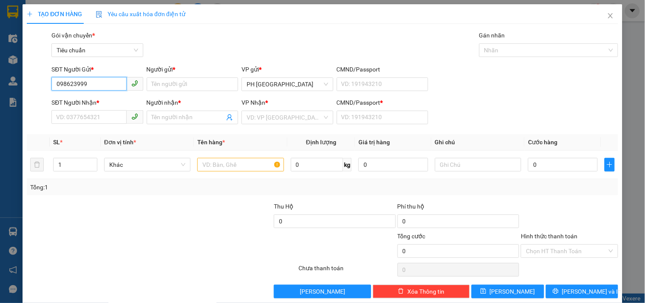
type input "0986239998"
click at [107, 101] on div "0986239998 - ĐỒNG" at bounding box center [96, 100] width 80 height 9
type input "ĐỒNG"
type input "0914946050"
type input "CỬU LONG ĐN"
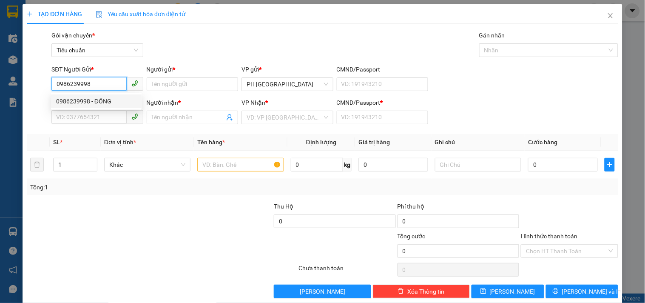
type input "1"
type input "350.000"
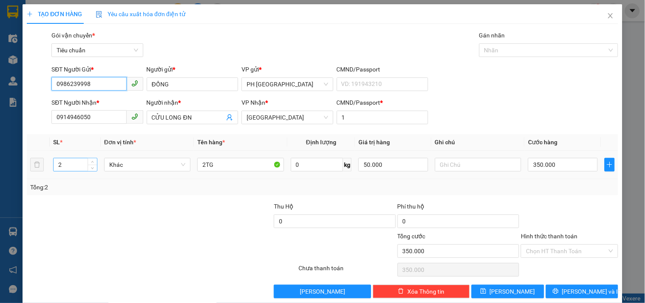
type input "0986239998"
drag, startPoint x: 72, startPoint y: 165, endPoint x: 31, endPoint y: 196, distance: 51.5
click at [35, 196] on div "Transit Pickup Surcharge Ids Transit Deliver Surcharge Ids Transit Deliver Surc…" at bounding box center [322, 164] width 591 height 267
click at [559, 162] on input "350.000" at bounding box center [563, 165] width 70 height 14
type input "0"
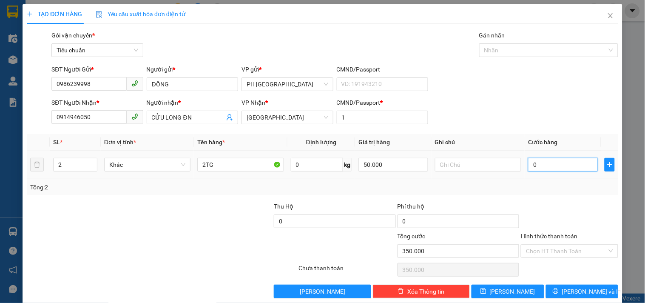
type input "0"
type input "4"
type input "04"
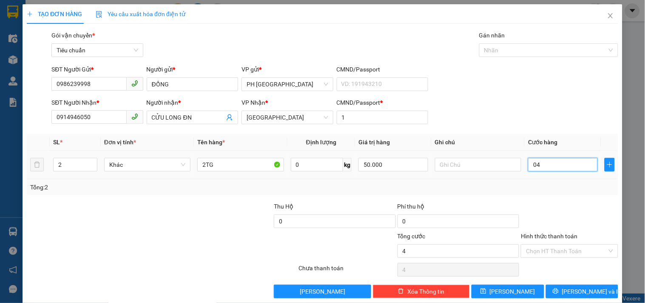
type input "40"
type input "040"
type input "400"
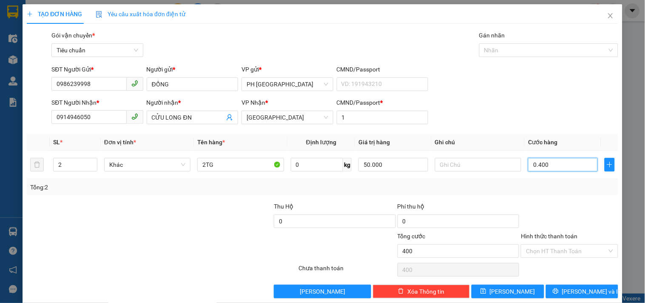
type input "0.400"
type input "400.000"
click at [557, 201] on div at bounding box center [569, 216] width 99 height 30
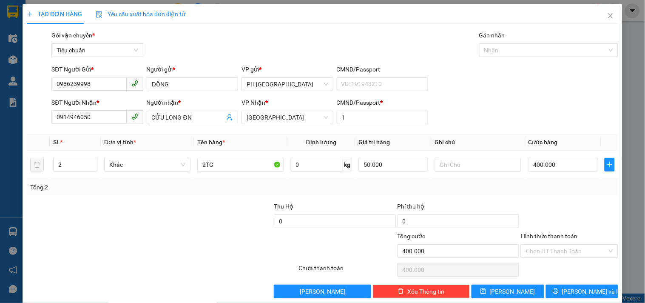
scroll to position [11, 0]
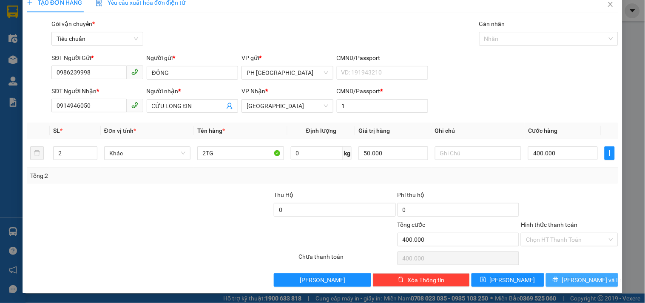
click at [578, 281] on span "[PERSON_NAME] và In" at bounding box center [591, 279] width 59 height 9
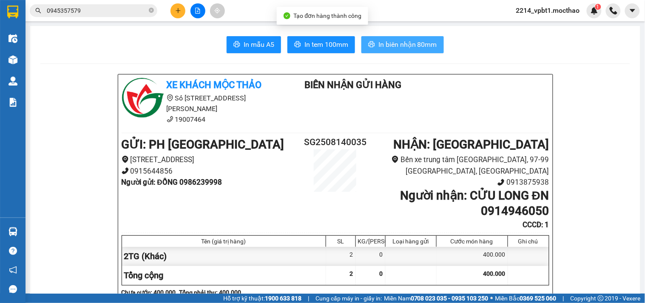
click at [416, 41] on span "In biên nhận 80mm" at bounding box center [407, 44] width 59 height 11
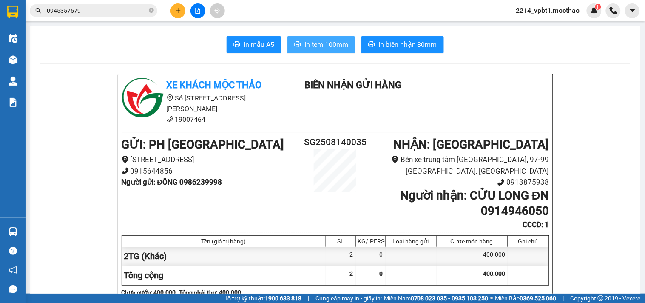
click at [320, 46] on span "In tem 100mm" at bounding box center [326, 44] width 44 height 11
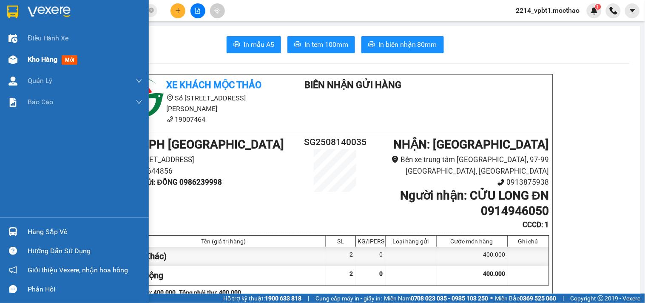
click at [38, 57] on span "Kho hàng" at bounding box center [43, 59] width 30 height 8
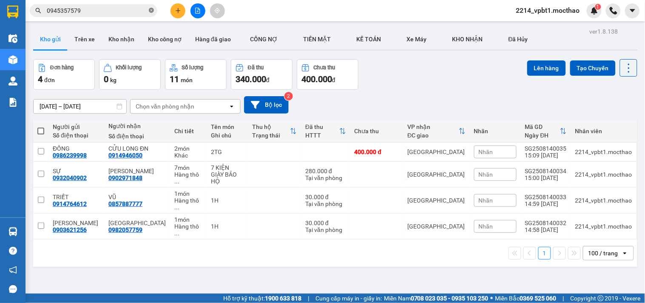
click at [150, 8] on icon "close-circle" at bounding box center [151, 10] width 5 height 5
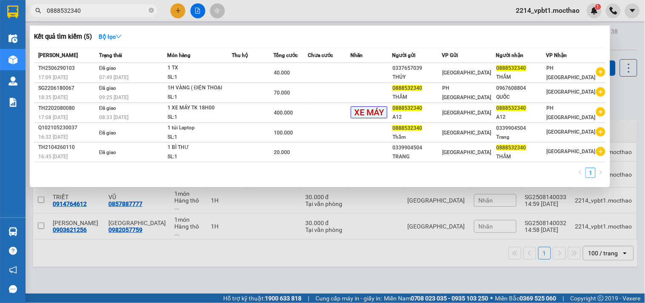
drag, startPoint x: 103, startPoint y: 7, endPoint x: 0, endPoint y: 71, distance: 121.6
click at [0, 71] on section "Kết quả tìm kiếm ( 5 ) Bộ lọc Mã ĐH Trạng thái Món hàng Thu hộ Tổng cước Chưa c…" at bounding box center [322, 151] width 645 height 303
type input "0888532340"
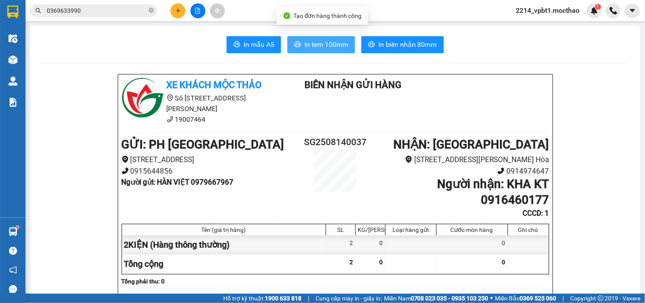
click at [336, 44] on span "In tem 100mm" at bounding box center [326, 44] width 44 height 11
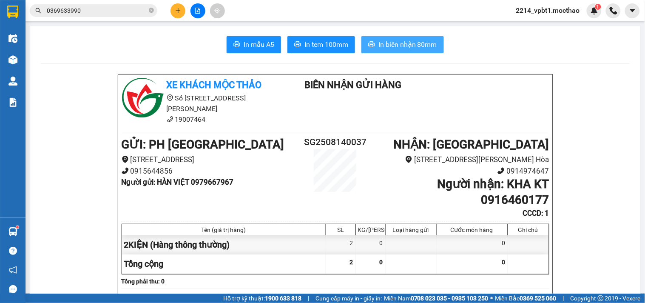
click at [388, 45] on span "In biên nhận 80mm" at bounding box center [407, 44] width 59 height 11
click at [177, 11] on icon "plus" at bounding box center [178, 11] width 6 height 6
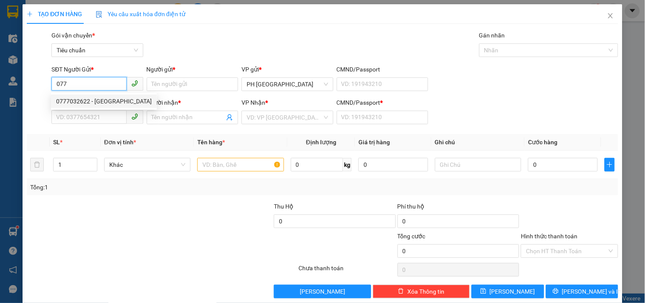
drag, startPoint x: 79, startPoint y: 86, endPoint x: 0, endPoint y: 109, distance: 82.3
click at [0, 109] on div "TẠO ĐƠN HÀNG Yêu cầu xuất hóa đơn điện tử Transit Pickup Surcharge Ids Transit …" at bounding box center [322, 151] width 645 height 303
click at [76, 99] on div "0918900777 - KHÓA VIỆT KEY" at bounding box center [96, 100] width 80 height 9
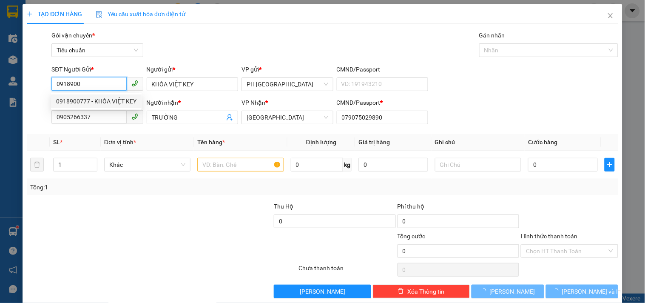
type input "0918900777"
type input "KHÓA VIỆT KEY"
type input "0905266337"
type input "TRƯỜNG"
type input "079075029890"
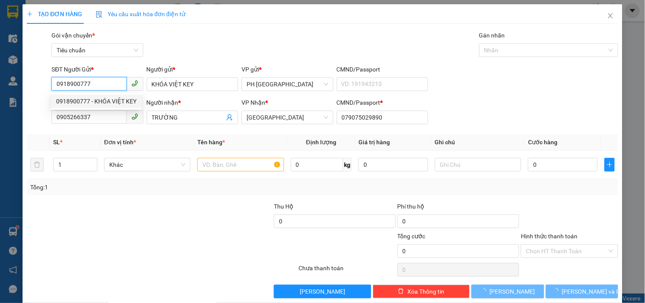
type input "60.000"
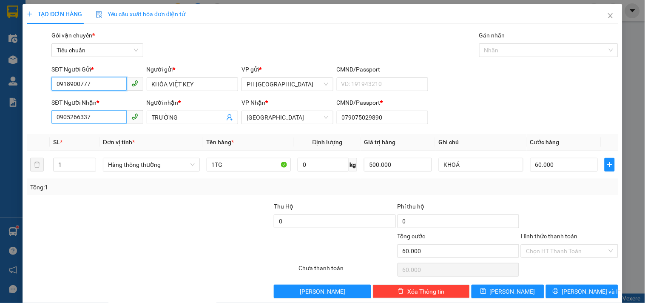
type input "0918900777"
drag, startPoint x: 92, startPoint y: 119, endPoint x: 0, endPoint y: 167, distance: 104.0
click at [0, 151] on div "TẠO ĐƠN HÀNG Yêu cầu xuất hóa đơn điện tử Transit Pickup Surcharge Ids Transit …" at bounding box center [322, 151] width 645 height 303
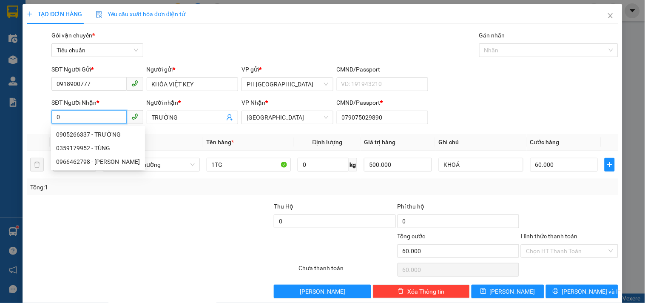
scroll to position [11, 0]
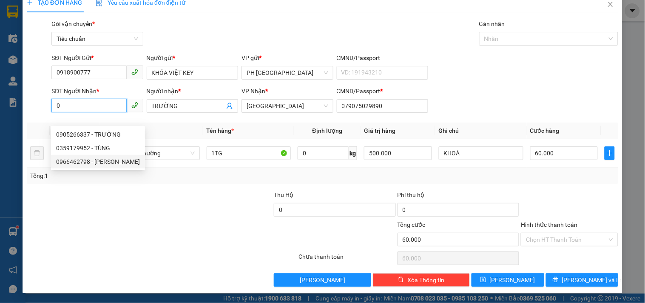
click at [114, 162] on div "0966462798 - KIM NGÂN" at bounding box center [98, 161] width 84 height 9
type input "0966462798"
type input "KIM NGÂN"
type input "40.000"
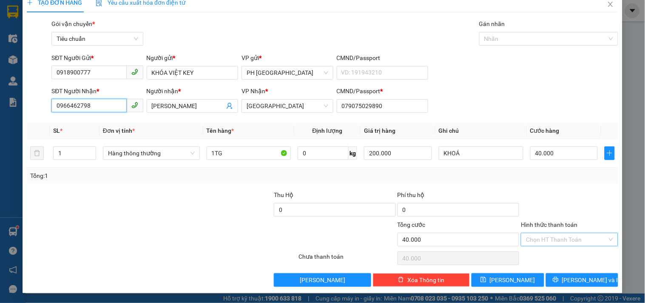
type input "0966462798"
click at [538, 241] on input "Hình thức thanh toán" at bounding box center [566, 239] width 81 height 13
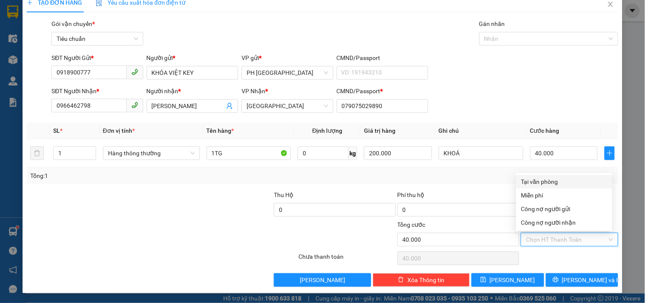
click at [555, 178] on div "Tại văn phòng" at bounding box center [564, 181] width 86 height 9
type input "0"
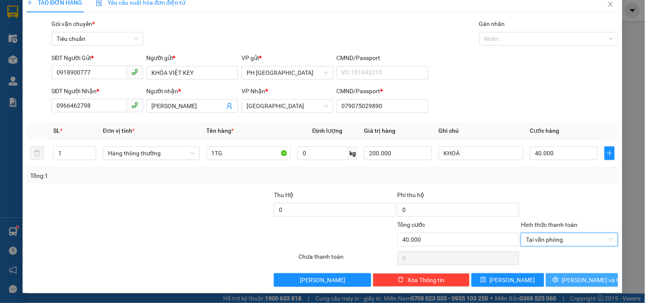
click at [580, 278] on span "[PERSON_NAME] và In" at bounding box center [591, 279] width 59 height 9
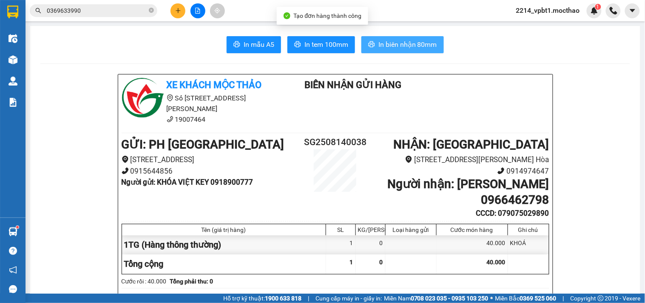
click at [414, 47] on span "In biên nhận 80mm" at bounding box center [407, 44] width 59 height 11
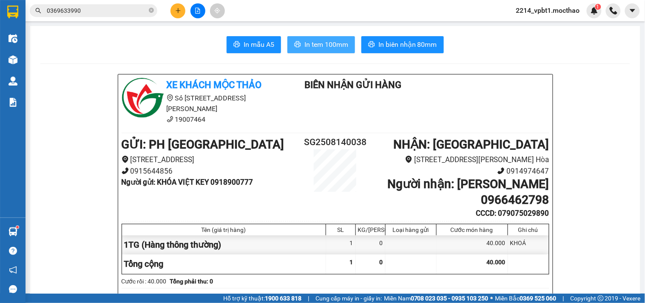
click at [317, 48] on span "In tem 100mm" at bounding box center [326, 44] width 44 height 11
click at [179, 13] on icon "plus" at bounding box center [178, 11] width 6 height 6
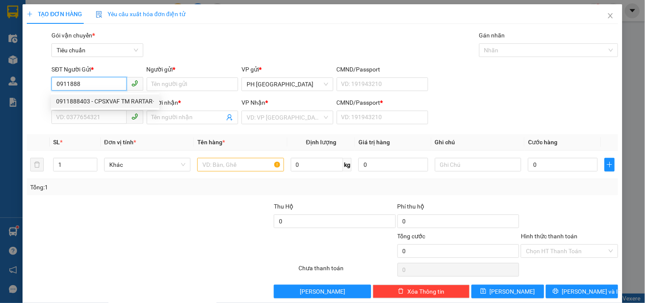
click at [108, 103] on div "0911888403 - CPSXVAF TM RARTAR·" at bounding box center [105, 100] width 98 height 9
type input "0911888403"
type input "CPSXVAF TM RARTAR·"
type input "0819157576"
type input "CHỊ NA(CTY ROSTAR)"
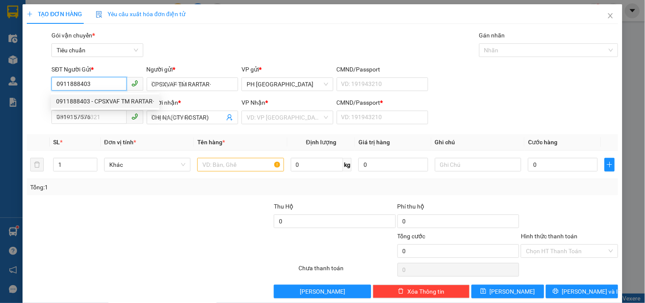
type input "1"
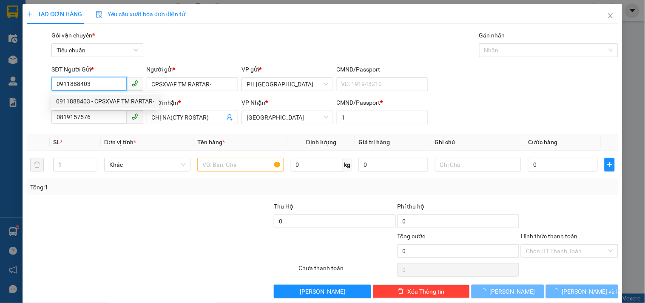
type input "60.000"
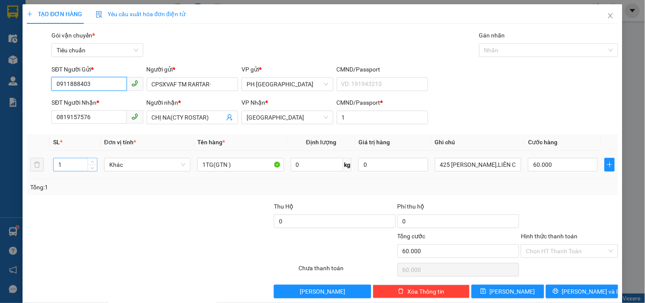
type input "0911888403"
drag, startPoint x: 65, startPoint y: 166, endPoint x: 31, endPoint y: 186, distance: 40.4
click at [39, 182] on div "SL * Đơn vị tính * Tên hàng * Định lượng Giá trị hàng Ghi chú Cước hàng 1 Khác …" at bounding box center [322, 164] width 591 height 61
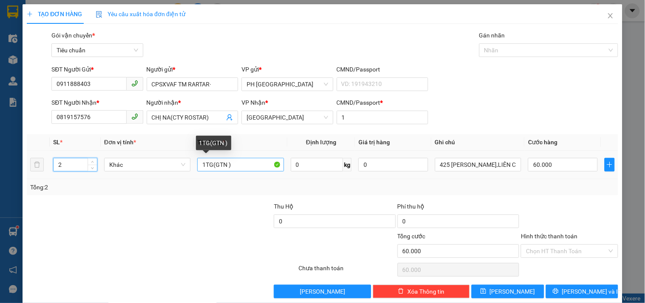
type input "2"
drag, startPoint x: 202, startPoint y: 165, endPoint x: 182, endPoint y: 173, distance: 21.7
click at [182, 173] on tr "2 Khác 1TG(GTN ) 0 kg 0 425 HOÀNG VĂN THÁI,LIÊN CHIỂU, ĐÀ NẴNG 60.000" at bounding box center [322, 164] width 591 height 28
type input "0"
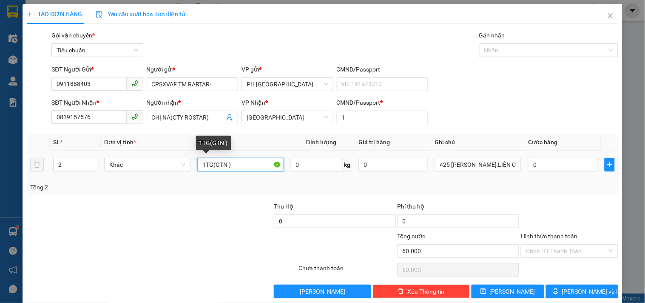
type input "0"
drag, startPoint x: 204, startPoint y: 163, endPoint x: 196, endPoint y: 174, distance: 13.8
click at [196, 174] on td "1TG(GTN )" at bounding box center [240, 164] width 93 height 28
type input "2TG(GTN )"
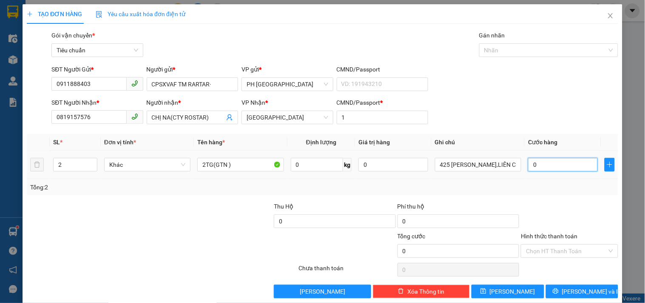
click at [560, 166] on input "0" at bounding box center [563, 165] width 70 height 14
type input "1"
type input "15"
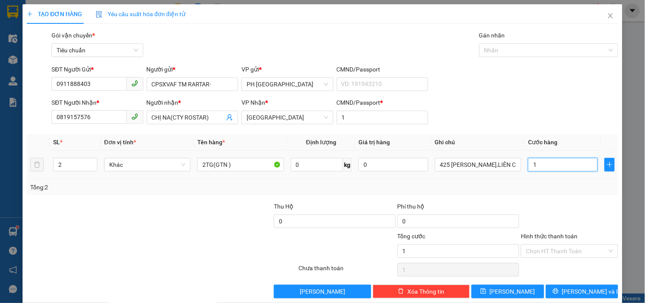
type input "15"
type input "150"
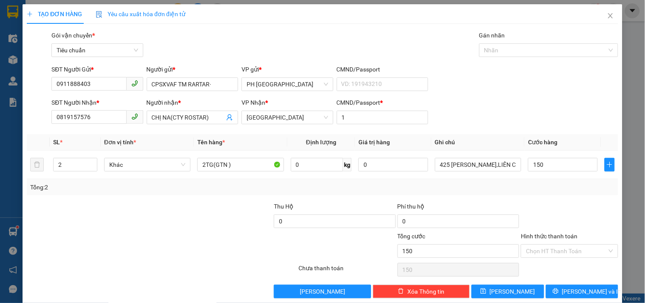
type input "150.000"
click at [555, 195] on div "Tổng: 2" at bounding box center [322, 187] width 591 height 16
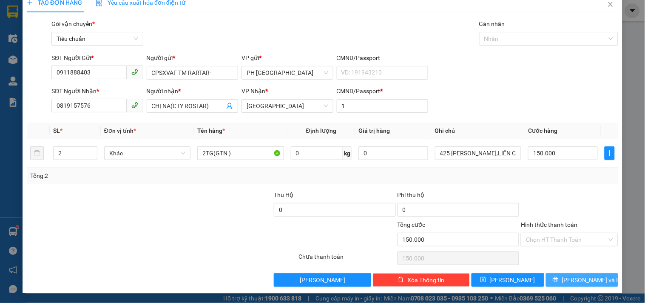
click at [578, 285] on button "[PERSON_NAME] và In" at bounding box center [582, 280] width 72 height 14
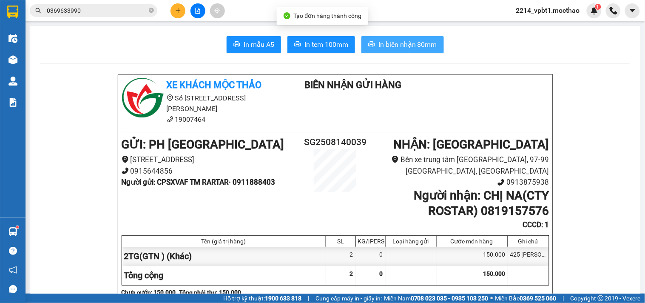
click at [415, 49] on span "In biên nhận 80mm" at bounding box center [407, 44] width 59 height 11
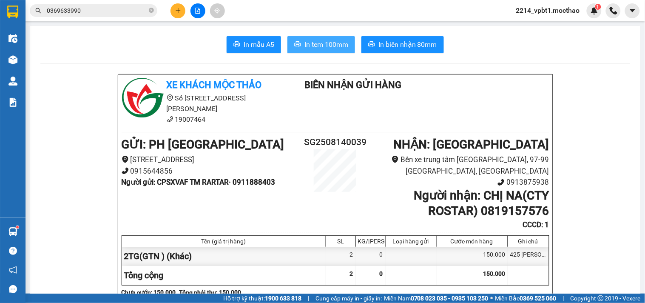
click at [318, 47] on span "In tem 100mm" at bounding box center [326, 44] width 44 height 11
click at [180, 14] on button at bounding box center [177, 10] width 15 height 15
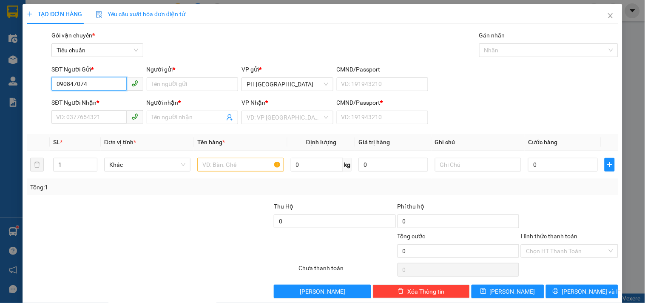
type input "0908470746"
click at [108, 102] on div "0908470746 - THUẬN" at bounding box center [96, 100] width 80 height 9
type input "THUẬN"
type input "0913475268"
type input "HÒA"
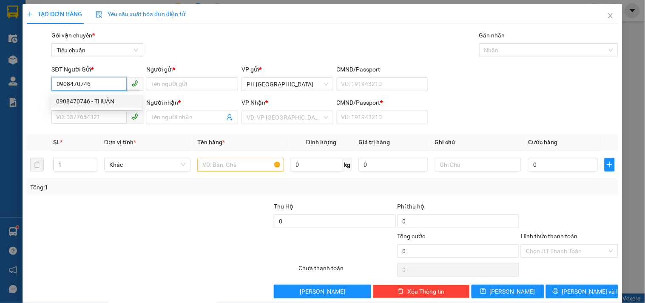
type input "1"
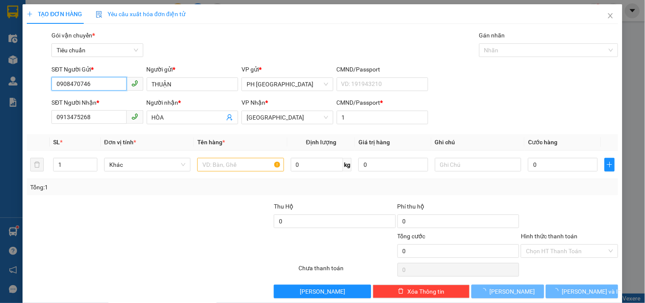
type input "30.000"
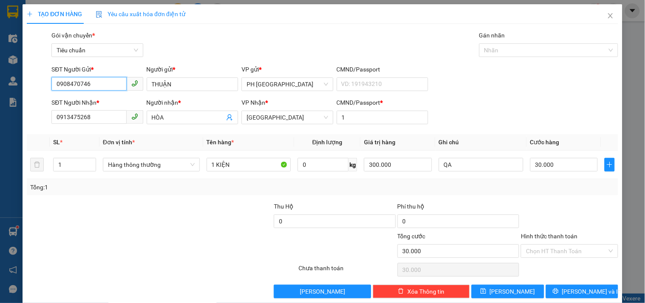
scroll to position [11, 0]
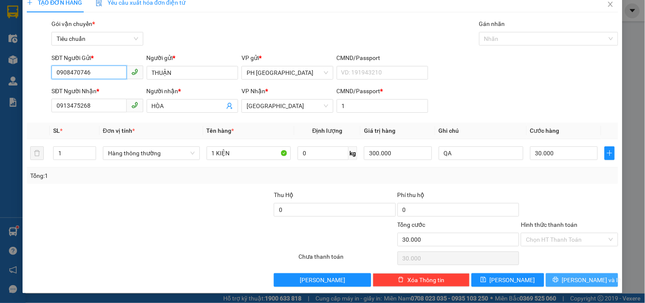
type input "0908470746"
click at [575, 278] on span "[PERSON_NAME] và In" at bounding box center [591, 279] width 59 height 9
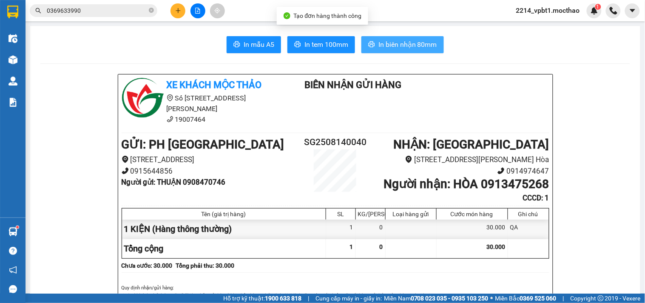
click at [398, 45] on span "In biên nhận 80mm" at bounding box center [407, 44] width 59 height 11
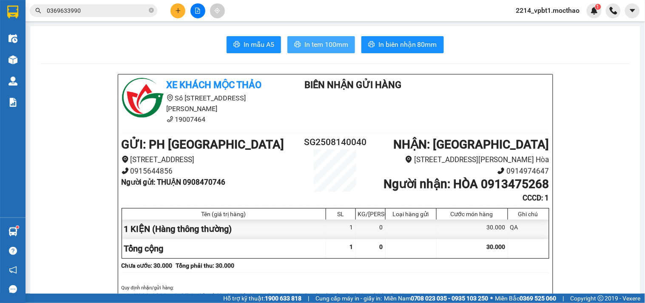
click at [342, 44] on span "In tem 100mm" at bounding box center [326, 44] width 44 height 11
click at [177, 11] on icon "plus" at bounding box center [177, 10] width 5 height 0
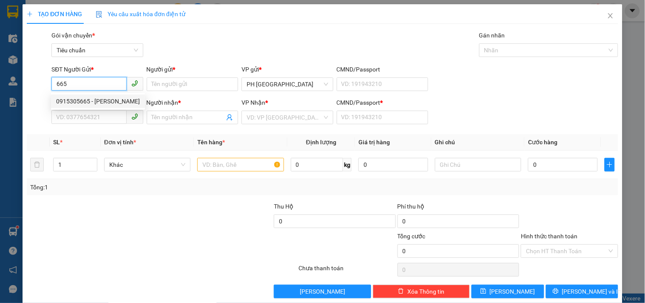
click at [108, 100] on div "0915305665 - LÊ THỊ NGỌC ÁNH" at bounding box center [98, 100] width 84 height 9
type input "0915305665"
type input "LÊ THỊ NGỌC ÁNH"
type input "0342843474"
type input "DUNG"
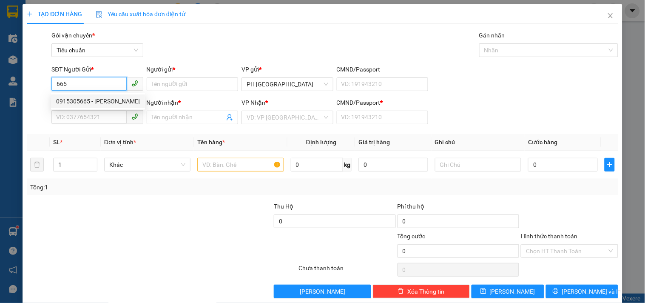
type input "1"
type input "100.000"
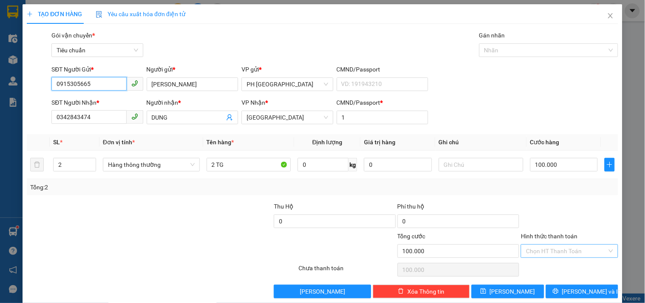
scroll to position [11, 0]
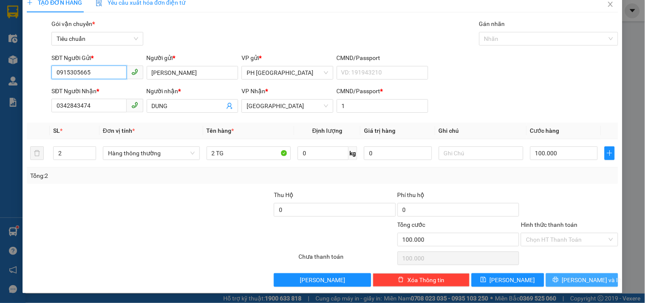
type input "0915305665"
click at [578, 282] on span "[PERSON_NAME] và In" at bounding box center [591, 279] width 59 height 9
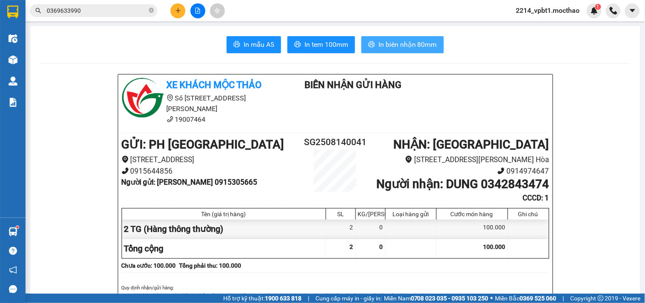
click at [411, 49] on span "In biên nhận 80mm" at bounding box center [407, 44] width 59 height 11
click at [405, 41] on span "In biên nhận 80mm" at bounding box center [407, 44] width 59 height 11
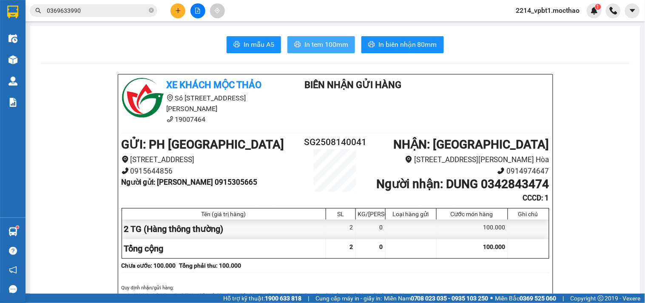
click at [325, 42] on span "In tem 100mm" at bounding box center [326, 44] width 44 height 11
click at [180, 6] on button at bounding box center [177, 10] width 15 height 15
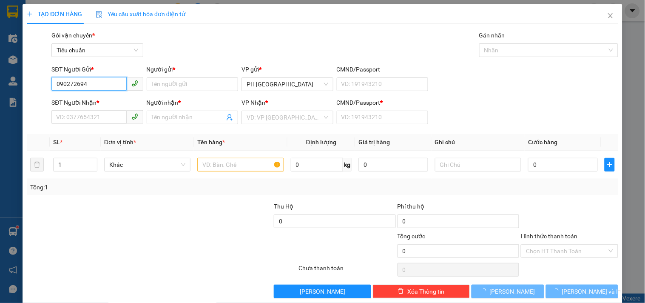
type input "0902726945"
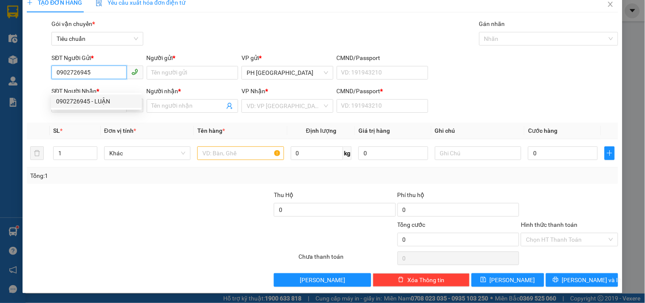
click at [108, 104] on div "0902726945 - LUẬN" at bounding box center [96, 100] width 80 height 9
type input "LUẬN"
type input "0982894920"
type input "TRÌNH"
type input "1"
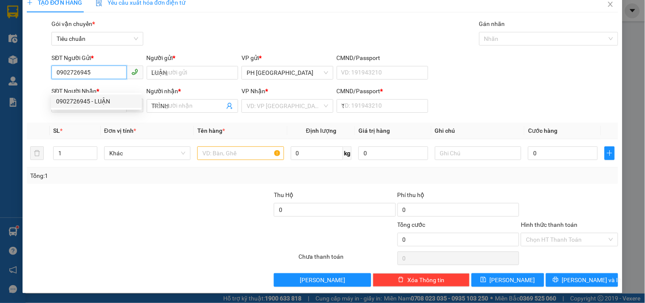
type input "30.000"
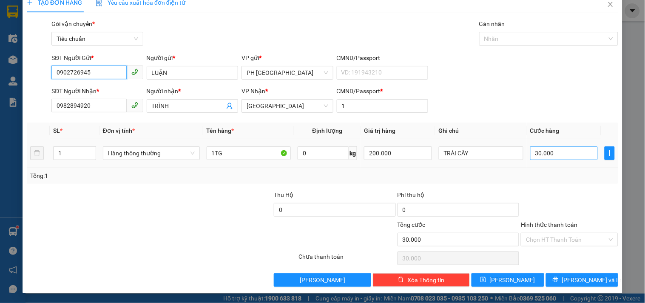
type input "0902726945"
click at [555, 155] on input "30.000" at bounding box center [564, 153] width 68 height 14
type input "0"
type input "04"
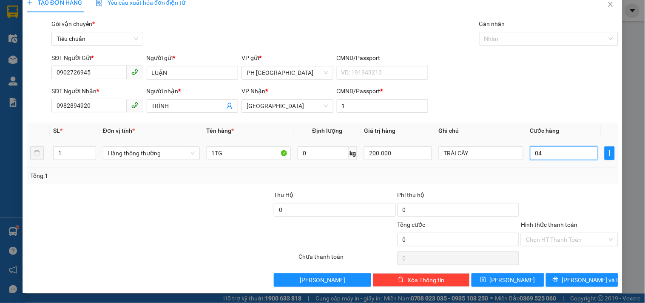
type input "4"
type input "40"
type input "040"
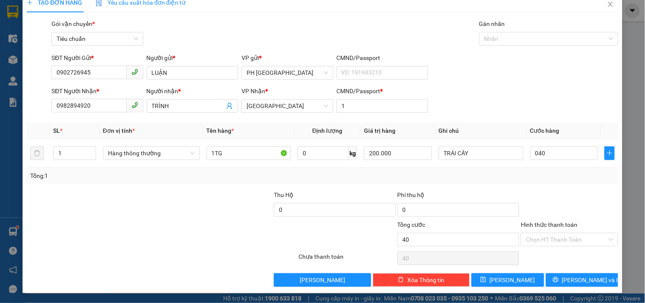
type input "40.000"
click at [529, 204] on div at bounding box center [569, 205] width 99 height 30
click at [579, 283] on span "[PERSON_NAME] và In" at bounding box center [591, 279] width 59 height 9
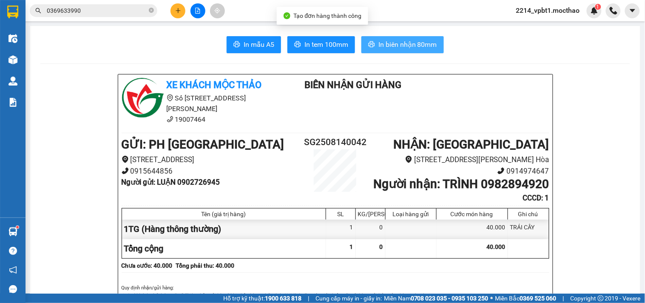
click at [394, 44] on span "In biên nhận 80mm" at bounding box center [407, 44] width 59 height 11
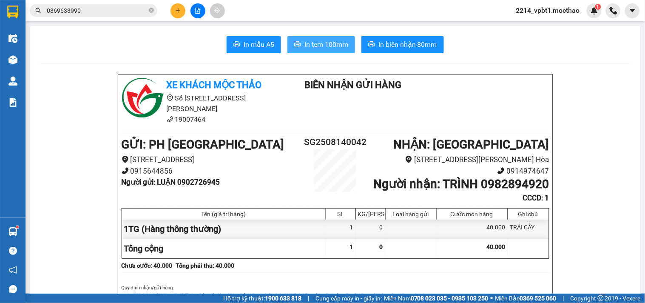
click at [331, 47] on span "In tem 100mm" at bounding box center [326, 44] width 44 height 11
click at [173, 10] on button at bounding box center [177, 10] width 15 height 15
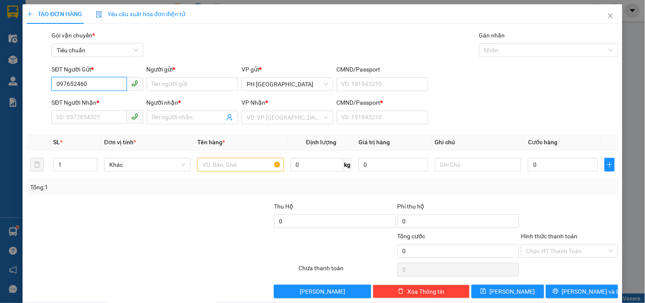
type input "0976524601"
click at [105, 101] on div "0976524601 - PHONG" at bounding box center [96, 100] width 80 height 9
type input "PHONG"
type input "0933410748"
type input "CHI"
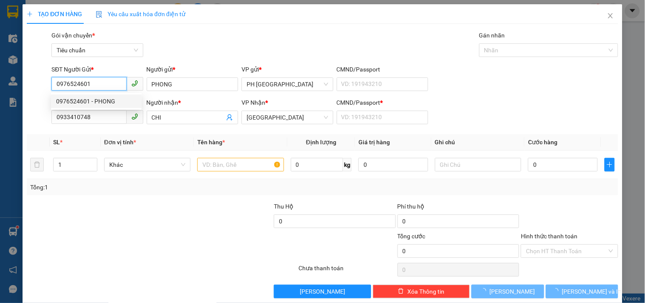
type input "70.000"
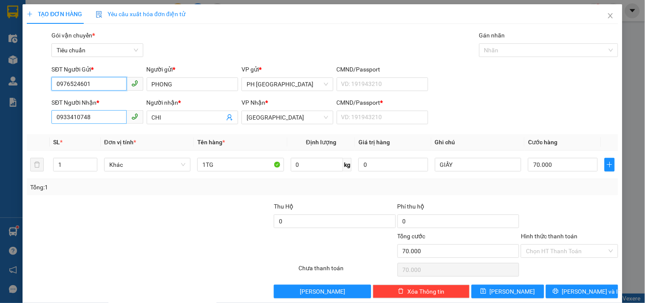
type input "0976524601"
drag, startPoint x: 89, startPoint y: 119, endPoint x: 0, endPoint y: 163, distance: 99.2
click at [0, 153] on div "TẠO ĐƠN HÀNG Yêu cầu xuất hóa đơn điện tử Transit Pickup Surcharge Ids Transit …" at bounding box center [322, 151] width 645 height 303
click at [118, 133] on div "0901676508 - TOÀN" at bounding box center [96, 134] width 80 height 9
type input "0901676508"
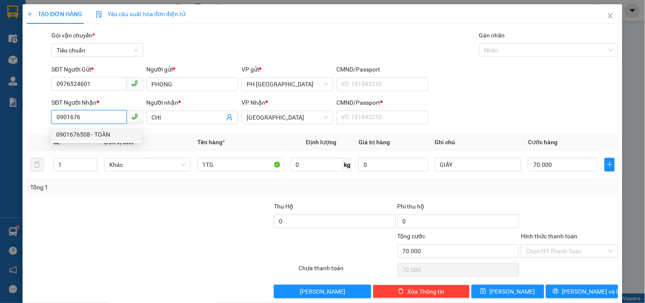
type input "TOÀN"
type input "1"
type input "50.000"
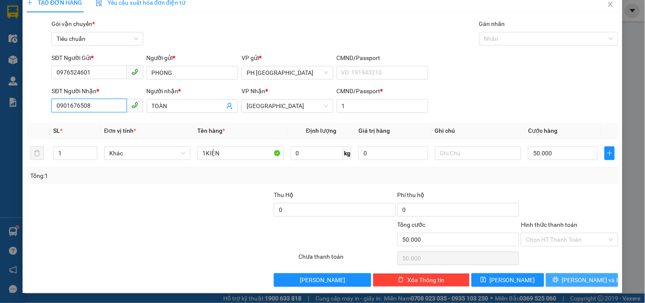
type input "0901676508"
click at [554, 280] on button "[PERSON_NAME] và In" at bounding box center [582, 280] width 72 height 14
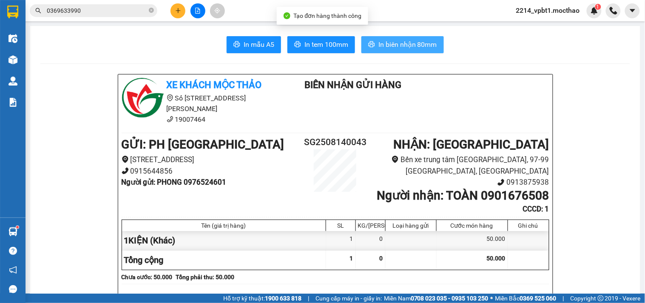
click at [396, 48] on span "In biên nhận 80mm" at bounding box center [407, 44] width 59 height 11
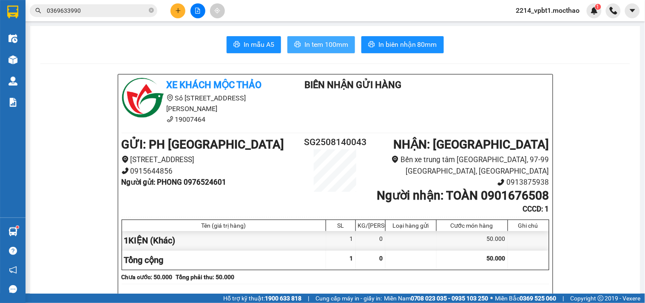
click at [324, 44] on span "In tem 100mm" at bounding box center [326, 44] width 44 height 11
click at [181, 6] on button at bounding box center [177, 10] width 15 height 15
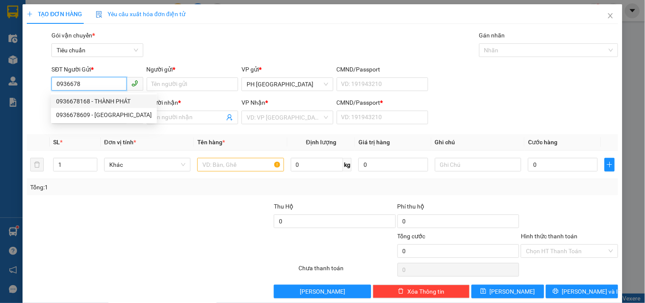
click at [109, 105] on div "0936678168 - THÀNH PHÁT" at bounding box center [104, 100] width 96 height 9
type input "0936678168"
type input "THÀNH PHÁT"
type input "0984993793"
type input "TUẤN"
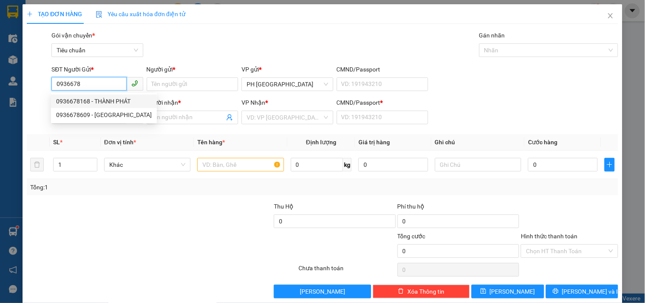
type input "1"
type input "50.000"
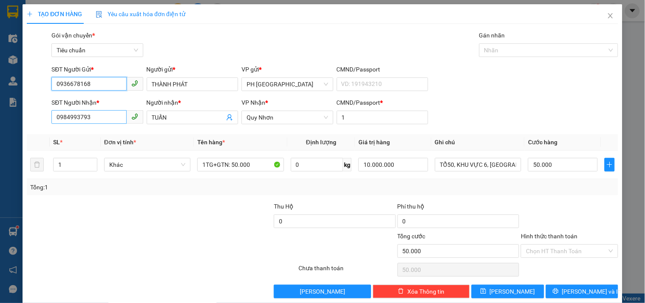
type input "0936678168"
drag, startPoint x: 95, startPoint y: 119, endPoint x: 0, endPoint y: 175, distance: 110.3
click at [0, 175] on div "TẠO ĐƠN HÀNG Yêu cầu xuất hóa đơn điện tử Transit Pickup Surcharge Ids Transit …" at bounding box center [322, 151] width 645 height 303
click at [107, 84] on input "0936678168" at bounding box center [88, 84] width 75 height 14
click at [96, 121] on input "097228" at bounding box center [88, 117] width 75 height 14
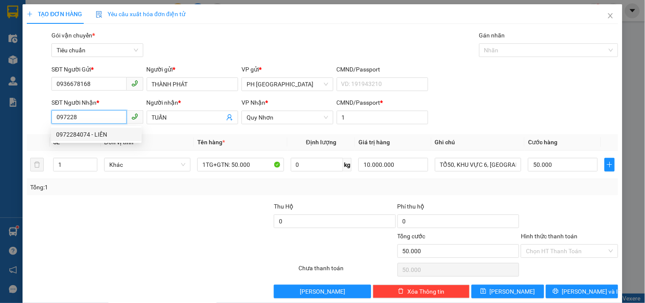
click at [105, 138] on div "0972284074 - LIÊN" at bounding box center [96, 134] width 80 height 9
type input "0972284074"
type input "LIÊN"
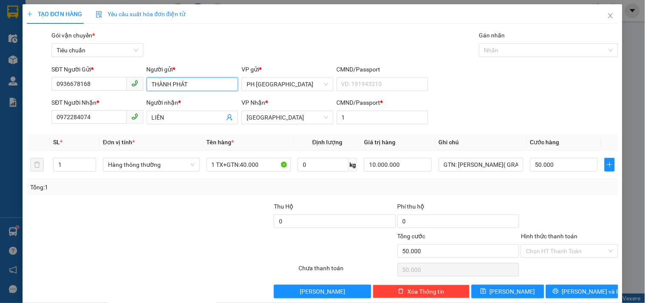
drag, startPoint x: 150, startPoint y: 100, endPoint x: 42, endPoint y: 107, distance: 108.5
click at [58, 108] on form "SĐT Người Gửi * 0936678168 Người gửi * THÀNH PHÁT THÀNH PHÁT VP gửi * PH Sài Gò…" at bounding box center [322, 96] width 591 height 63
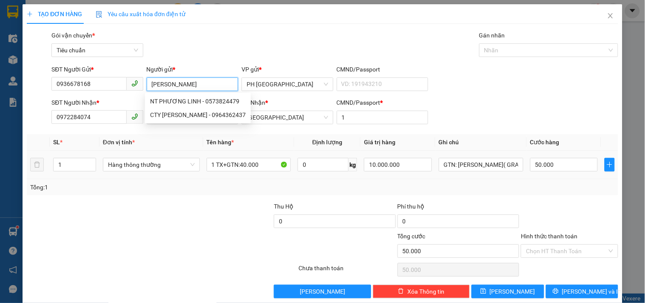
type input "PHƯƠNG LINH"
click at [104, 232] on div at bounding box center [112, 246] width 173 height 30
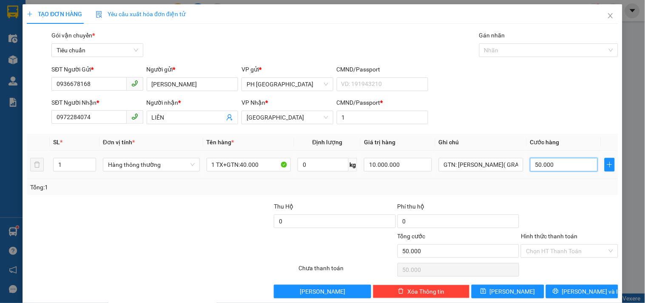
click at [554, 163] on input "50.000" at bounding box center [564, 165] width 68 height 14
type input "4"
type input "40"
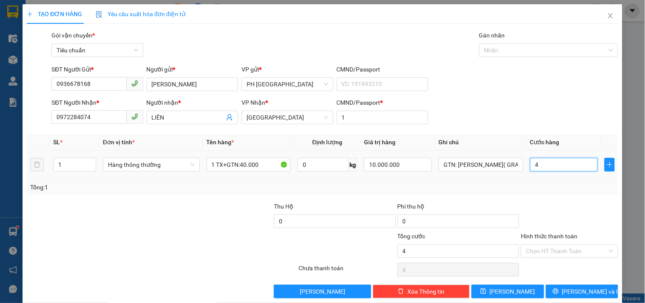
type input "40"
type input "40.000"
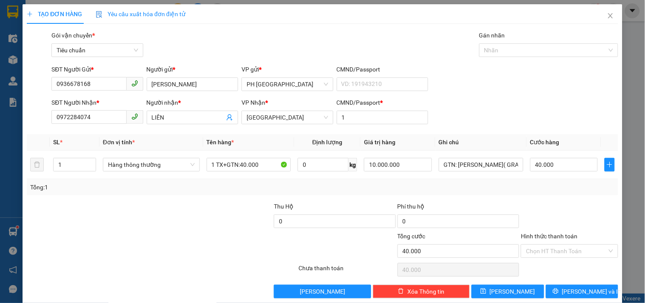
click at [576, 195] on div "Tổng: 1" at bounding box center [322, 187] width 591 height 16
click at [547, 251] on input "Hình thức thanh toán" at bounding box center [566, 250] width 81 height 13
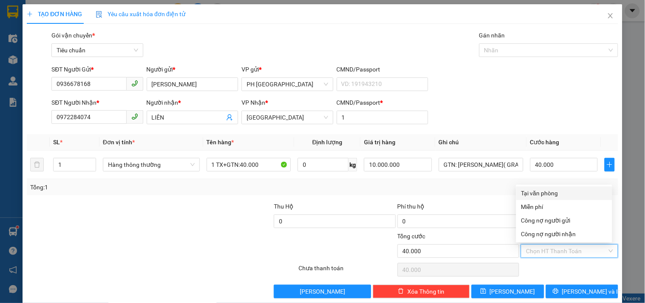
click at [543, 189] on div "Tại văn phòng" at bounding box center [564, 192] width 86 height 9
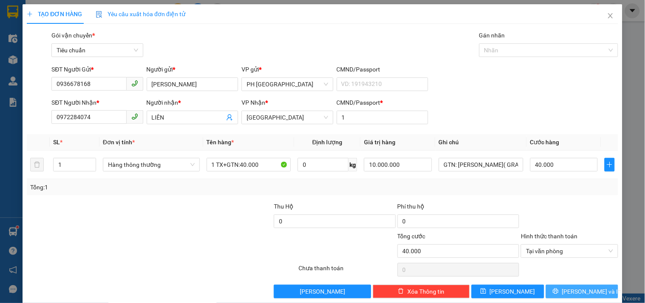
click at [572, 286] on span "[PERSON_NAME] và In" at bounding box center [591, 290] width 59 height 9
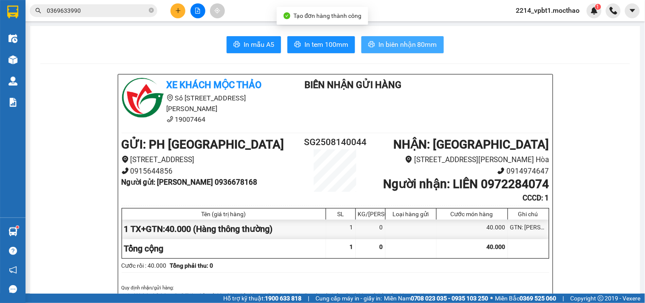
click at [410, 44] on span "In biên nhận 80mm" at bounding box center [407, 44] width 59 height 11
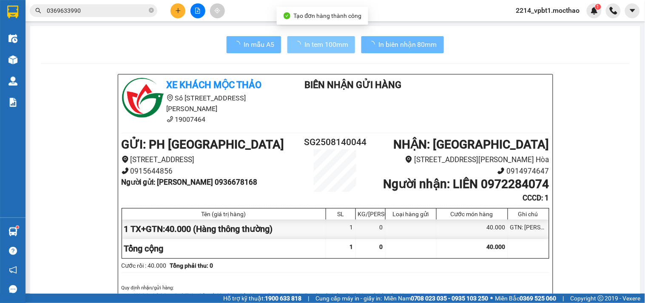
click at [331, 45] on span "In tem 100mm" at bounding box center [326, 44] width 44 height 11
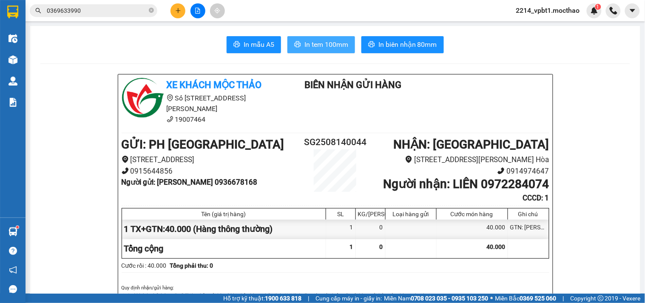
click at [317, 41] on span "In tem 100mm" at bounding box center [326, 44] width 44 height 11
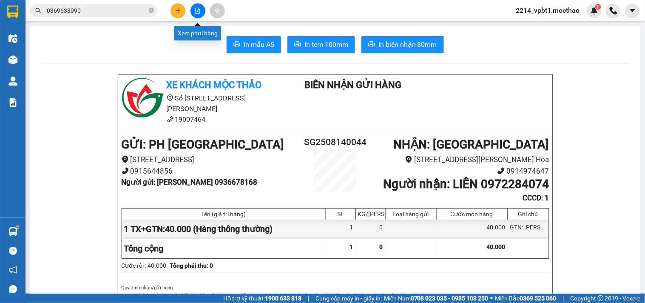
click at [181, 13] on button at bounding box center [177, 10] width 15 height 15
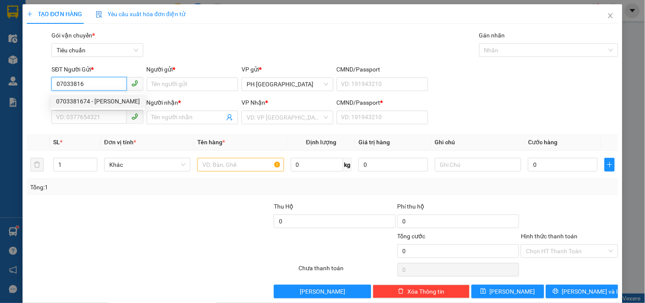
click at [103, 103] on div "0703381674 - QUANG" at bounding box center [98, 100] width 84 height 9
type input "0703381674"
type input "QUANG"
type input "0914041397"
type input "THÁI TOÀN"
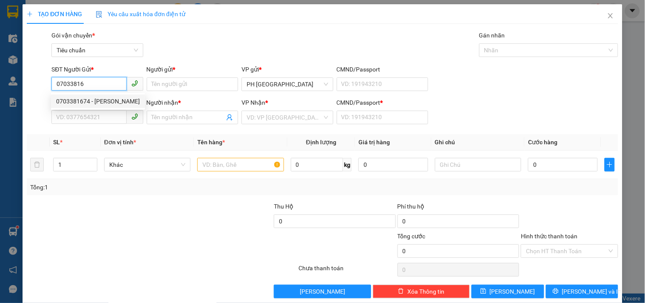
type input "1"
type input "50.000"
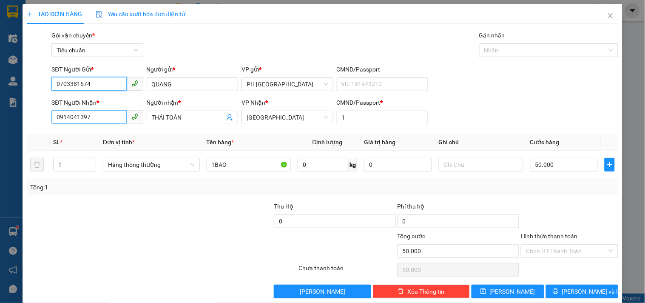
type input "0703381674"
drag, startPoint x: 104, startPoint y: 119, endPoint x: 0, endPoint y: 156, distance: 110.5
click at [0, 151] on div "TẠO ĐƠN HÀNG Yêu cầu xuất hóa đơn điện tử Transit Pickup Surcharge Ids Transit …" at bounding box center [322, 151] width 645 height 303
type input "0906409697"
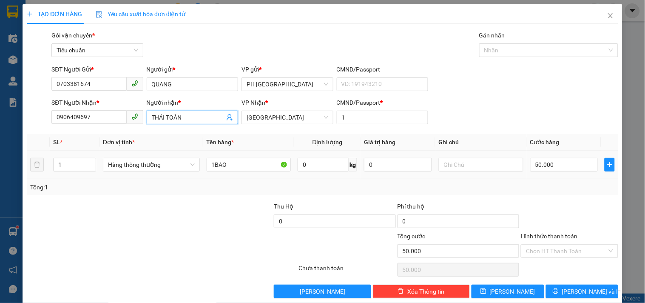
drag, startPoint x: 193, startPoint y: 115, endPoint x: 64, endPoint y: 152, distance: 134.4
click at [65, 152] on div "Transit Pickup Surcharge Ids Transit Deliver Surcharge Ids Transit Deliver Surc…" at bounding box center [322, 164] width 591 height 267
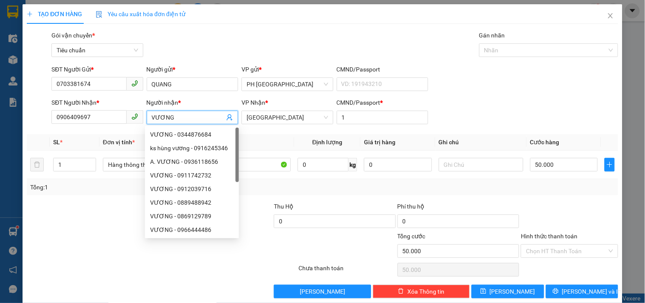
type input "VƯƠNG"
click at [109, 246] on div at bounding box center [112, 246] width 173 height 30
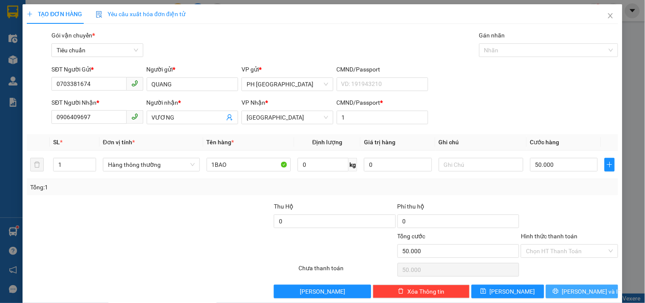
click at [563, 284] on button "[PERSON_NAME] và In" at bounding box center [582, 291] width 72 height 14
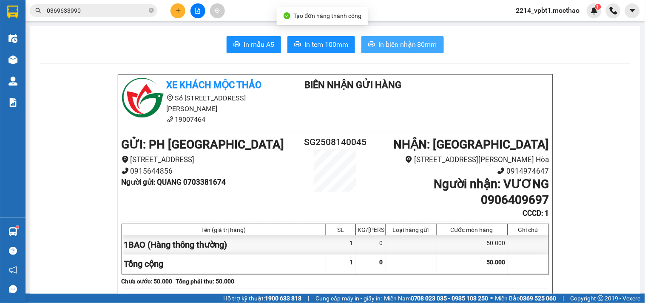
click at [410, 40] on span "In biên nhận 80mm" at bounding box center [407, 44] width 59 height 11
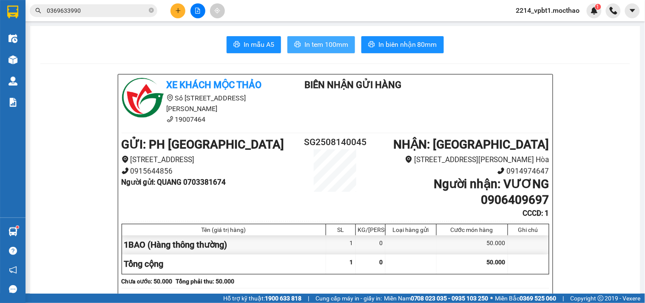
click at [306, 51] on button "In tem 100mm" at bounding box center [321, 44] width 68 height 17
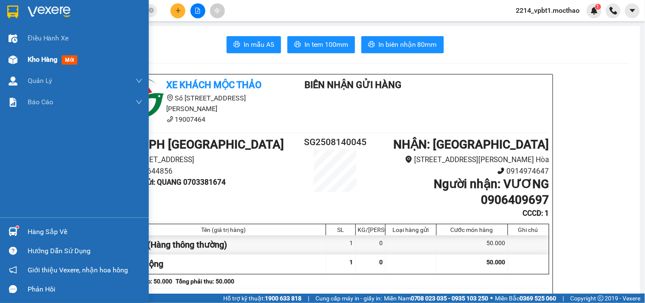
click at [47, 55] on span "Kho hàng" at bounding box center [43, 59] width 30 height 8
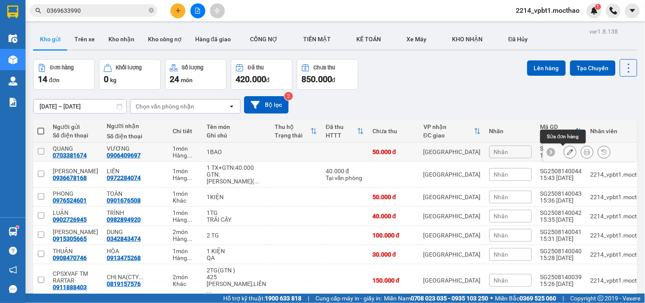
click at [567, 150] on icon at bounding box center [570, 152] width 6 height 6
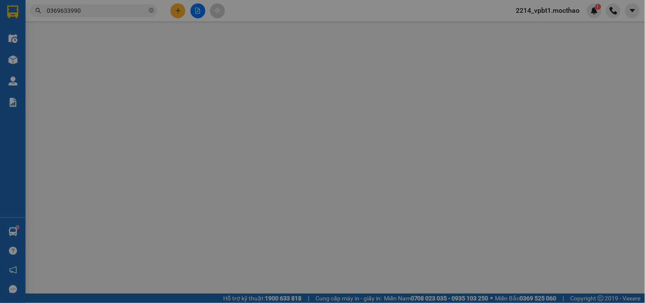
type input "0703381674"
type input "0906409697"
type input "1"
type input "50.000"
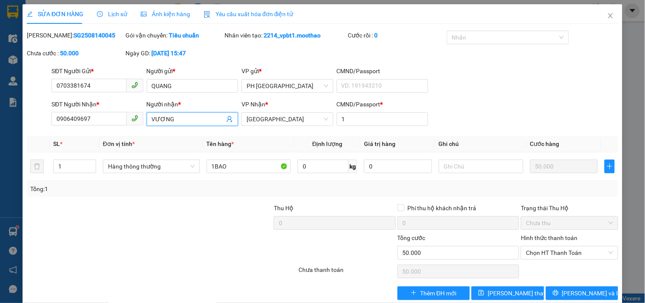
drag, startPoint x: 166, startPoint y: 123, endPoint x: 133, endPoint y: 132, distance: 33.4
click at [133, 132] on div "Total Paid Fee 0 Total UnPaid Fee 50.000 Cash Collection Total Fee Mã ĐH: SG250…" at bounding box center [322, 165] width 591 height 269
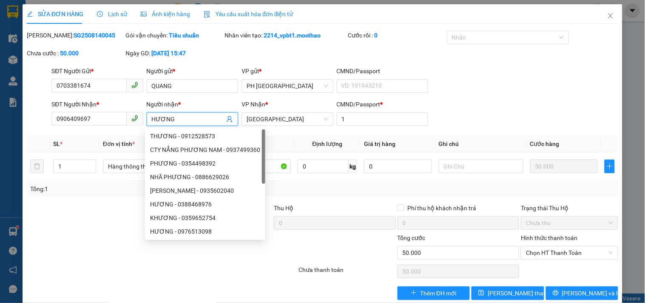
click at [93, 227] on div at bounding box center [88, 218] width 124 height 30
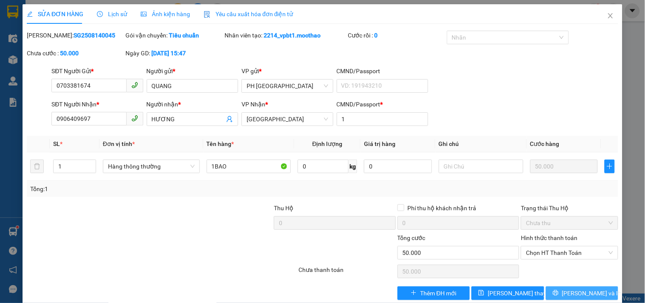
click at [593, 286] on button "[PERSON_NAME] và In" at bounding box center [582, 293] width 72 height 14
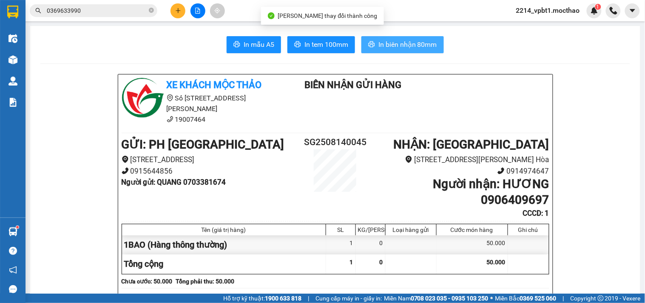
click at [410, 48] on span "In biên nhận 80mm" at bounding box center [407, 44] width 59 height 11
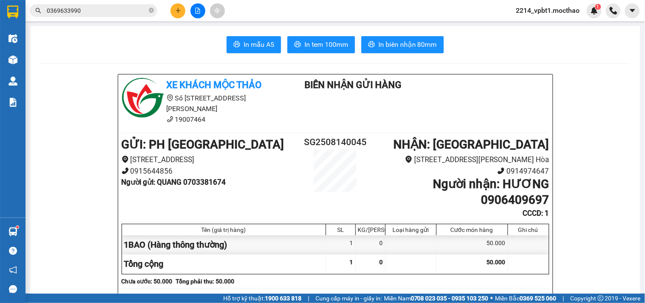
click at [179, 13] on icon "plus" at bounding box center [178, 11] width 6 height 6
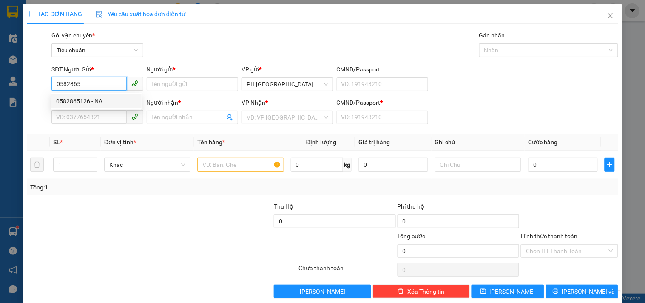
click at [74, 98] on div "0582865126 - NA" at bounding box center [96, 100] width 80 height 9
type input "0582865126"
type input "NA"
type input "0869248086"
type input "SHOP THUỶ LÊ"
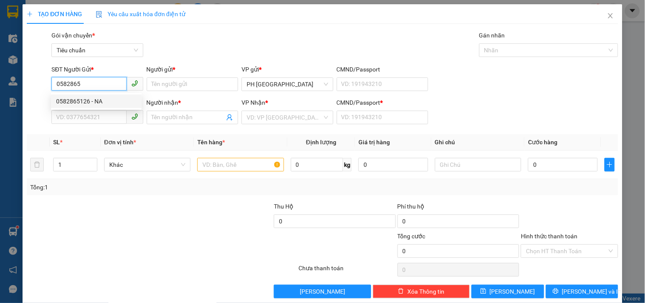
type input "1"
type input "550.000"
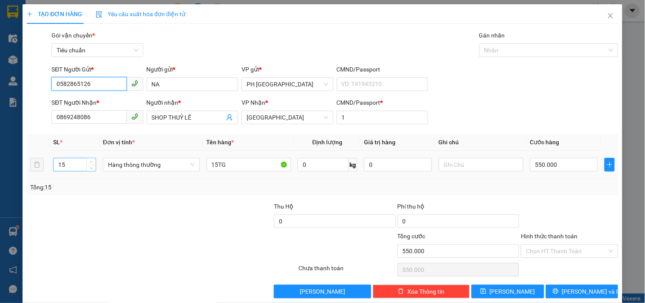
type input "0582865126"
drag, startPoint x: 48, startPoint y: 184, endPoint x: 11, endPoint y: 201, distance: 41.3
click at [11, 201] on div "TẠO ĐƠN HÀNG Yêu cầu xuất hóa đơn điện tử Transit Pickup Surcharge Ids Transit …" at bounding box center [322, 151] width 645 height 303
type input "1"
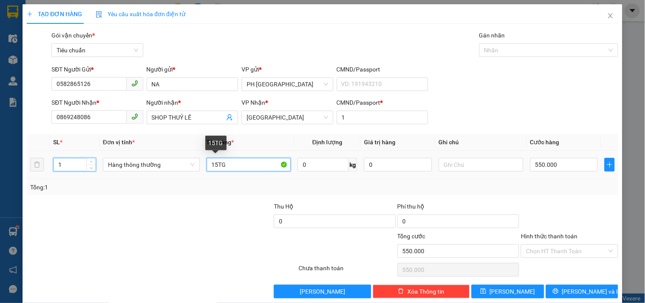
drag, startPoint x: 215, startPoint y: 164, endPoint x: 190, endPoint y: 172, distance: 25.7
click at [190, 172] on tr "1 Hàng thông thường 15TG 0 kg 0 550.000" at bounding box center [322, 164] width 591 height 28
type input "0"
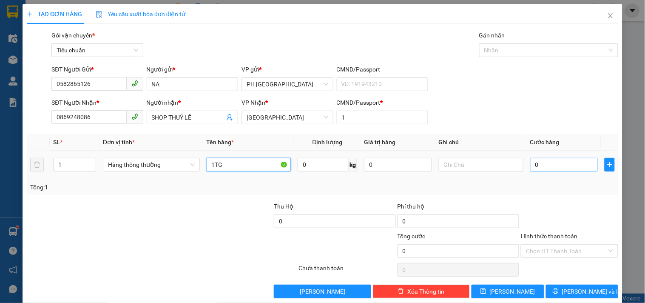
type input "1TG"
click at [551, 163] on input "0" at bounding box center [564, 165] width 68 height 14
type input "2"
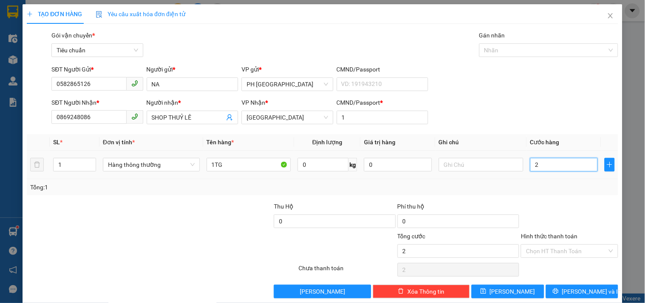
type input "20"
type input "20.000"
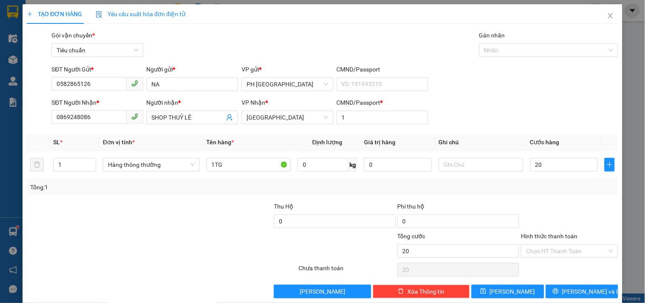
type input "20.000"
click at [548, 186] on div "Tổng: 1" at bounding box center [322, 186] width 584 height 9
click at [577, 286] on span "[PERSON_NAME] và In" at bounding box center [591, 290] width 59 height 9
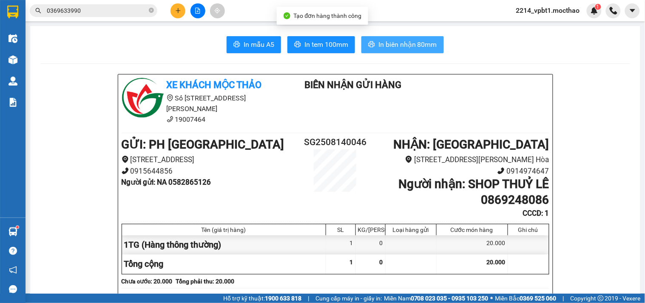
click at [425, 40] on span "In biên nhận 80mm" at bounding box center [407, 44] width 59 height 11
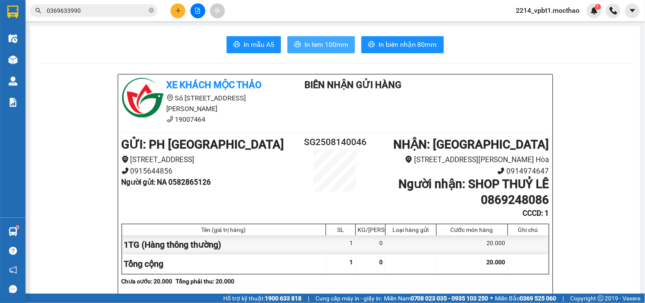
click at [324, 45] on span "In tem 100mm" at bounding box center [326, 44] width 44 height 11
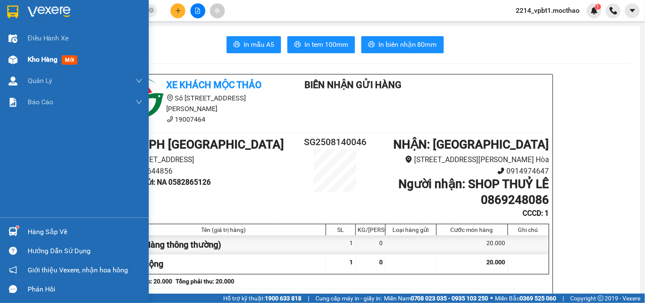
click at [38, 59] on span "Kho hàng" at bounding box center [43, 59] width 30 height 8
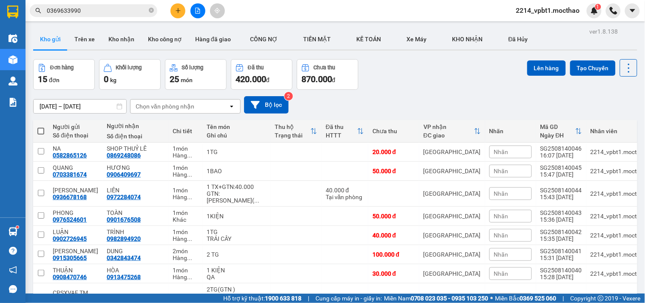
click at [199, 8] on icon "file-add" at bounding box center [198, 11] width 6 height 6
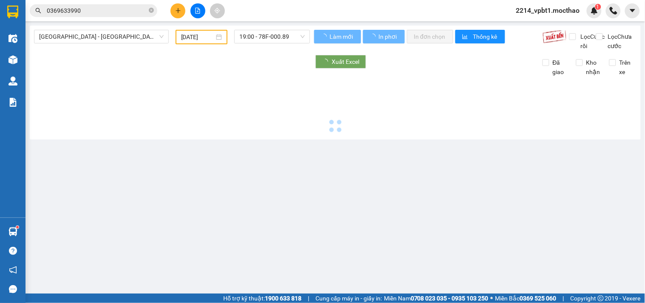
type input "[DATE]"
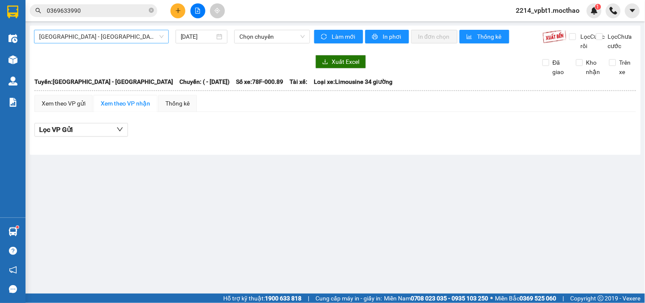
click at [97, 35] on span "[GEOGRAPHIC_DATA] - [GEOGRAPHIC_DATA]" at bounding box center [101, 36] width 125 height 13
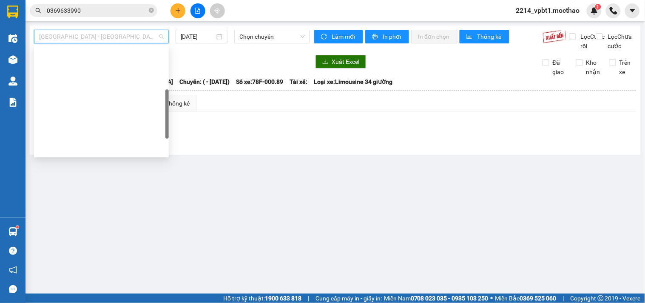
click at [87, 210] on div "BX Miền Đông Cũ - [GEOGRAPHIC_DATA]" at bounding box center [101, 217] width 135 height 14
type input "[DATE]"
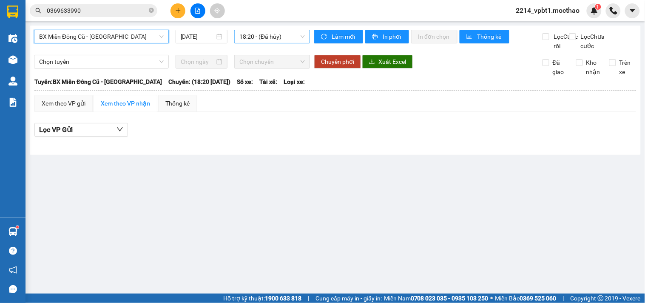
click at [267, 37] on span "18:20 - (Đã hủy)" at bounding box center [271, 36] width 65 height 13
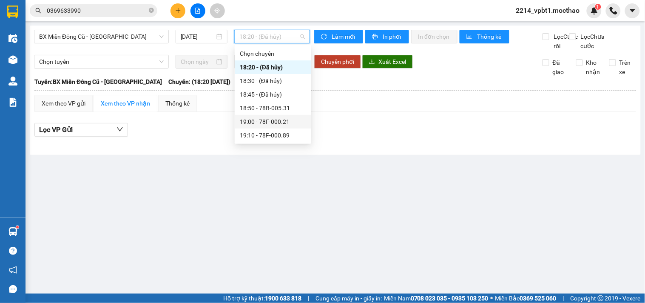
click at [269, 125] on div "19:00 - 78F-000.21" at bounding box center [273, 121] width 66 height 9
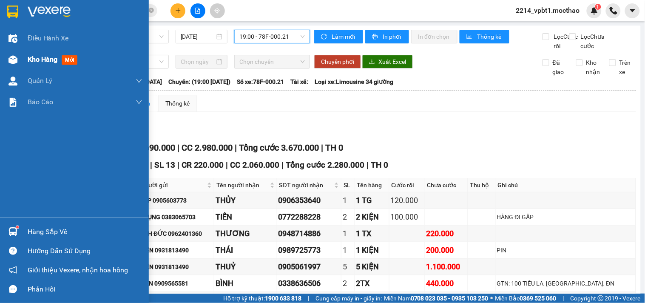
click at [45, 62] on span "Kho hàng" at bounding box center [43, 59] width 30 height 8
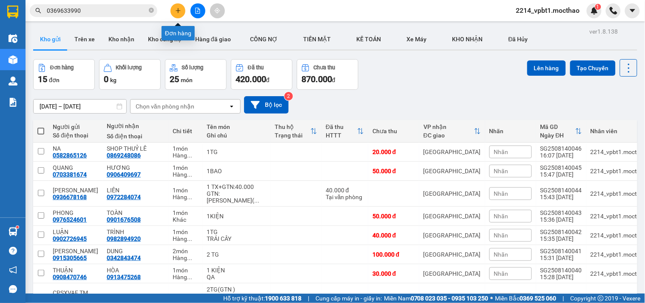
click at [183, 11] on button at bounding box center [177, 10] width 15 height 15
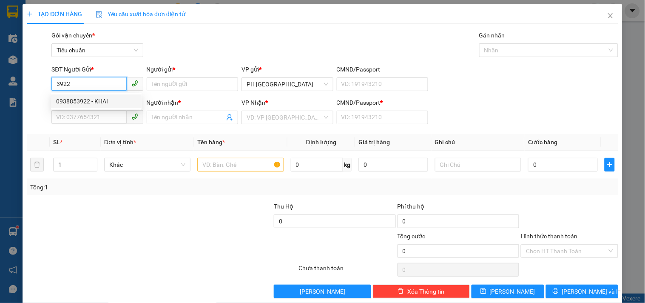
click at [89, 100] on div "0938853922 - KHAI" at bounding box center [96, 100] width 80 height 9
type input "0938853922"
type input "KHAI"
type input "0989977326"
type input "TƯỜNG"
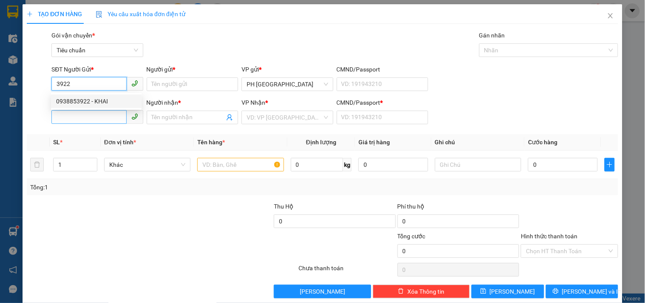
type input "1"
type input "30.000"
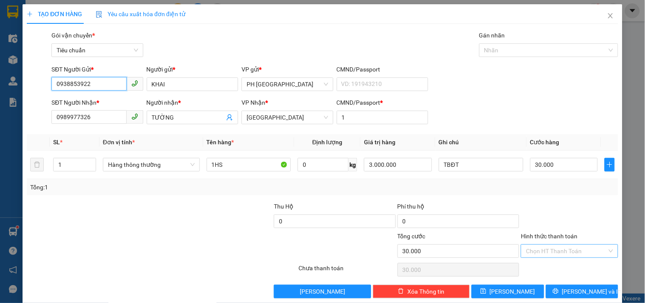
type input "0938853922"
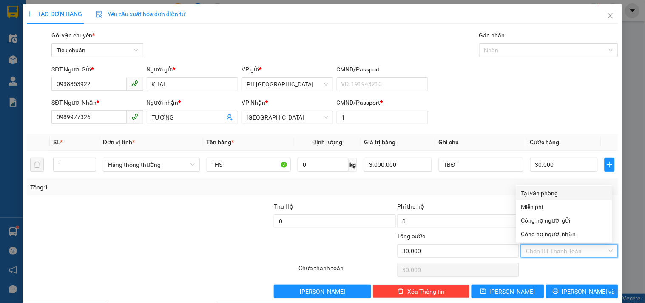
click at [563, 244] on input "Hình thức thanh toán" at bounding box center [566, 250] width 81 height 13
click at [555, 188] on div "Tại văn phòng" at bounding box center [564, 192] width 86 height 9
type input "0"
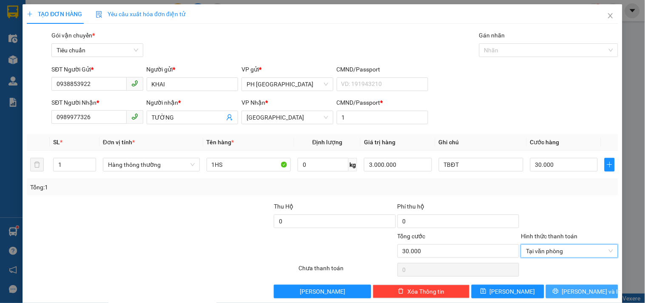
click at [589, 284] on button "[PERSON_NAME] và In" at bounding box center [582, 291] width 72 height 14
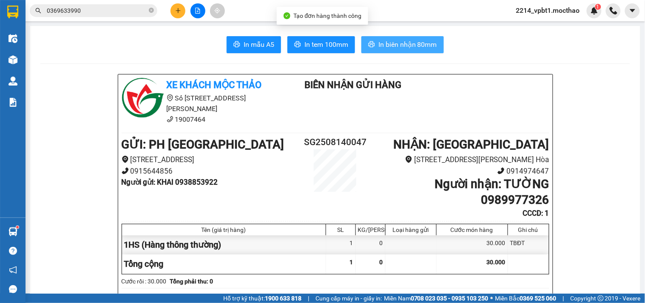
click at [394, 44] on span "In biên nhận 80mm" at bounding box center [407, 44] width 59 height 11
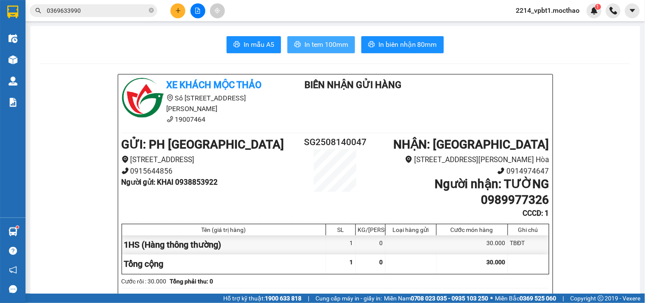
click at [304, 45] on span "In tem 100mm" at bounding box center [326, 44] width 44 height 11
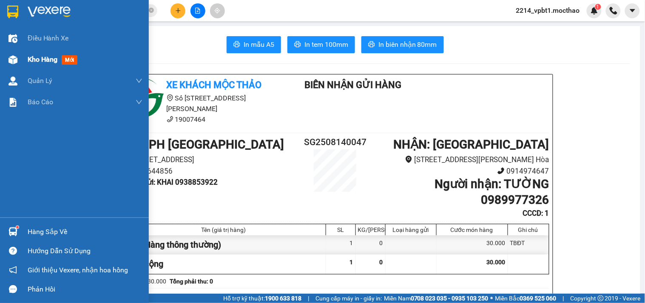
click at [40, 63] on span "Kho hàng" at bounding box center [43, 59] width 30 height 8
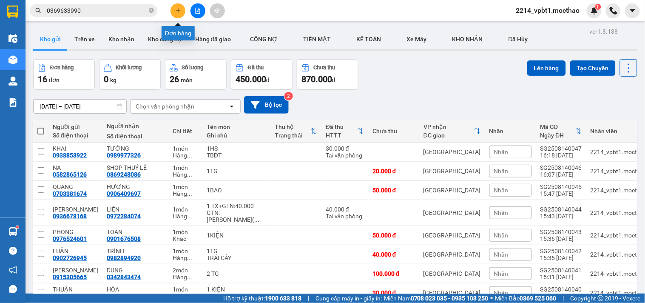
click at [173, 14] on button at bounding box center [177, 10] width 15 height 15
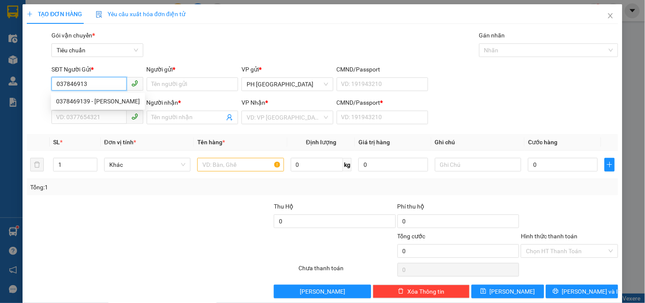
type input "0378469139"
click at [92, 101] on div "0378469139 - KHÁNH NHƯ" at bounding box center [98, 100] width 84 height 9
type input "KHÁNH NHƯ"
type input "0905827115"
type input "THIÊN ĐẠT"
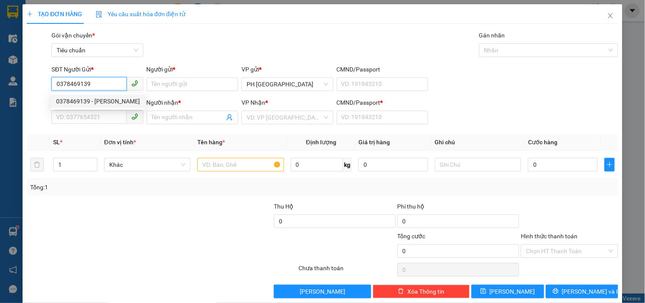
type input "1"
type input "40.000"
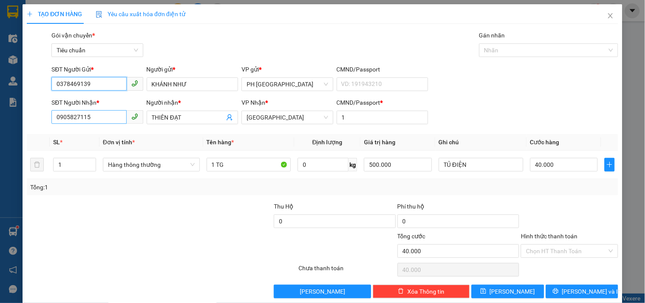
type input "0378469139"
drag, startPoint x: 98, startPoint y: 122, endPoint x: 0, endPoint y: 198, distance: 123.8
click at [0, 188] on div "TẠO ĐƠN HÀNG Yêu cầu xuất hóa đơn điện tử Transit Pickup Surcharge Ids Transit …" at bounding box center [322, 151] width 645 height 303
type input "0905827115"
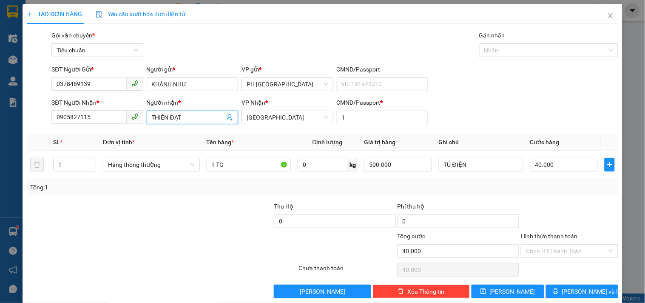
drag, startPoint x: 186, startPoint y: 116, endPoint x: 78, endPoint y: 144, distance: 111.3
click at [81, 146] on div "Transit Pickup Surcharge Ids Transit Deliver Surcharge Ids Transit Deliver Surc…" at bounding box center [322, 164] width 591 height 267
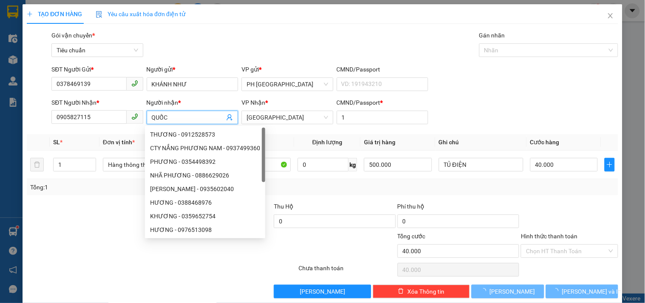
type input "QUỐC"
click at [67, 226] on div at bounding box center [88, 216] width 124 height 30
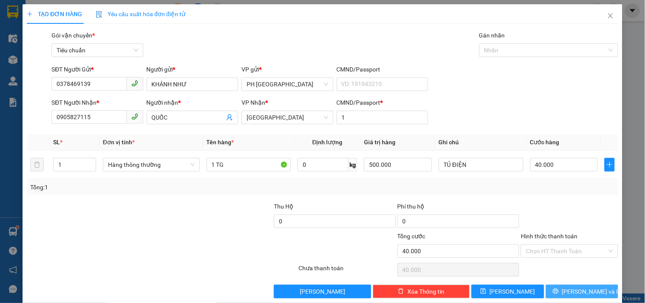
click at [576, 286] on span "[PERSON_NAME] và In" at bounding box center [591, 290] width 59 height 9
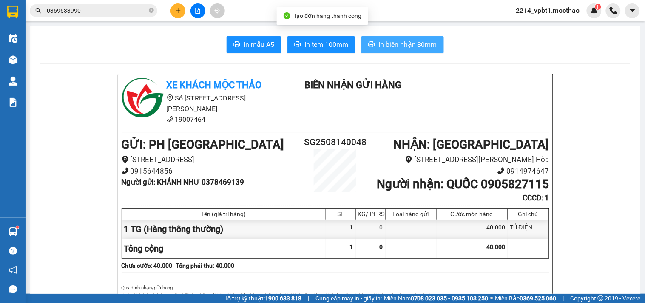
click at [388, 47] on span "In biên nhận 80mm" at bounding box center [407, 44] width 59 height 11
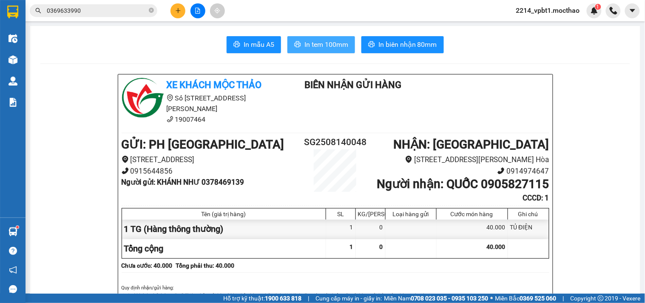
click at [316, 40] on span "In tem 100mm" at bounding box center [326, 44] width 44 height 11
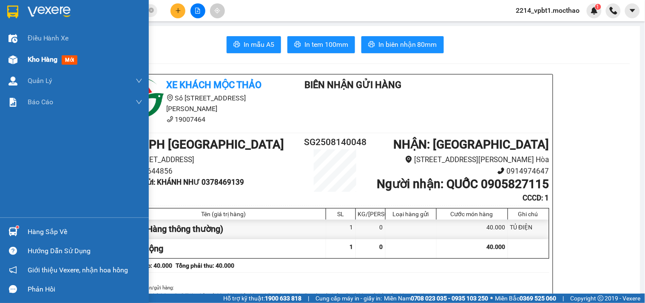
click at [42, 57] on span "Kho hàng" at bounding box center [43, 59] width 30 height 8
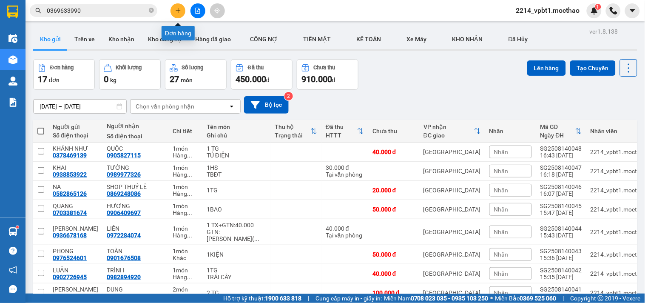
click at [175, 11] on icon "plus" at bounding box center [178, 11] width 6 height 6
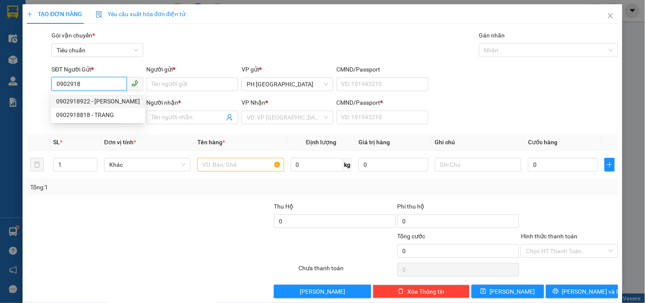
click at [96, 100] on div "0902918922 - THU VÂN" at bounding box center [98, 100] width 84 height 9
type input "0902918922"
type input "THU VÂN"
type input "0339910778"
type input "THANH TÂM"
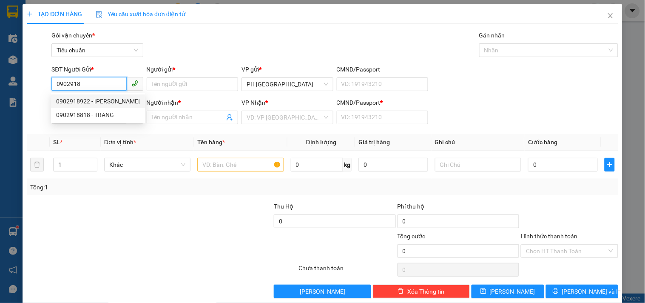
type input "1"
type input "40.000"
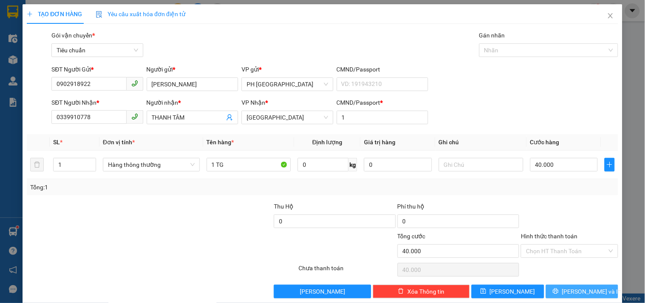
click at [570, 286] on span "[PERSON_NAME] và In" at bounding box center [591, 290] width 59 height 9
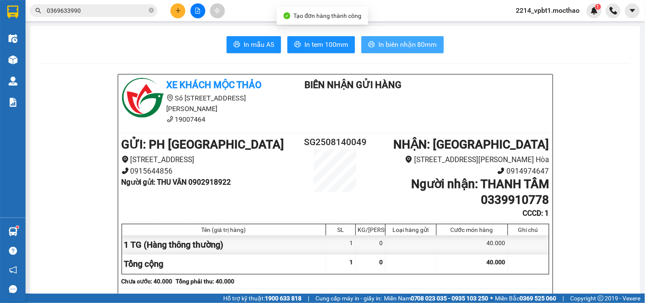
click at [416, 45] on span "In biên nhận 80mm" at bounding box center [407, 44] width 59 height 11
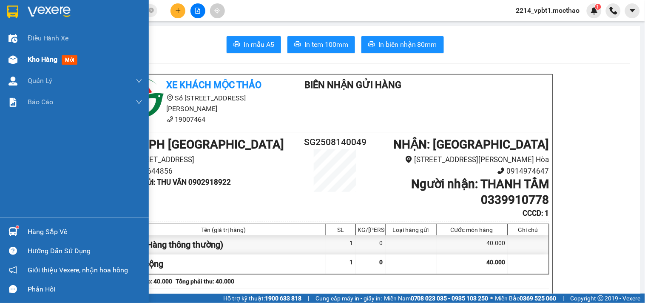
click at [37, 60] on span "Kho hàng" at bounding box center [43, 59] width 30 height 8
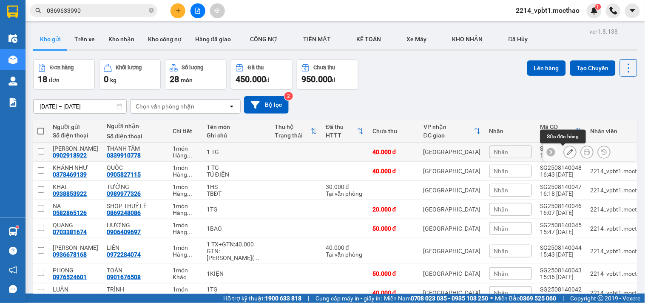
click at [567, 153] on icon at bounding box center [570, 152] width 6 height 6
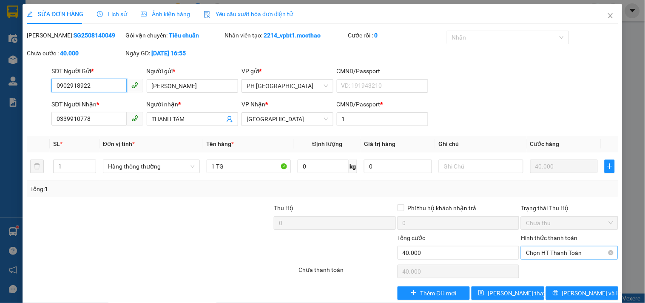
click at [559, 251] on span "Chọn HT Thanh Toán" at bounding box center [569, 252] width 87 height 13
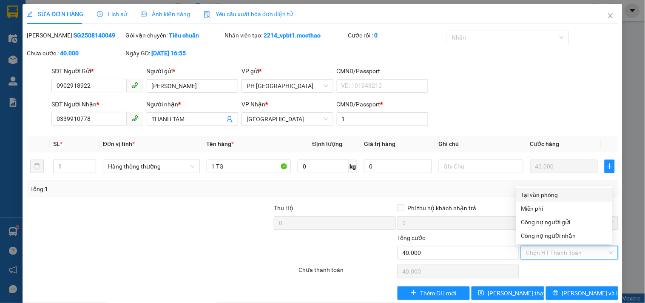
click at [557, 193] on div "Tại văn phòng" at bounding box center [564, 194] width 86 height 9
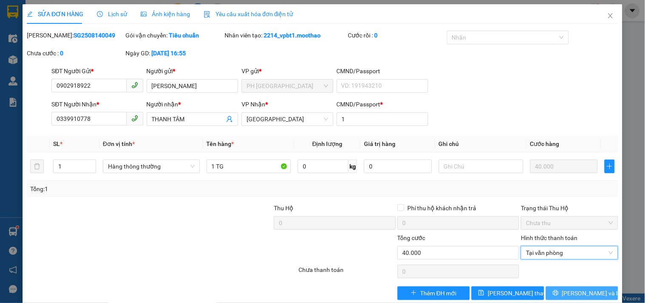
click at [569, 288] on span "[PERSON_NAME] và In" at bounding box center [591, 292] width 59 height 9
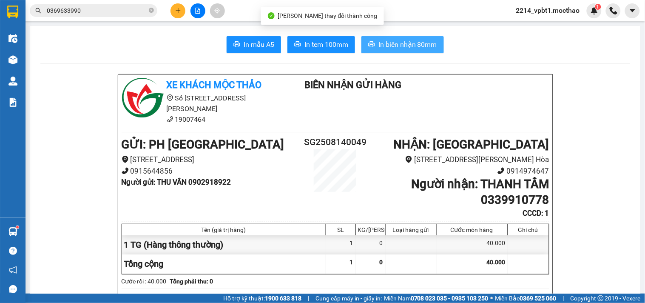
click at [397, 50] on button "In biên nhận 80mm" at bounding box center [402, 44] width 82 height 17
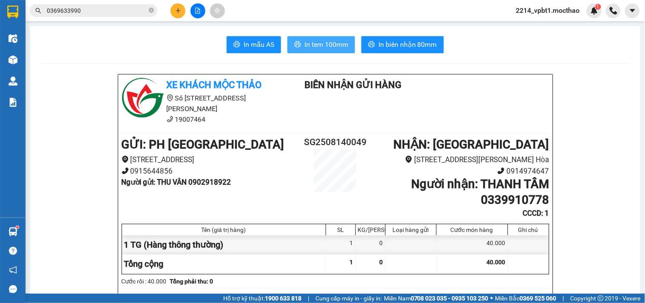
click at [337, 40] on span "In tem 100mm" at bounding box center [326, 44] width 44 height 11
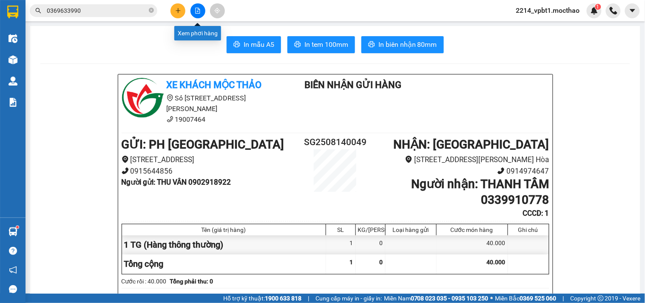
click at [196, 14] on button at bounding box center [197, 10] width 15 height 15
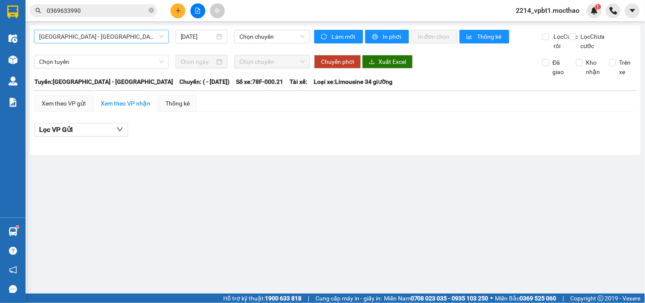
click at [93, 37] on span "[GEOGRAPHIC_DATA] - [GEOGRAPHIC_DATA]" at bounding box center [101, 36] width 125 height 13
click at [279, 35] on span "Chọn chuyến" at bounding box center [271, 36] width 65 height 13
click at [136, 38] on span "[GEOGRAPHIC_DATA] - [GEOGRAPHIC_DATA]" at bounding box center [101, 36] width 125 height 13
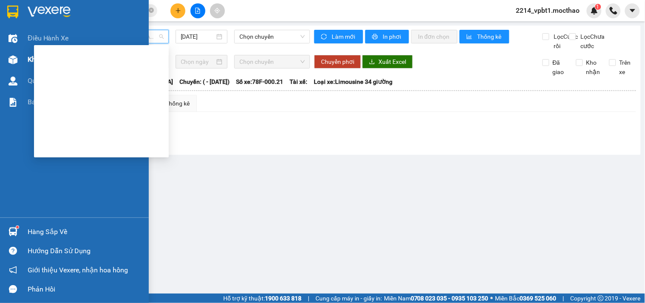
click at [26, 57] on div "Kho hàng mới" at bounding box center [74, 59] width 149 height 21
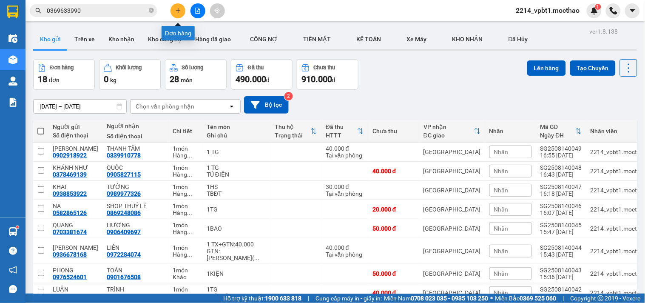
click at [175, 15] on button at bounding box center [177, 10] width 15 height 15
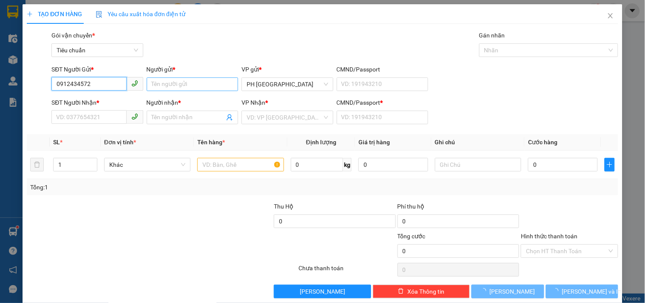
type input "0912434572"
click at [159, 82] on input "Người gửi *" at bounding box center [192, 84] width 91 height 14
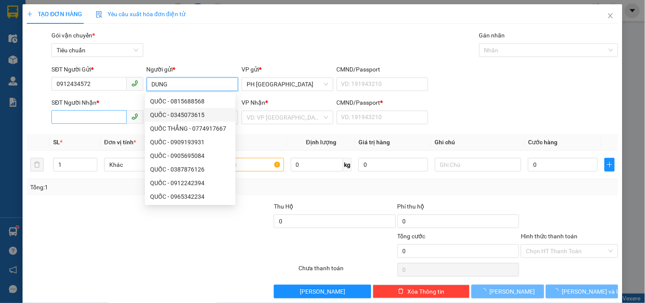
type input "DUNG"
click at [80, 121] on input "SĐT Người Nhận *" at bounding box center [88, 117] width 75 height 14
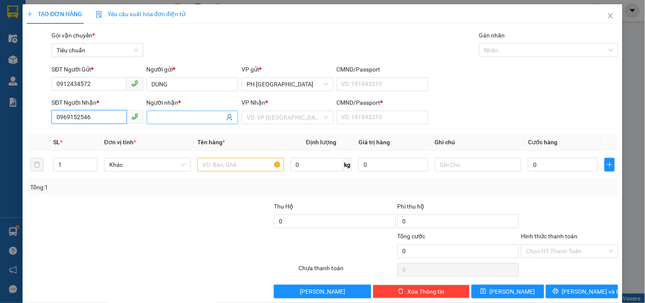
type input "0969152546"
click at [161, 116] on input "Người nhận *" at bounding box center [188, 117] width 73 height 9
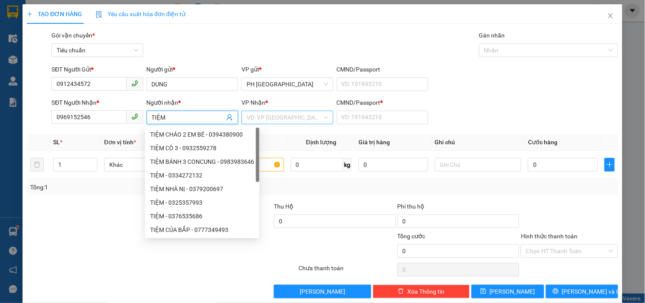
type input "TIỆM"
click at [284, 117] on input "search" at bounding box center [283, 117] width 75 height 13
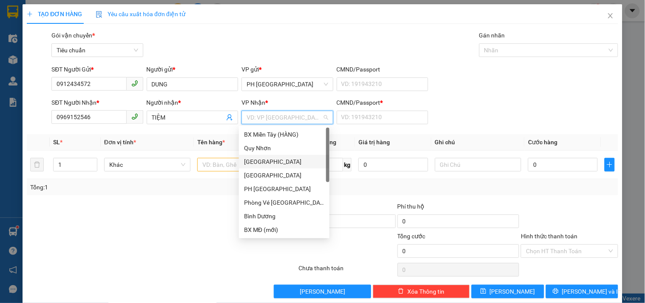
click at [252, 164] on div "[GEOGRAPHIC_DATA]" at bounding box center [284, 161] width 80 height 9
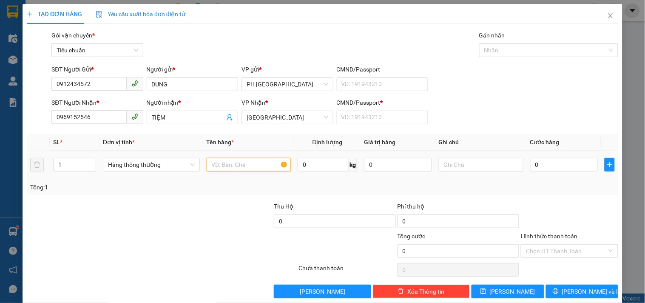
click at [216, 164] on input "text" at bounding box center [249, 165] width 85 height 14
type input "1 TG"
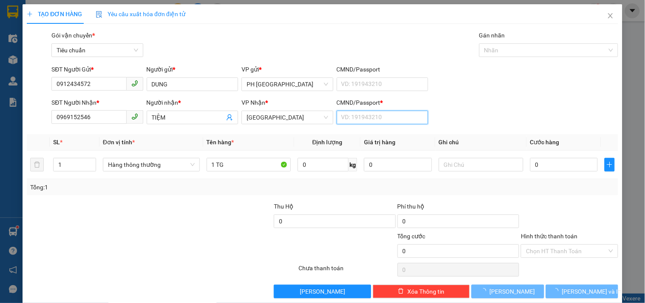
click at [357, 118] on input "CMND/Passport *" at bounding box center [382, 117] width 91 height 14
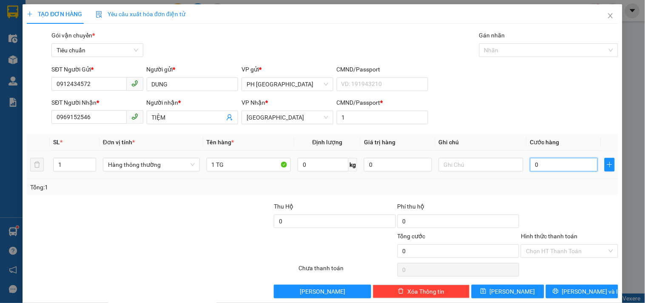
click at [556, 167] on input "0" at bounding box center [564, 165] width 68 height 14
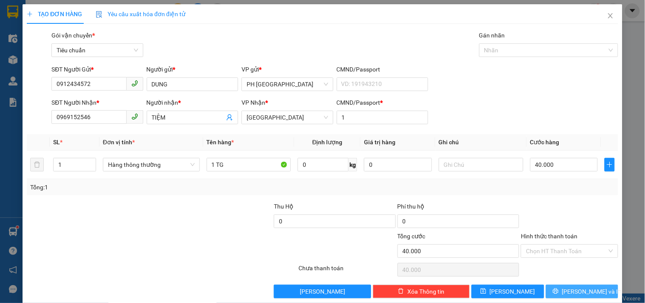
click at [574, 286] on span "[PERSON_NAME] và In" at bounding box center [591, 290] width 59 height 9
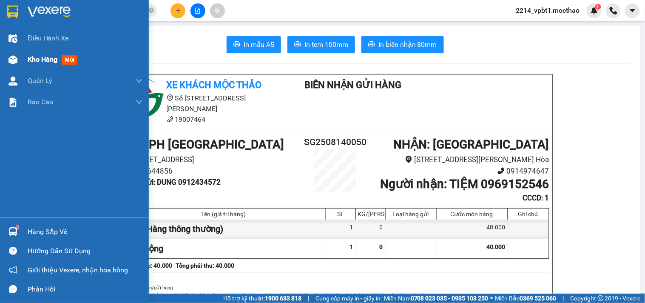
drag, startPoint x: 42, startPoint y: 59, endPoint x: 65, endPoint y: 67, distance: 24.5
click at [42, 59] on span "Kho hàng" at bounding box center [43, 59] width 30 height 8
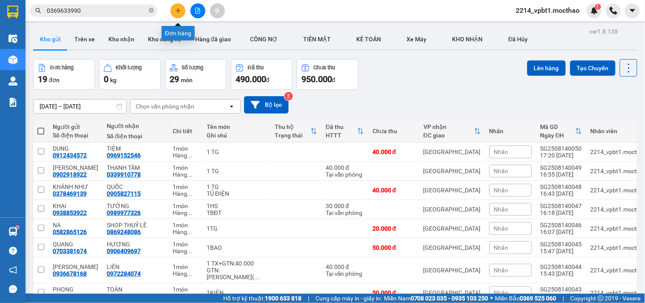
click at [181, 12] on button at bounding box center [177, 10] width 15 height 15
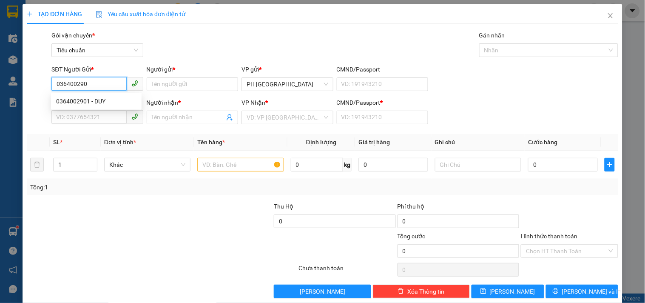
type input "0364002901"
drag, startPoint x: 91, startPoint y: 100, endPoint x: 129, endPoint y: 122, distance: 43.4
click at [91, 100] on div "0364002901 - DUY" at bounding box center [96, 100] width 80 height 9
type input "DUY"
type input "0914409102"
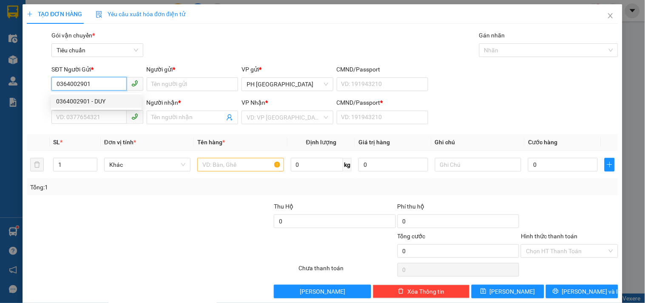
type input "PHONG"
type input "1"
type input "30.000"
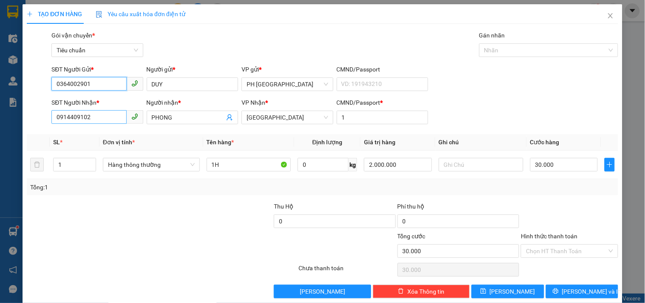
type input "0364002901"
drag, startPoint x: 87, startPoint y: 121, endPoint x: 0, endPoint y: 198, distance: 116.5
click at [0, 200] on div "TẠO ĐƠN HÀNG Yêu cầu xuất hóa đơn điện tử Transit Pickup Surcharge Ids Transit …" at bounding box center [322, 151] width 645 height 303
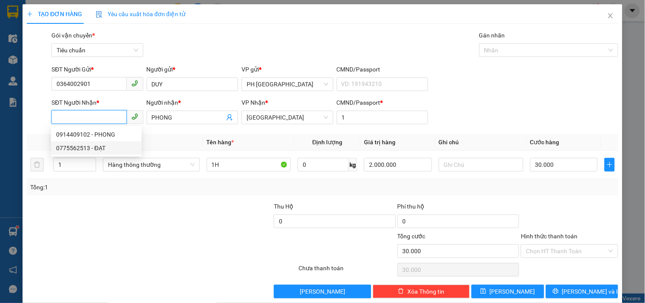
click at [77, 140] on div "0914409102 - PHONG" at bounding box center [96, 134] width 91 height 14
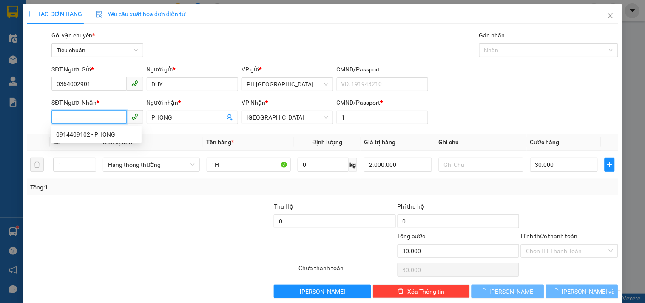
type input "0914409102"
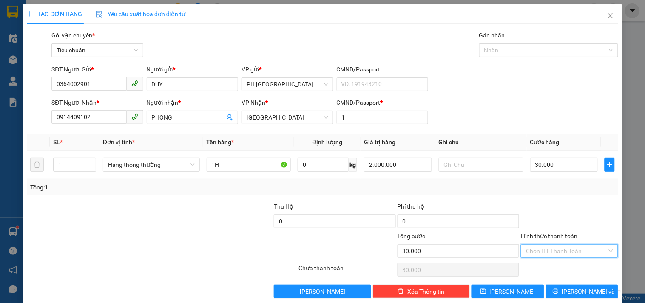
click at [535, 244] on input "Hình thức thanh toán" at bounding box center [566, 250] width 81 height 13
click at [538, 188] on div "Tại văn phòng" at bounding box center [564, 192] width 86 height 9
type input "0"
click at [574, 286] on div "TẠO ĐƠN HÀNG Yêu cầu xuất hóa đơn điện tử Transit Pickup Surcharge Ids Transit …" at bounding box center [323, 154] width 600 height 300
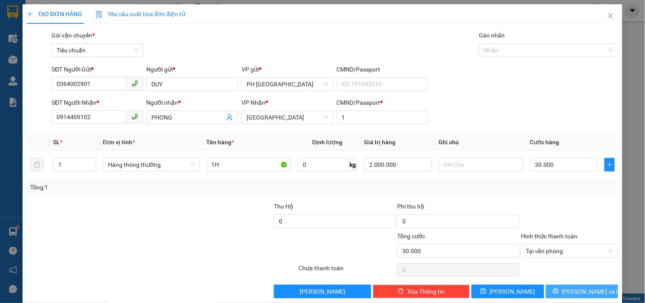
click at [583, 286] on span "[PERSON_NAME] và In" at bounding box center [591, 290] width 59 height 9
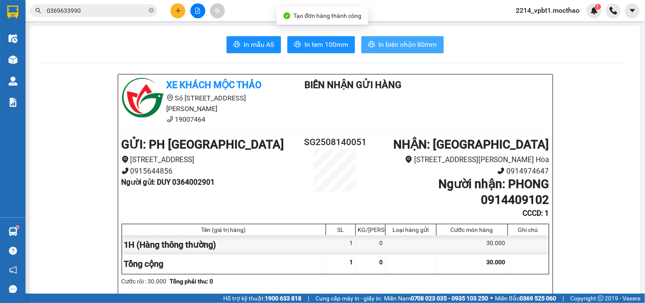
click at [396, 44] on span "In biên nhận 80mm" at bounding box center [407, 44] width 59 height 11
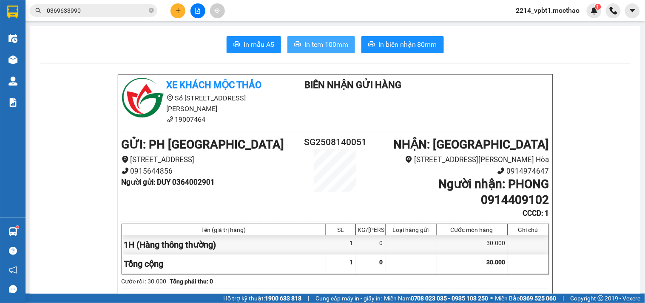
click at [350, 43] on button "In tem 100mm" at bounding box center [321, 44] width 68 height 17
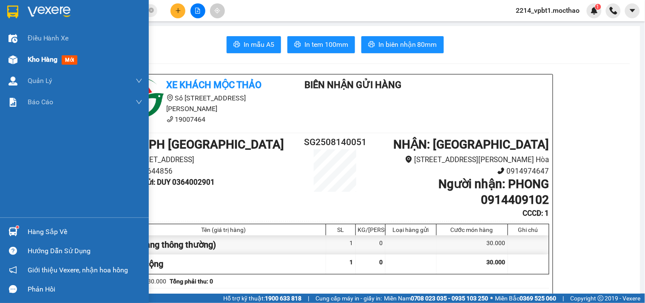
click at [31, 61] on span "Kho hàng" at bounding box center [43, 59] width 30 height 8
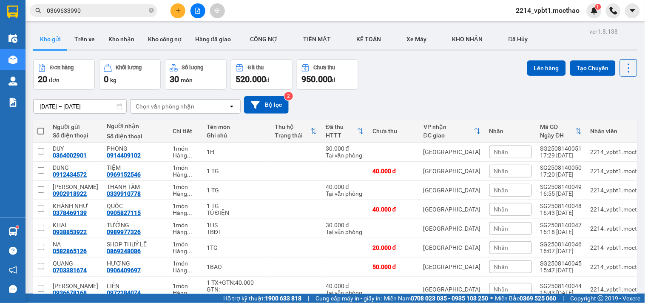
click at [37, 127] on span at bounding box center [40, 130] width 7 height 7
click at [41, 127] on input "checkbox" at bounding box center [41, 127] width 0 height 0
checkbox input "true"
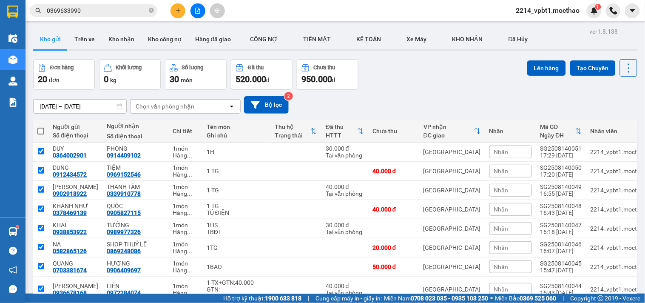
checkbox input "true"
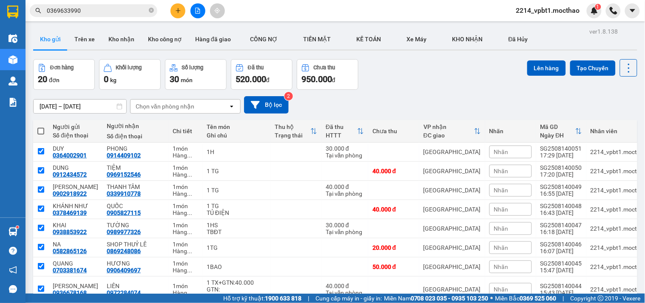
checkbox input "true"
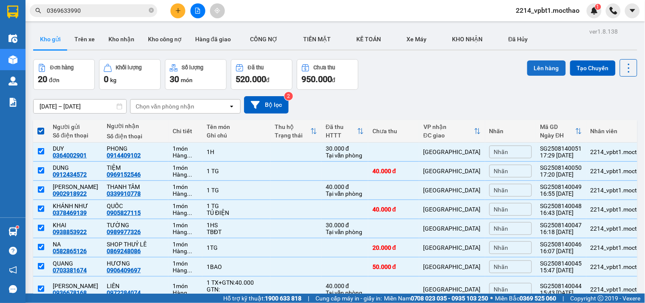
click at [536, 66] on button "Lên hàng" at bounding box center [546, 67] width 39 height 15
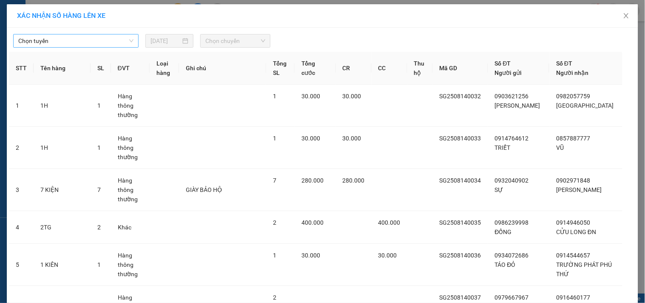
click at [92, 46] on span "Chọn tuyến" at bounding box center [75, 40] width 115 height 13
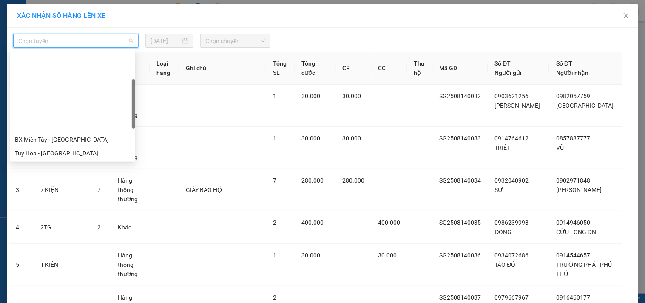
click at [74, 216] on div "BX Miền Đông Cũ - [GEOGRAPHIC_DATA]" at bounding box center [72, 220] width 115 height 9
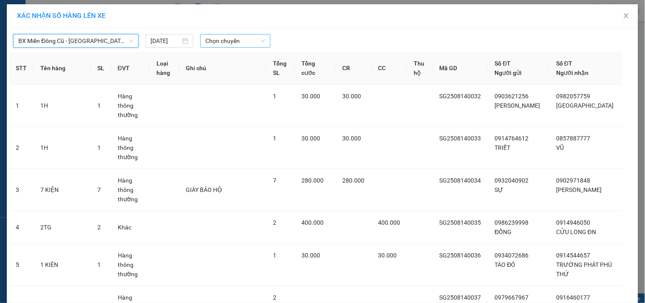
click at [211, 36] on span "Chọn chuyến" at bounding box center [235, 40] width 60 height 13
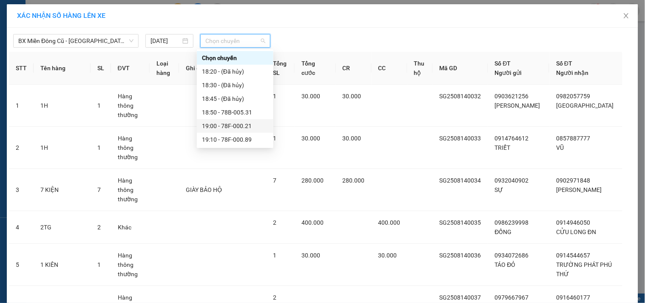
click at [233, 125] on div "19:00 - 78F-000.21" at bounding box center [235, 125] width 66 height 9
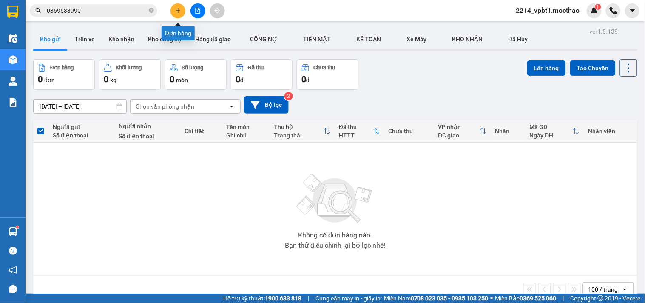
click at [179, 14] on button at bounding box center [177, 10] width 15 height 15
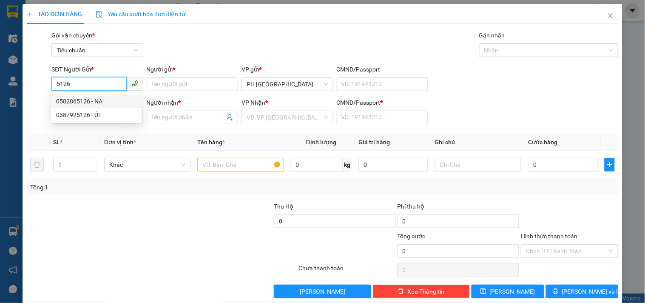
click at [102, 102] on div "0582865126 - NA" at bounding box center [96, 100] width 80 height 9
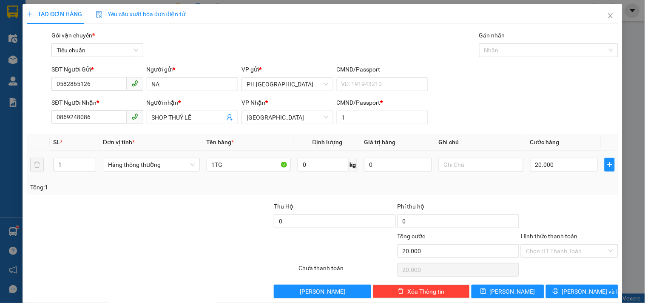
drag, startPoint x: 66, startPoint y: 165, endPoint x: 32, endPoint y: 179, distance: 36.8
click at [48, 176] on tr "1 Hàng thông thường 1TG 0 kg 0 20.000" at bounding box center [322, 164] width 591 height 28
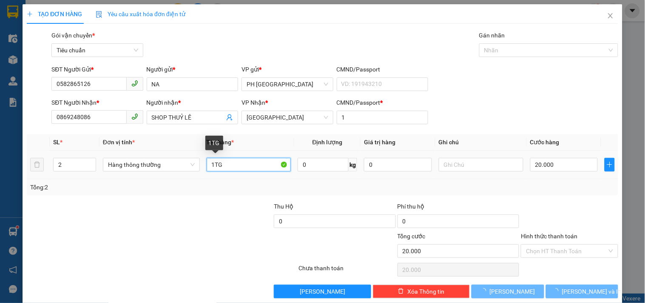
drag, startPoint x: 213, startPoint y: 167, endPoint x: 206, endPoint y: 169, distance: 7.9
click at [207, 169] on input "1TG" at bounding box center [249, 165] width 85 height 14
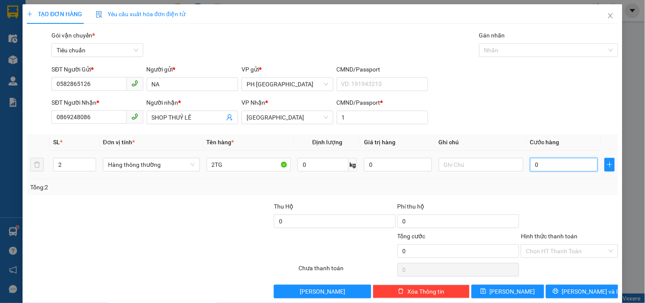
click at [555, 159] on input "0" at bounding box center [564, 165] width 68 height 14
click at [555, 198] on div "Transit Pickup Surcharge Ids Transit Deliver Surcharge Ids Transit Deliver Surc…" at bounding box center [322, 164] width 591 height 267
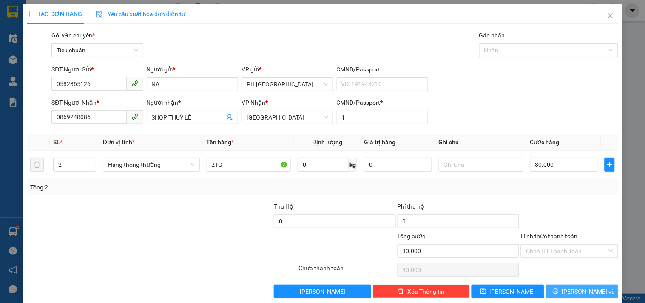
click at [578, 286] on span "[PERSON_NAME] và In" at bounding box center [591, 290] width 59 height 9
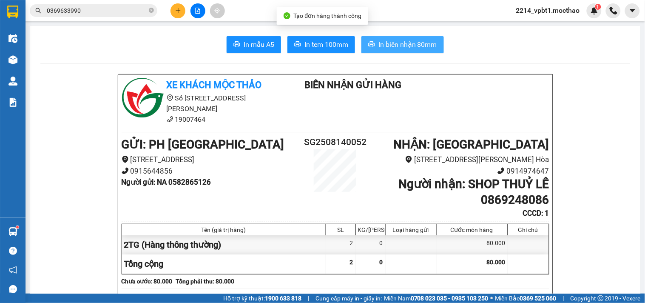
click at [422, 44] on span "In biên nhận 80mm" at bounding box center [407, 44] width 59 height 11
click at [401, 46] on span "In biên nhận 80mm" at bounding box center [407, 44] width 59 height 11
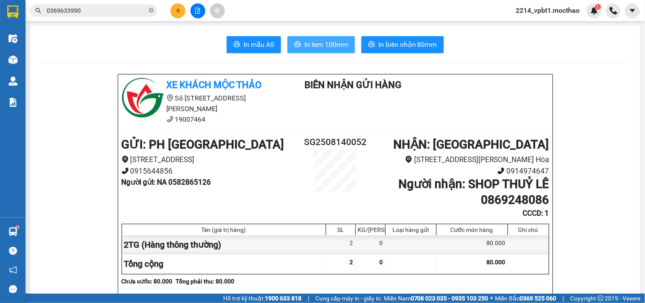
click at [338, 43] on span "In tem 100mm" at bounding box center [326, 44] width 44 height 11
click at [309, 40] on span "In tem 100mm" at bounding box center [326, 44] width 44 height 11
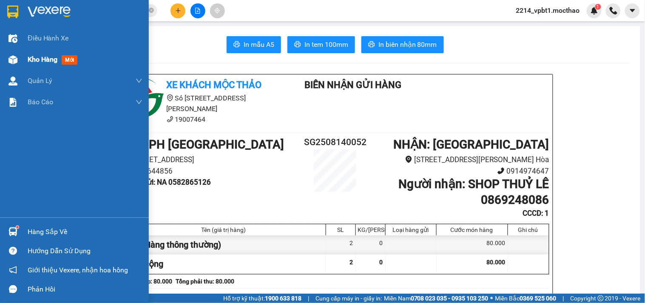
click at [31, 60] on span "Kho hàng" at bounding box center [43, 59] width 30 height 8
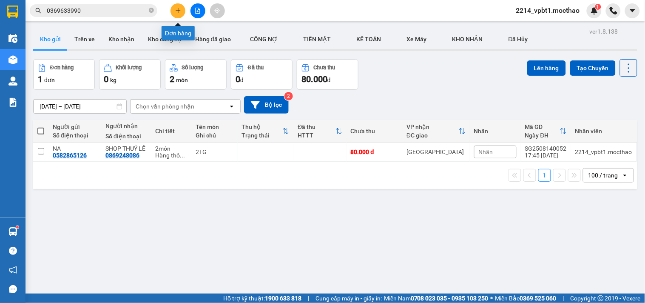
click at [175, 15] on button at bounding box center [177, 10] width 15 height 15
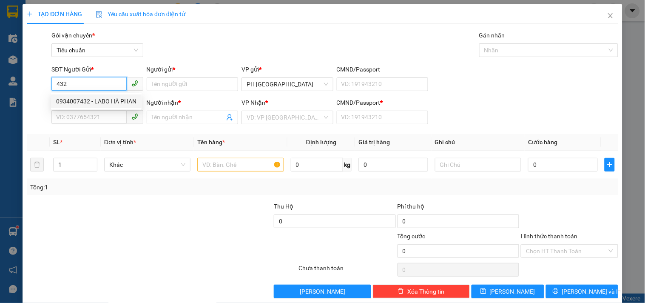
click at [94, 103] on div "0934007432 - LABO HÀ PHAN" at bounding box center [96, 100] width 80 height 9
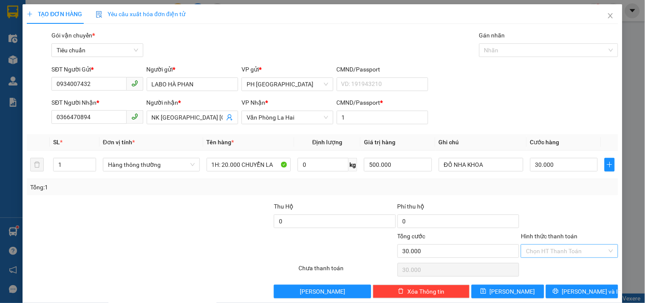
click at [553, 244] on input "Hình thức thanh toán" at bounding box center [566, 250] width 81 height 13
click at [541, 188] on div "Tại văn phòng" at bounding box center [564, 192] width 86 height 9
click at [584, 284] on button "[PERSON_NAME] và In" at bounding box center [582, 291] width 72 height 14
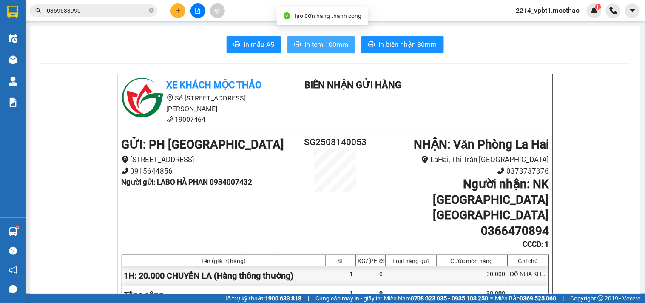
click at [332, 48] on span "In tem 100mm" at bounding box center [326, 44] width 44 height 11
click at [324, 42] on span "In tem 100mm" at bounding box center [326, 44] width 44 height 11
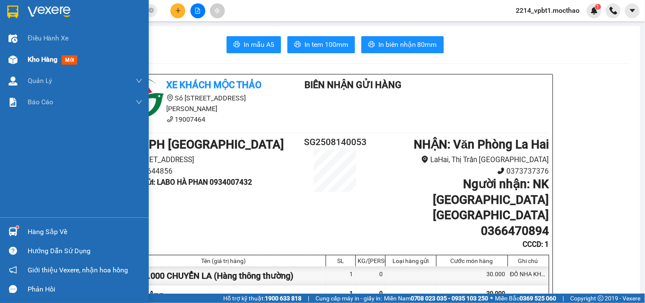
click at [37, 59] on span "Kho hàng" at bounding box center [43, 59] width 30 height 8
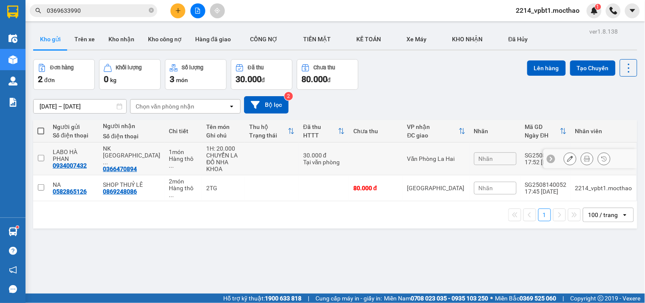
drag, startPoint x: 41, startPoint y: 159, endPoint x: 218, endPoint y: 126, distance: 180.2
click at [44, 159] on input "checkbox" at bounding box center [41, 158] width 6 height 6
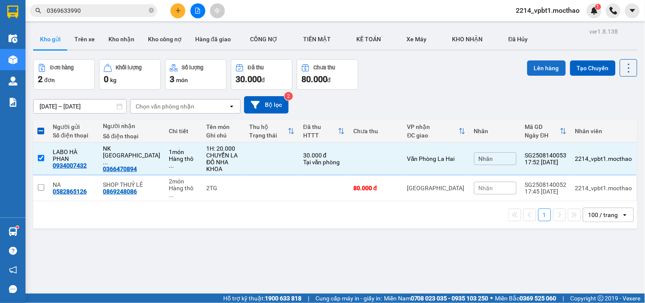
click at [534, 65] on button "Lên hàng" at bounding box center [546, 67] width 39 height 15
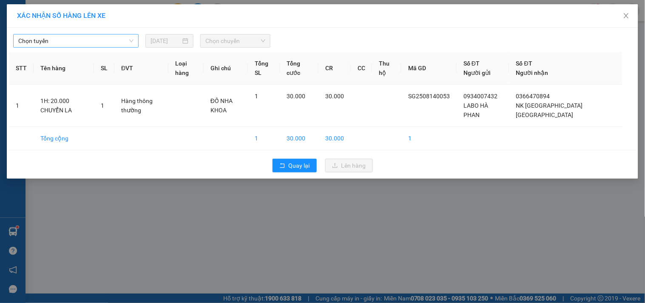
click at [81, 41] on span "Chọn tuyến" at bounding box center [75, 40] width 115 height 13
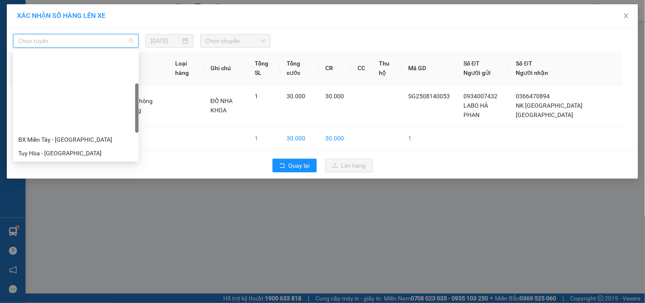
click at [69, 214] on div "BX Miền Đông Cũ - [GEOGRAPHIC_DATA]" at bounding box center [75, 221] width 125 height 14
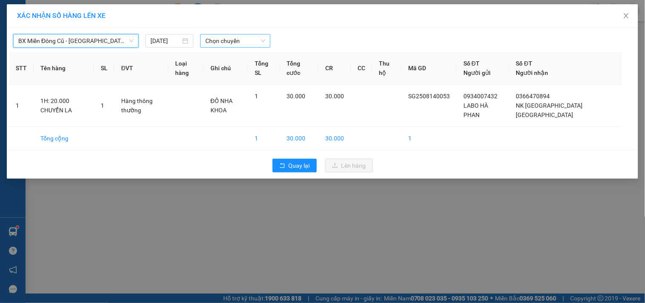
drag, startPoint x: 218, startPoint y: 36, endPoint x: 222, endPoint y: 37, distance: 4.8
click at [220, 37] on span "Chọn chuyến" at bounding box center [235, 40] width 60 height 13
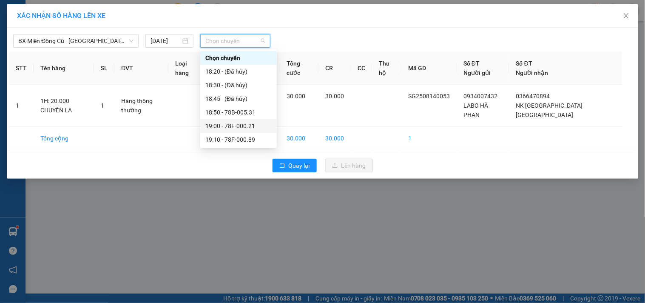
click at [248, 126] on div "19:00 - 78F-000.21" at bounding box center [238, 125] width 66 height 9
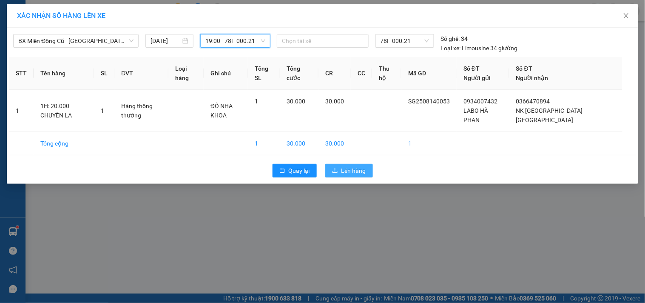
click at [345, 170] on span "Lên hàng" at bounding box center [353, 170] width 25 height 9
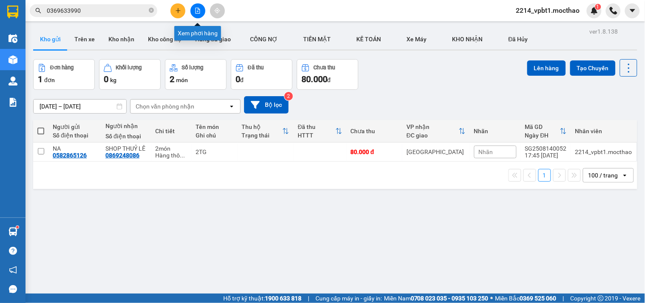
click at [195, 13] on icon "file-add" at bounding box center [197, 11] width 5 height 6
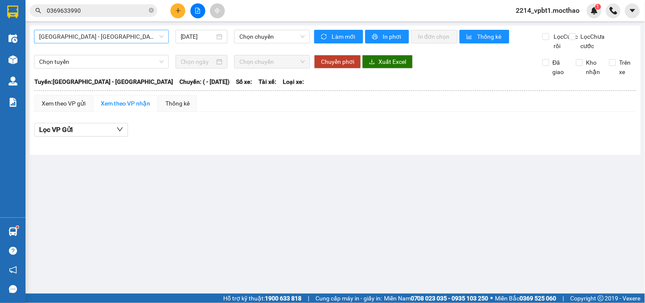
click at [133, 41] on span "[GEOGRAPHIC_DATA] - [GEOGRAPHIC_DATA]" at bounding box center [101, 36] width 125 height 13
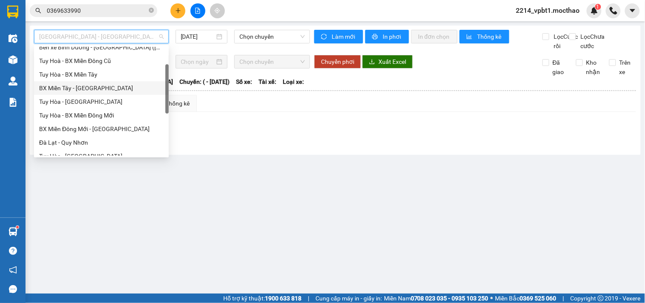
scroll to position [142, 0]
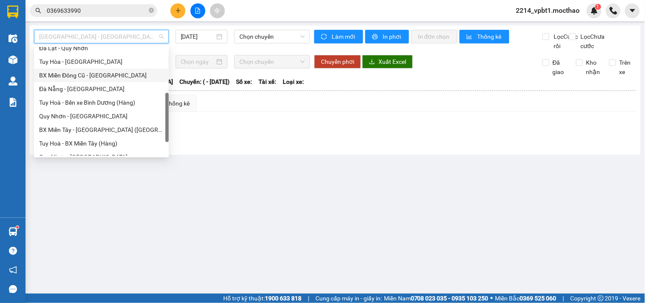
click at [91, 77] on div "BX Miền Đông Cũ - [GEOGRAPHIC_DATA]" at bounding box center [101, 75] width 125 height 9
type input "[DATE]"
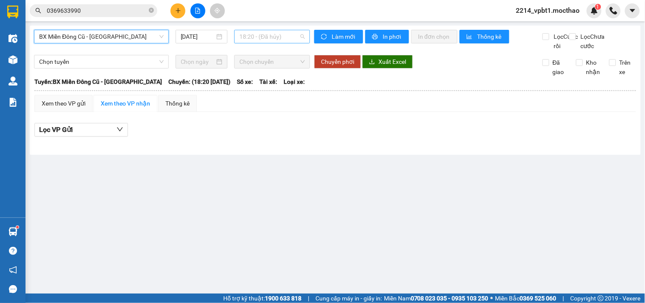
click at [266, 35] on span "18:20 - (Đã hủy)" at bounding box center [271, 36] width 65 height 13
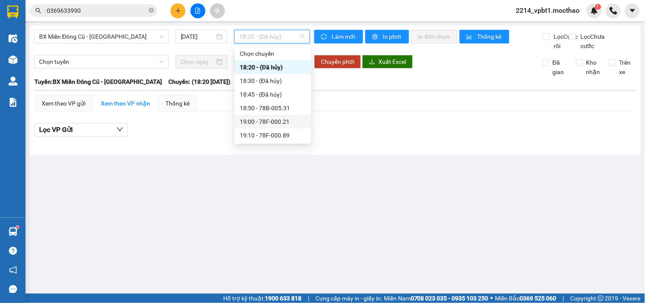
click at [286, 119] on div "19:00 - 78F-000.21" at bounding box center [273, 121] width 66 height 9
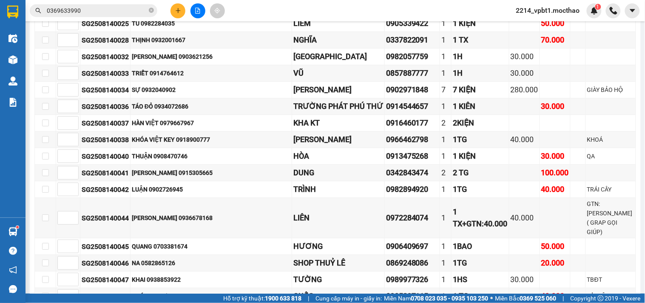
scroll to position [897, 0]
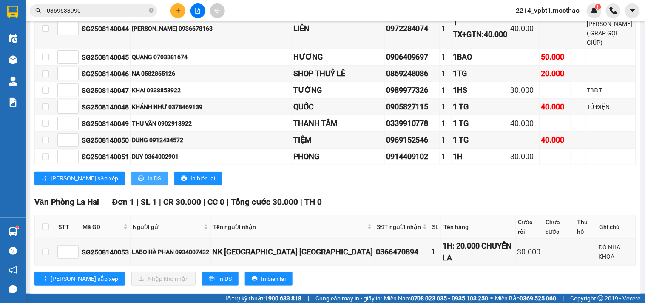
click at [131, 185] on button "In DS" at bounding box center [149, 178] width 37 height 14
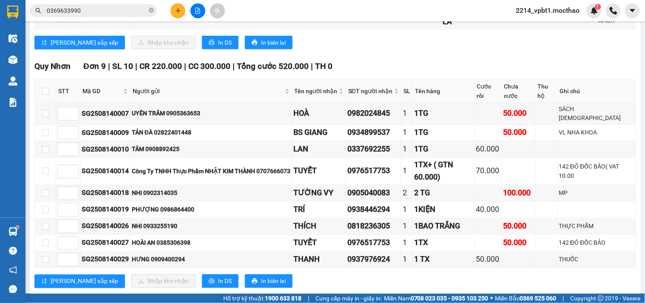
scroll to position [1039, 0]
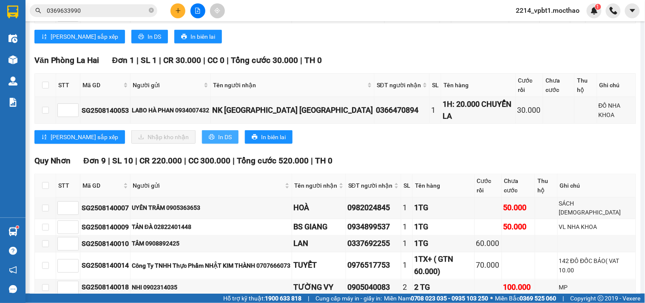
click at [209, 140] on icon "printer" at bounding box center [212, 137] width 6 height 6
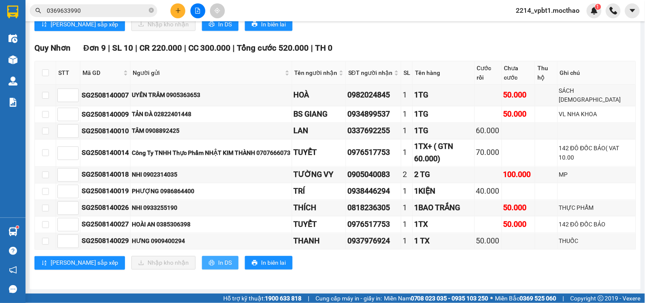
click at [218, 262] on span "In DS" at bounding box center [225, 262] width 14 height 9
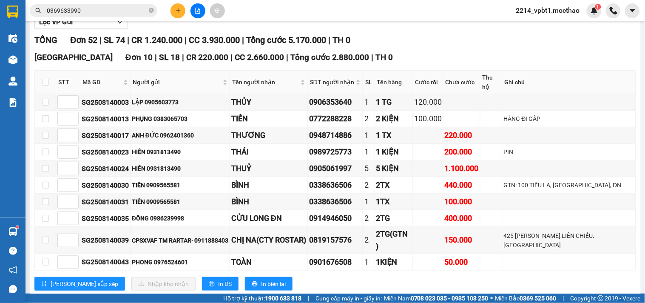
scroll to position [202, 0]
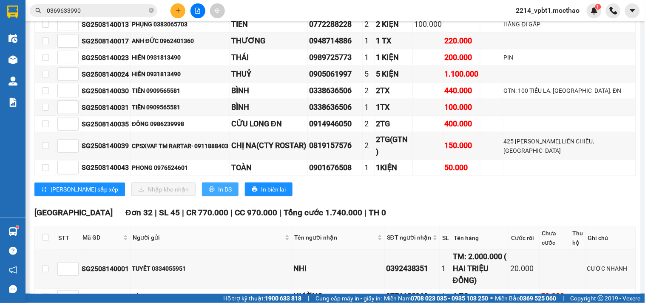
click at [218, 194] on span "In DS" at bounding box center [225, 188] width 14 height 9
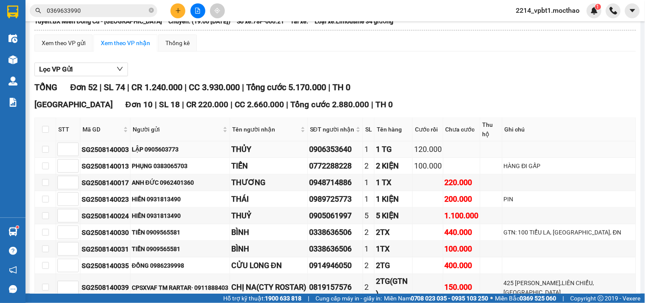
scroll to position [0, 0]
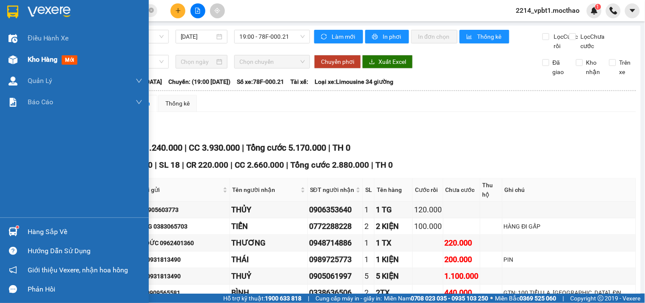
click at [36, 59] on span "Kho hàng" at bounding box center [43, 59] width 30 height 8
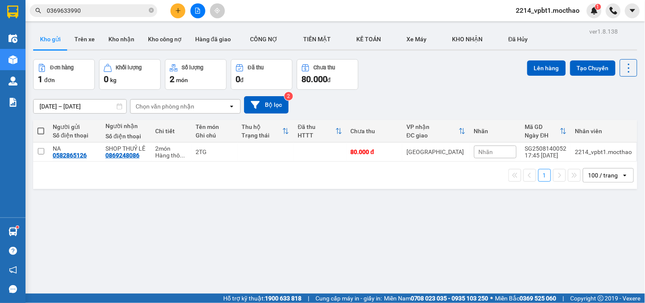
click at [178, 15] on button at bounding box center [177, 10] width 15 height 15
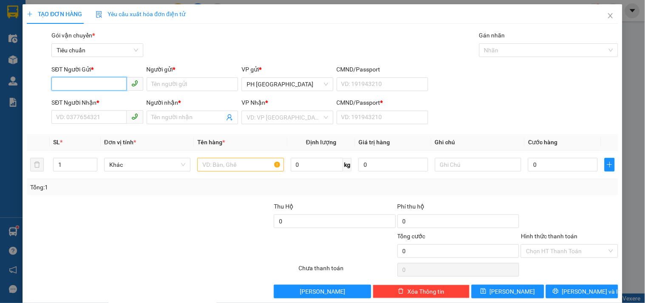
paste input "0358160803"
type input "0358160803"
click at [607, 16] on icon "close" at bounding box center [610, 15] width 7 height 7
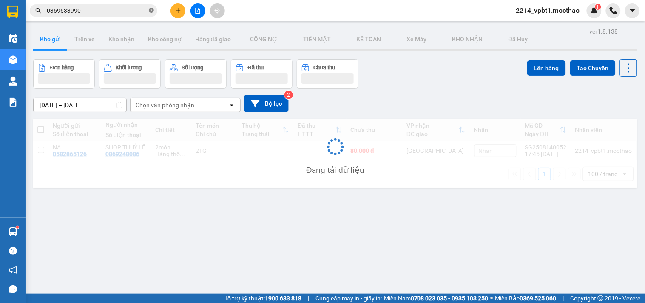
click at [150, 11] on icon "close-circle" at bounding box center [151, 10] width 5 height 5
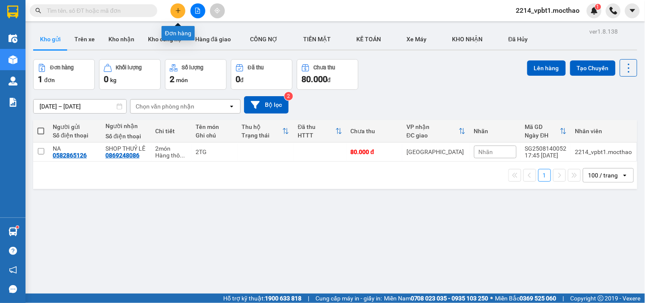
click at [177, 10] on icon "plus" at bounding box center [177, 10] width 5 height 0
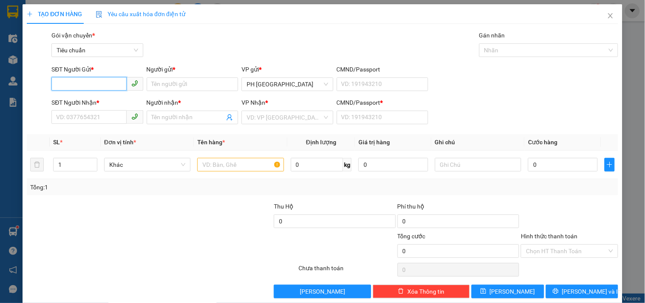
paste input "0358160803"
type input "0358160803"
click at [180, 89] on input "Người gửi *" at bounding box center [192, 84] width 91 height 14
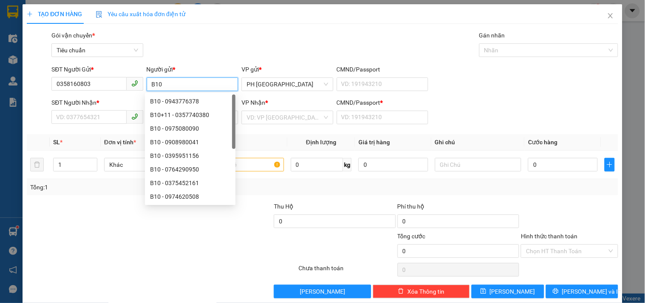
type input "B10"
click at [77, 126] on div "SĐT Người Nhận * VD: 0377654321" at bounding box center [96, 113] width 91 height 30
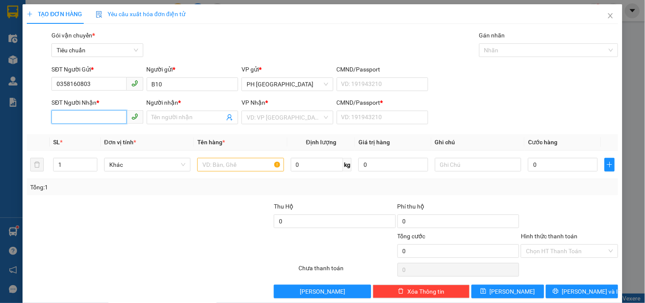
click at [87, 117] on input "SĐT Người Nhận *" at bounding box center [88, 117] width 75 height 14
paste input "0358160803"
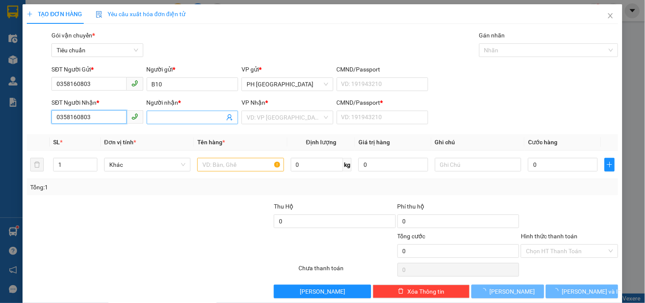
type input "0358160803"
click at [152, 118] on input "Người nhận *" at bounding box center [188, 117] width 73 height 9
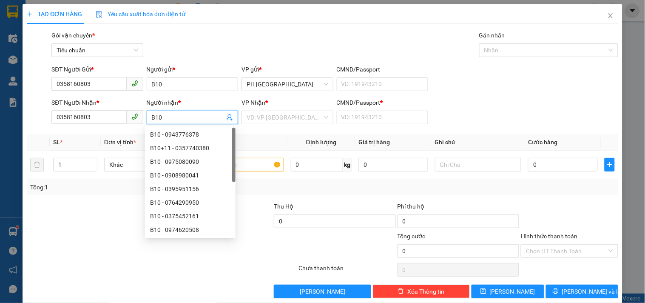
type input "B10"
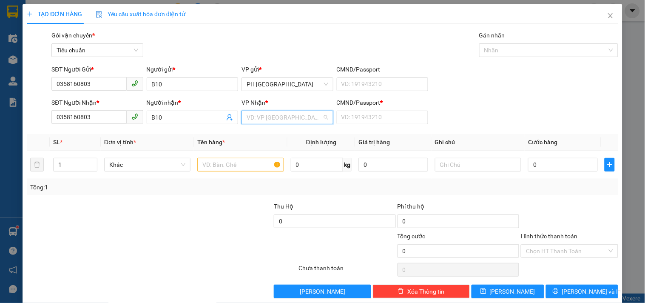
click at [270, 119] on input "search" at bounding box center [283, 117] width 75 height 13
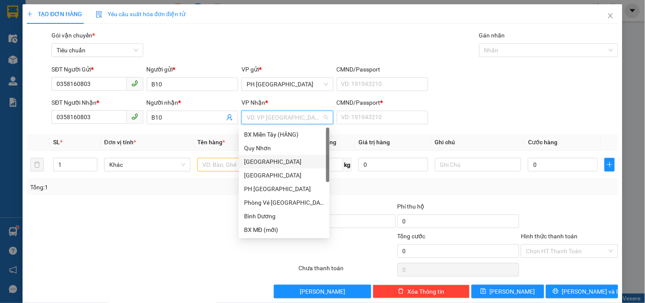
click at [260, 162] on div "[GEOGRAPHIC_DATA]" at bounding box center [284, 161] width 80 height 9
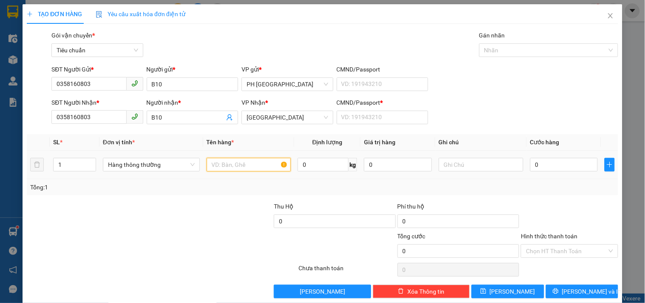
click at [220, 166] on input "text" at bounding box center [249, 165] width 85 height 14
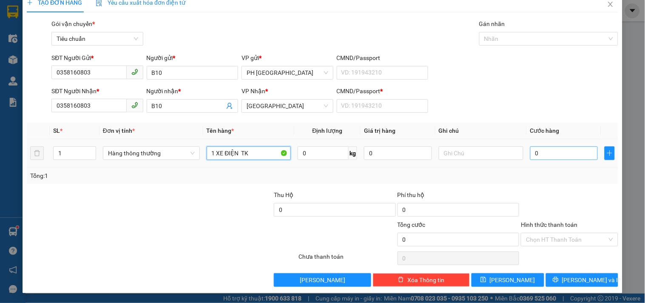
type input "1 XE ĐIỆN TK"
click at [550, 155] on input "0" at bounding box center [564, 153] width 68 height 14
type input "2"
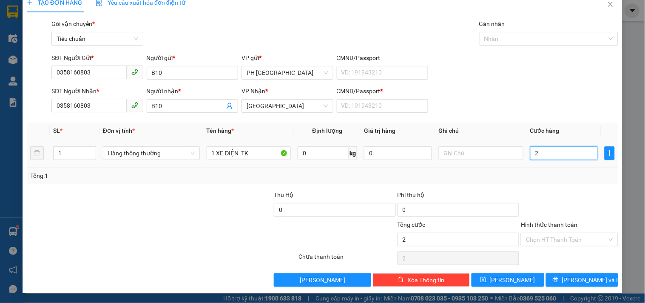
type input "20"
type input "200"
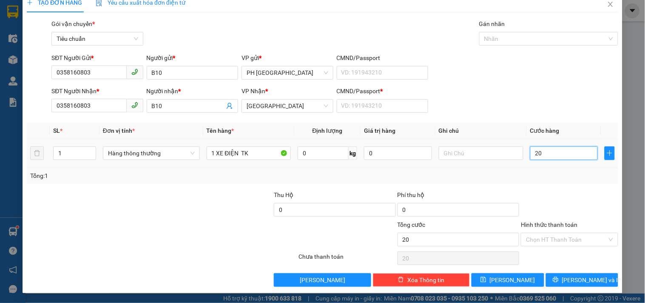
type input "200"
type input "200.000"
click at [543, 173] on div "Tổng: 1" at bounding box center [322, 175] width 584 height 9
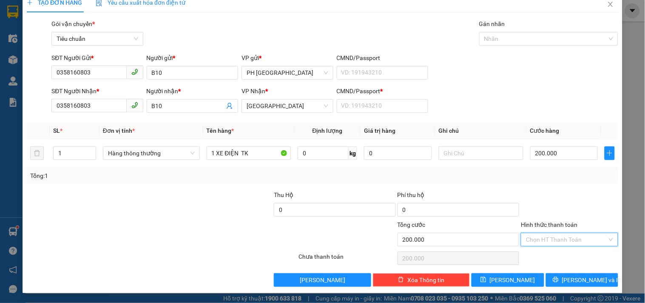
click at [555, 237] on input "Hình thức thanh toán" at bounding box center [566, 239] width 81 height 13
click at [546, 175] on div "Tại văn phòng" at bounding box center [564, 182] width 96 height 14
type input "0"
click at [510, 280] on span "[PERSON_NAME]" at bounding box center [512, 279] width 45 height 9
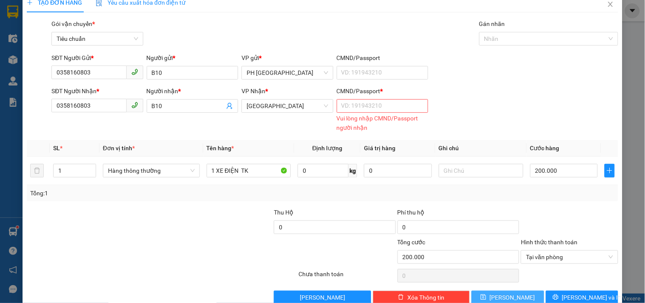
scroll to position [29, 0]
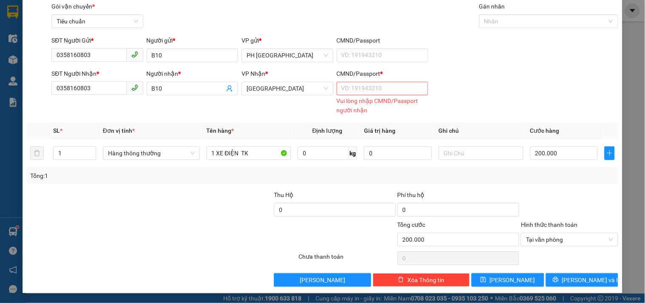
click at [351, 100] on div "Vui lòng nhập CMND/Passport người nhận" at bounding box center [382, 105] width 91 height 19
click at [350, 94] on input "CMND/Passport *" at bounding box center [382, 89] width 91 height 14
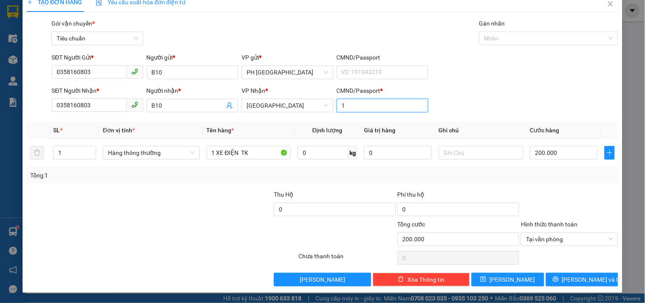
scroll to position [11, 0]
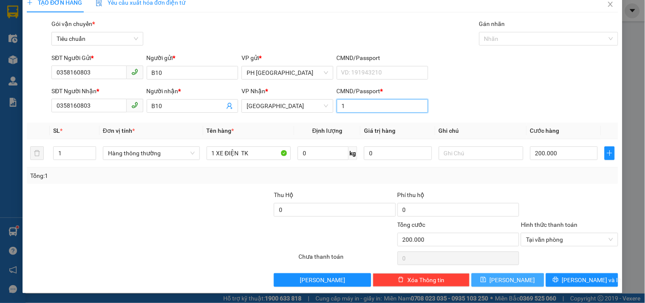
type input "1"
click at [486, 277] on icon "save" at bounding box center [483, 279] width 6 height 6
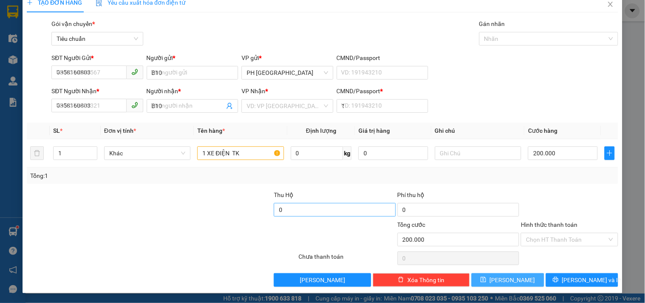
type input "0"
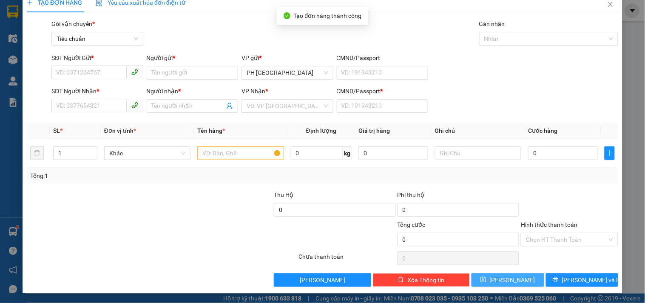
scroll to position [0, 0]
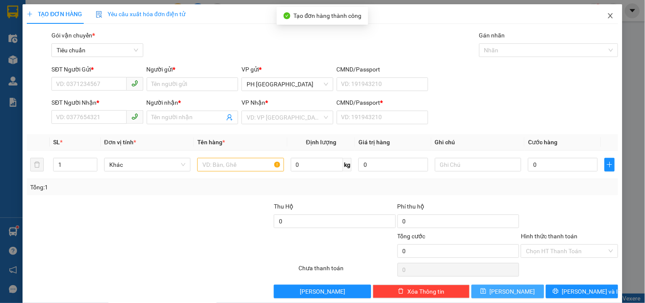
click at [607, 17] on span "Close" at bounding box center [610, 16] width 24 height 24
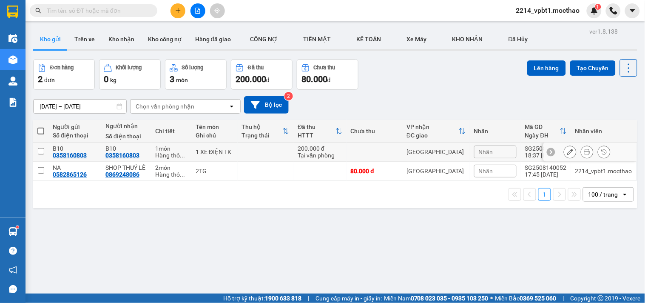
click at [41, 148] on input "checkbox" at bounding box center [41, 151] width 6 height 6
checkbox input "true"
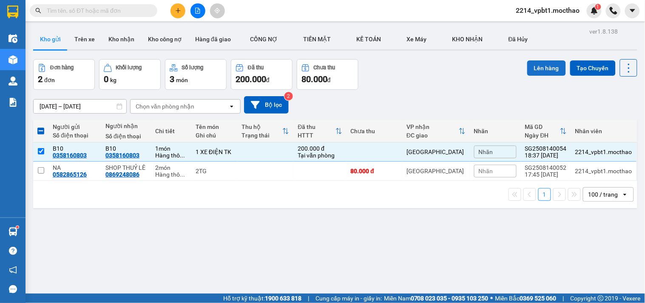
click at [532, 61] on button "Lên hàng" at bounding box center [546, 67] width 39 height 15
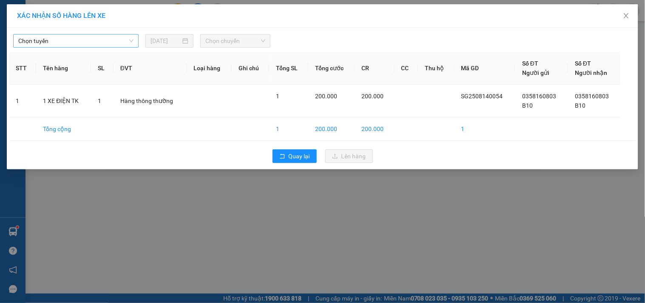
click at [48, 42] on span "Chọn tuyến" at bounding box center [75, 40] width 115 height 13
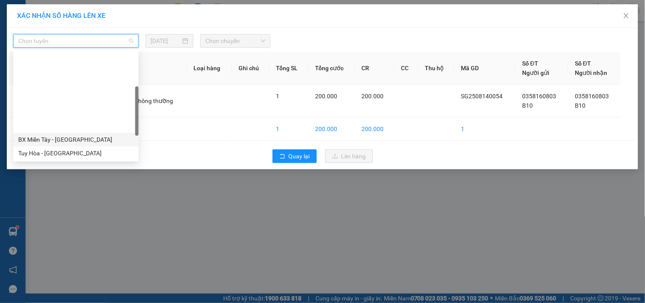
scroll to position [94, 0]
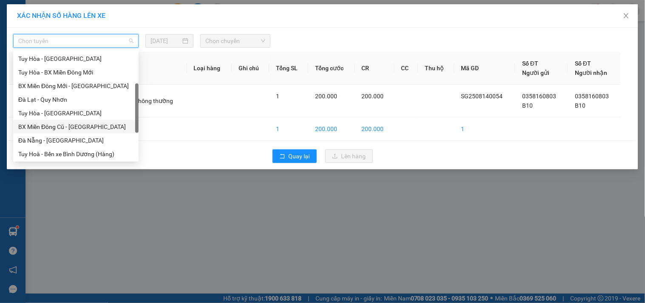
click at [60, 132] on div "BX Miền Đông Cũ - [GEOGRAPHIC_DATA]" at bounding box center [75, 127] width 125 height 14
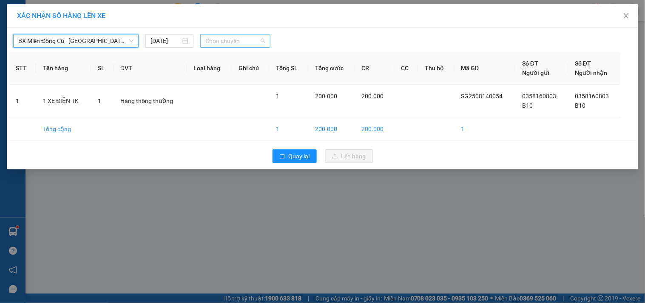
click at [232, 41] on span "Chọn chuyến" at bounding box center [235, 40] width 60 height 13
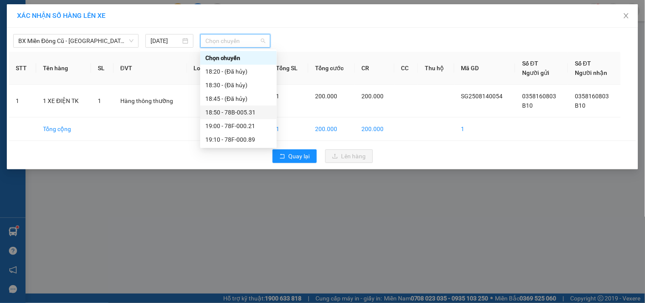
click at [242, 109] on div "18:50 - 78B-005.31" at bounding box center [238, 112] width 66 height 9
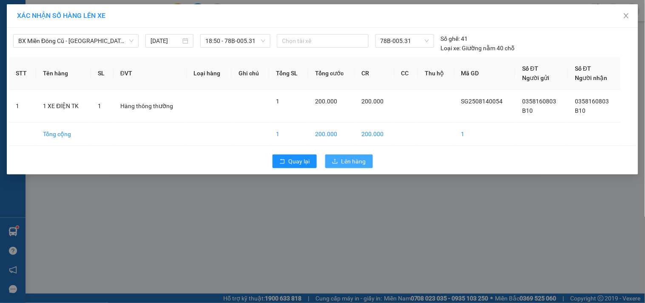
click at [336, 156] on button "Lên hàng" at bounding box center [349, 161] width 48 height 14
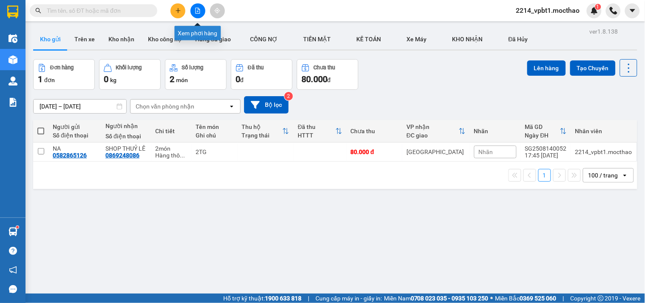
click at [197, 16] on button at bounding box center [197, 10] width 15 height 15
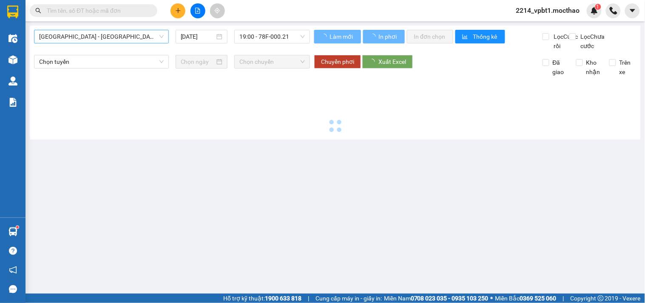
click at [121, 37] on span "[GEOGRAPHIC_DATA] - [GEOGRAPHIC_DATA]" at bounding box center [101, 36] width 125 height 13
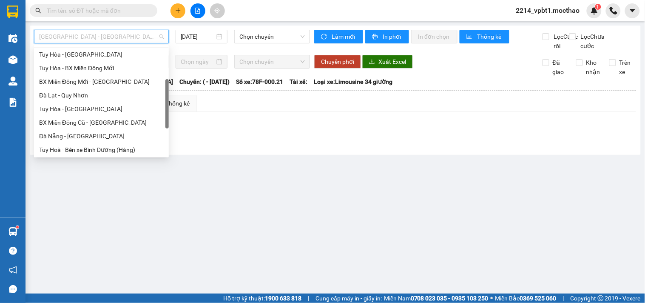
scroll to position [142, 0]
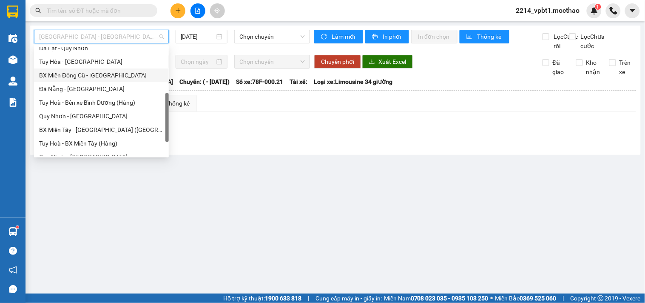
click at [95, 76] on div "BX Miền Đông Cũ - [GEOGRAPHIC_DATA]" at bounding box center [101, 75] width 125 height 9
type input "[DATE]"
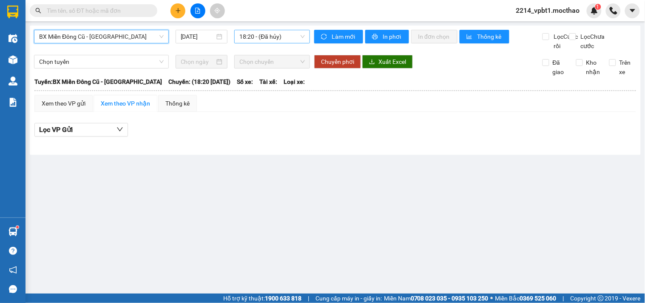
click at [258, 36] on span "18:20 - (Đã hủy)" at bounding box center [271, 36] width 65 height 13
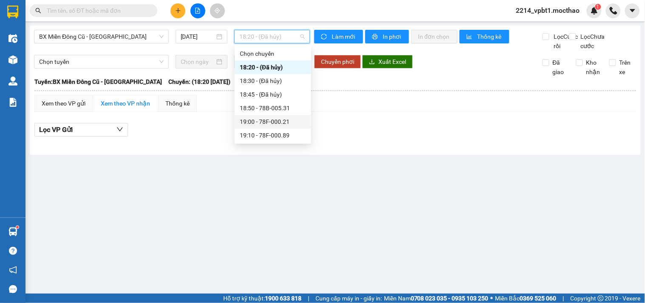
click at [289, 125] on div "19:00 - 78F-000.21" at bounding box center [273, 121] width 66 height 9
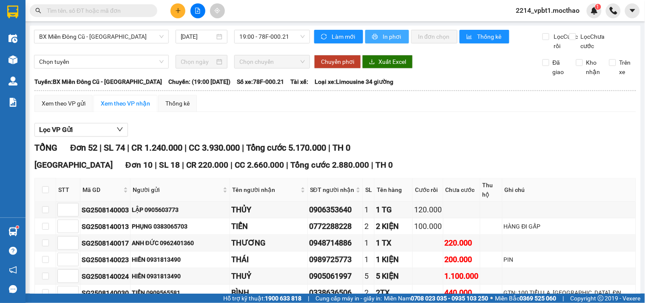
click at [394, 34] on span "In phơi" at bounding box center [392, 36] width 20 height 9
click at [266, 40] on span "19:00 - 78F-000.21" at bounding box center [271, 36] width 65 height 13
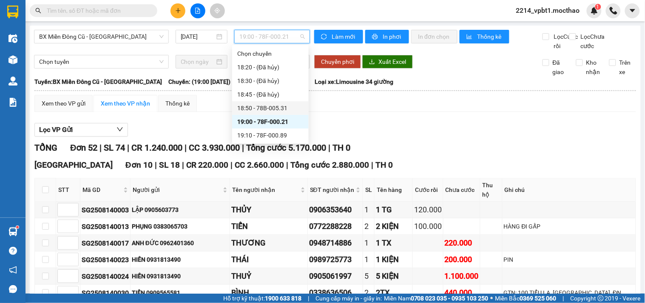
click at [275, 110] on div "18:50 - 78B-005.31" at bounding box center [270, 107] width 66 height 9
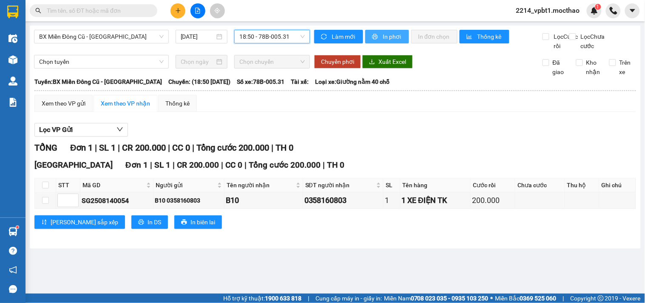
click at [383, 36] on span "In phơi" at bounding box center [392, 36] width 20 height 9
